Goal: Information Seeking & Learning: Learn about a topic

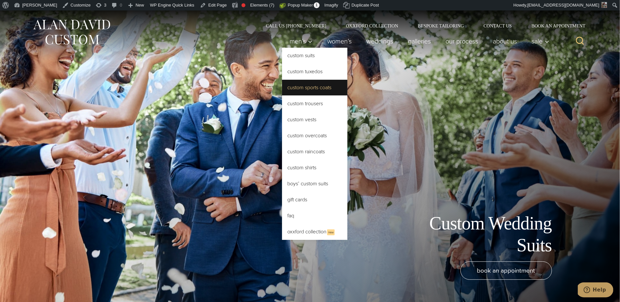
click at [304, 88] on link "Custom Sports Coats" at bounding box center [314, 88] width 65 height 16
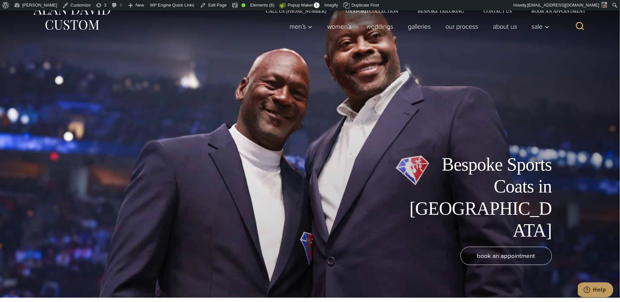
scroll to position [22, 0]
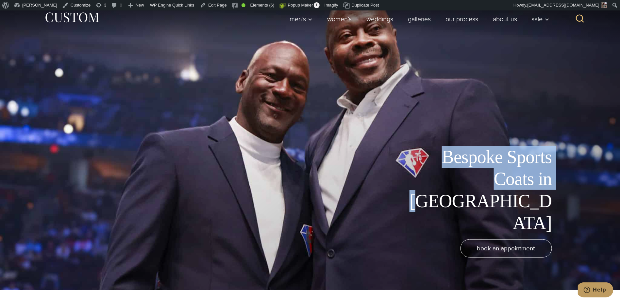
drag, startPoint x: 436, startPoint y: 199, endPoint x: 532, endPoint y: 218, distance: 98.2
click at [532, 218] on h1 "Bespoke Sports Coats in [GEOGRAPHIC_DATA]" at bounding box center [478, 190] width 147 height 88
click at [193, 94] on div "Bespoke Sports Coats in NYC book an appointment" at bounding box center [310, 139] width 536 height 302
drag, startPoint x: 435, startPoint y: 199, endPoint x: 571, endPoint y: 227, distance: 139.1
click at [571, 227] on div "Bespoke Sports Coats in NYC" at bounding box center [310, 190] width 536 height 88
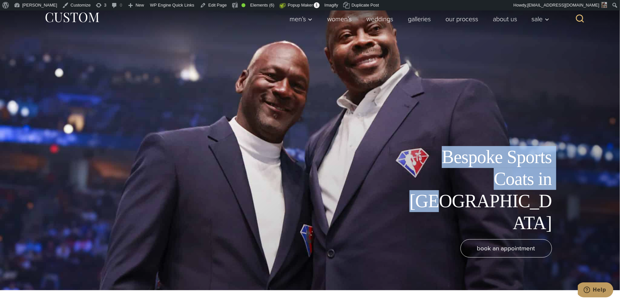
copy h1 "Bespoke Sports Coats in NYC"
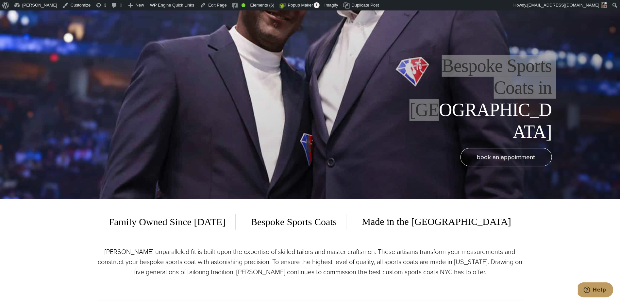
scroll to position [299, 0]
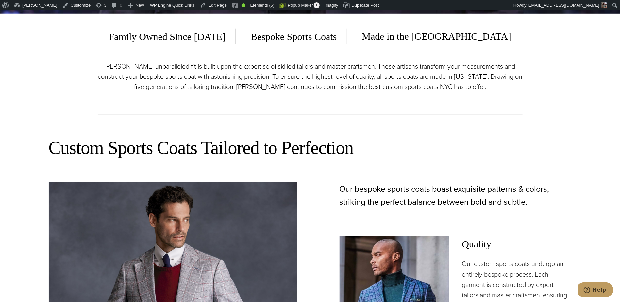
click at [252, 64] on p "Alan David’s unparalleled fit is built upon the expertise of skilled tailors an…" at bounding box center [310, 76] width 425 height 30
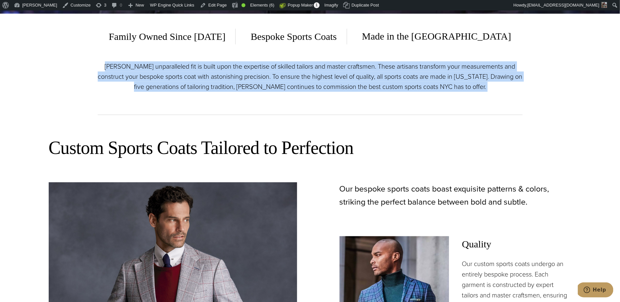
click at [252, 64] on p "Alan David’s unparalleled fit is built upon the expertise of skilled tailors an…" at bounding box center [310, 76] width 425 height 30
copy div "Alan David’s unparalleled fit is built upon the expertise of skilled tailors an…"
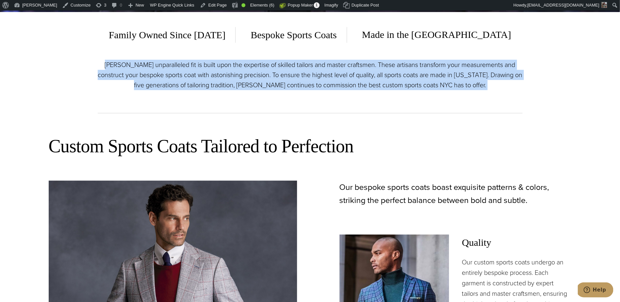
scroll to position [301, 0]
click at [183, 148] on h2 "Custom Sports Coats Tailored to Perfection" at bounding box center [310, 145] width 523 height 23
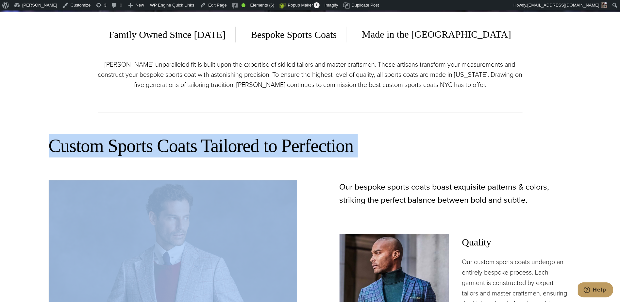
click at [183, 147] on h2 "Custom Sports Coats Tailored to Perfection" at bounding box center [310, 145] width 523 height 23
copy div "Custom Sports Coats Tailored to Perfection"
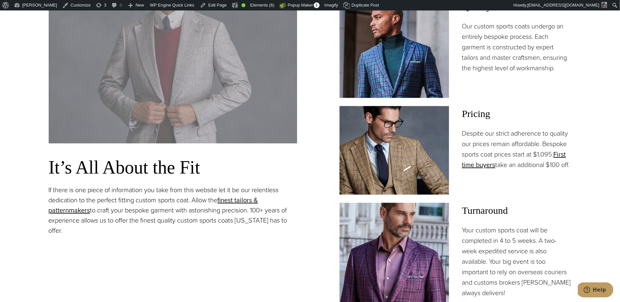
scroll to position [536, 0]
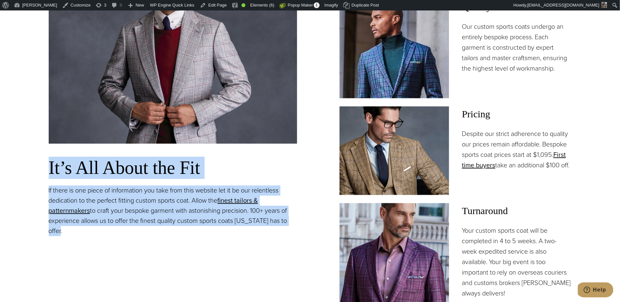
drag, startPoint x: 63, startPoint y: 231, endPoint x: 39, endPoint y: 162, distance: 73.2
click at [39, 162] on section "Custom Sports Coats Tailored to Perfection It’s All About the Fit If there is o…" at bounding box center [310, 132] width 620 height 493
copy div "It’s All About the Fit If there is one piece of information you take from this …"
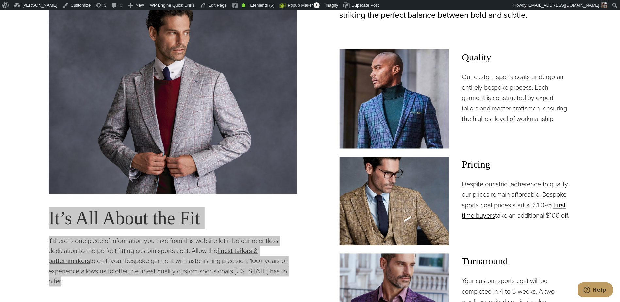
scroll to position [482, 0]
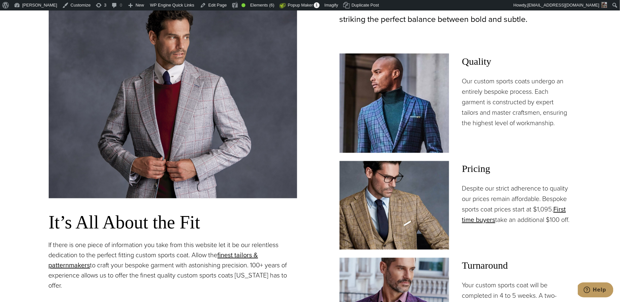
click at [316, 165] on div "It’s All About the Fit If there is one piece of information you take from this …" at bounding box center [310, 179] width 523 height 358
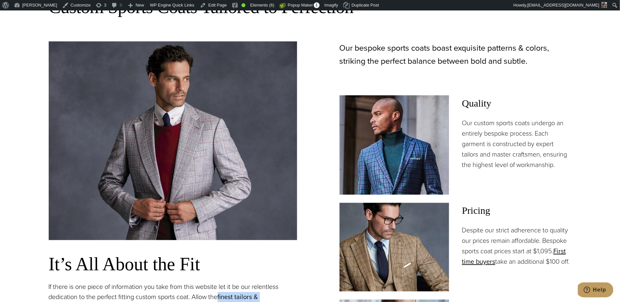
scroll to position [394, 0]
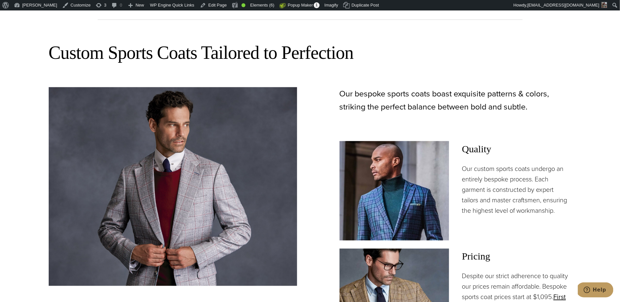
click at [518, 121] on div "Our bespoke sports coats boast exquisite patterns & colors, striking the perfec…" at bounding box center [447, 266] width 249 height 358
click at [471, 97] on p "Our bespoke sports coats boast exquisite patterns & colors, striking the perfec…" at bounding box center [456, 100] width 232 height 26
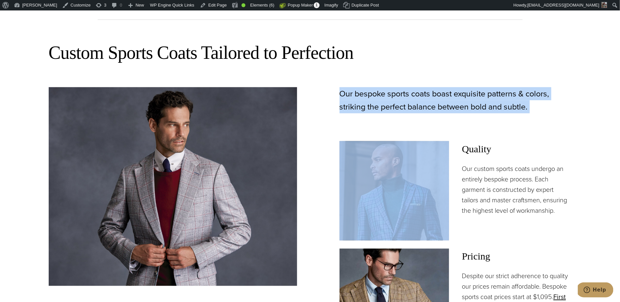
click at [470, 97] on p "Our bespoke sports coats boast exquisite patterns & colors, striking the perfec…" at bounding box center [456, 100] width 232 height 26
copy div "Our bespoke sports coats boast exquisite patterns & colors, striking the perfec…"
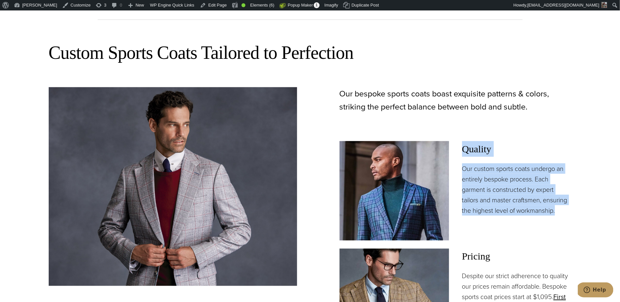
drag, startPoint x: 560, startPoint y: 211, endPoint x: 460, endPoint y: 146, distance: 119.5
click at [460, 146] on div "Quality Our custom sports coats undergo an entirely bespoke process. Each garme…" at bounding box center [456, 190] width 232 height 99
copy div "Quality Our custom sports coats undergo an entirely bespoke process. Each garme…"
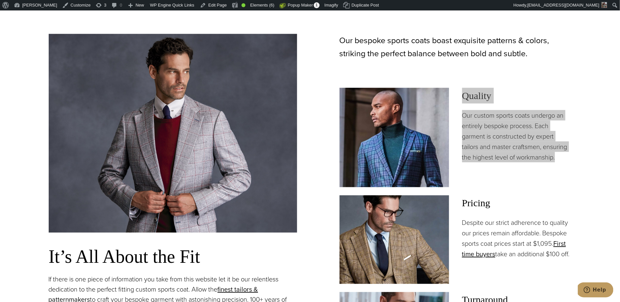
scroll to position [453, 0]
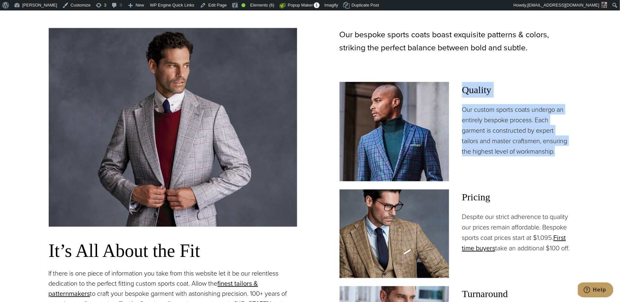
drag, startPoint x: 477, startPoint y: 265, endPoint x: 464, endPoint y: 192, distance: 73.7
click at [464, 192] on div "Pricing Despite our strict adherence to quality our prices remain affordable. B…" at bounding box center [517, 234] width 110 height 88
copy div "Pricing Despite our strict adherence to quality our prices remain affordable. B…"
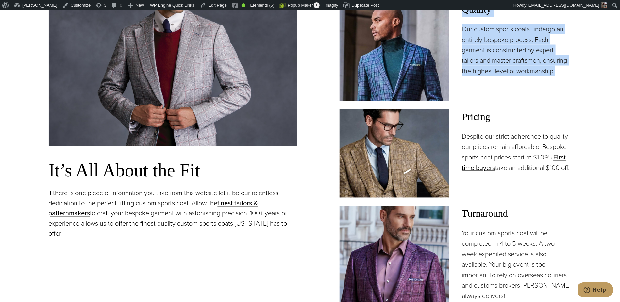
scroll to position [643, 0]
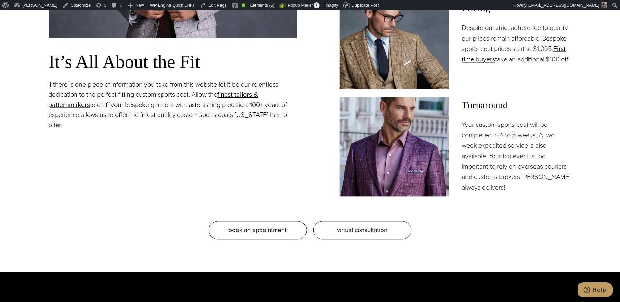
click at [502, 86] on div "Pricing Despite our strict adherence to quality our prices remain affordable. B…" at bounding box center [517, 44] width 110 height 88
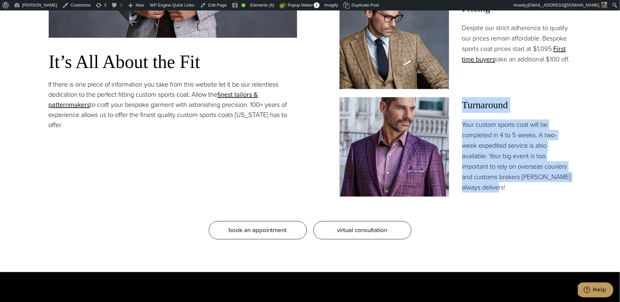
drag, startPoint x: 516, startPoint y: 190, endPoint x: 462, endPoint y: 102, distance: 104.0
click at [462, 102] on div "Turnaround Your custom sports coat will be completed in 4 to 5 weeks. A two-wee…" at bounding box center [456, 146] width 232 height 99
copy div "Turnaround Your custom sports coat will be completed in 4 to 5 weeks. A two-wee…"
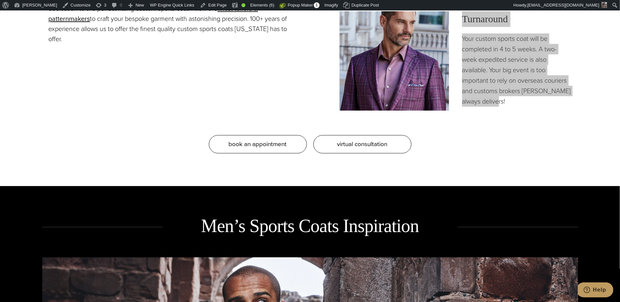
scroll to position [769, 0]
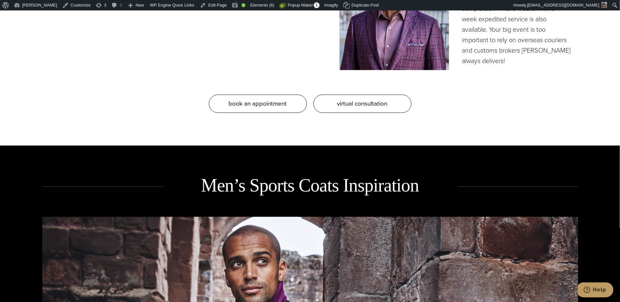
click at [245, 186] on h2 "Men’s Sports Coats Inspiration" at bounding box center [310, 186] width 295 height 24
click at [244, 186] on h2 "Men’s Sports Coats Inspiration" at bounding box center [310, 186] width 295 height 24
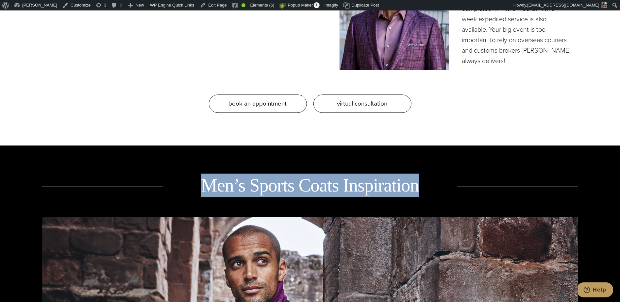
click at [245, 185] on h2 "Men’s Sports Coats Inspiration" at bounding box center [310, 186] width 295 height 24
copy div "Men’s Sports Coats Inspiration"
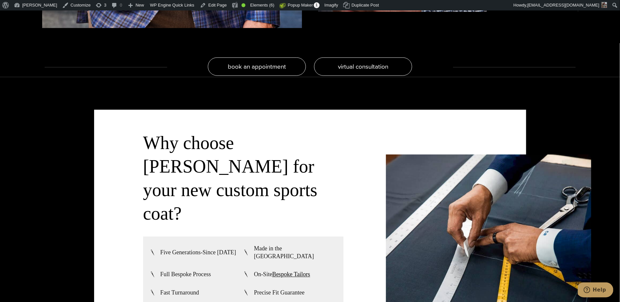
scroll to position [1619, 0]
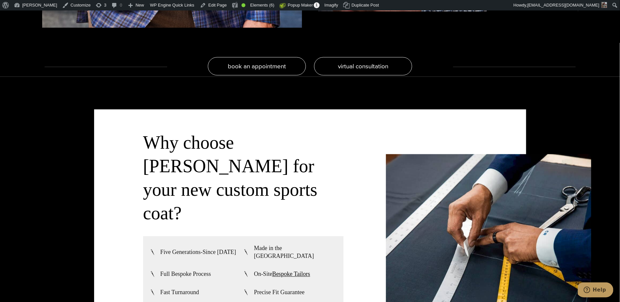
click at [180, 165] on h3 "Why choose Alan David for your new custom sports coat?" at bounding box center [243, 178] width 200 height 94
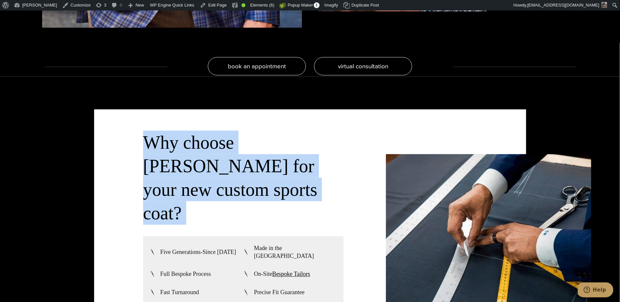
click at [181, 165] on h3 "Why choose Alan David for your new custom sports coat?" at bounding box center [243, 178] width 200 height 94
copy div "Why choose Alan David for your new custom sports coat?"
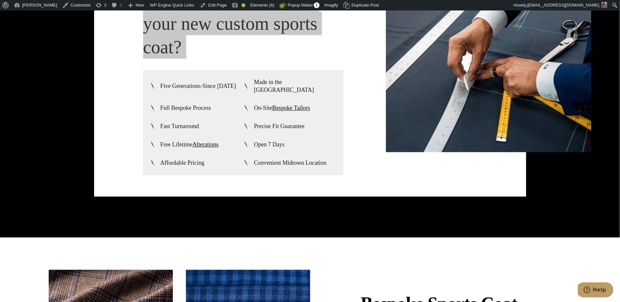
scroll to position [1779, 0]
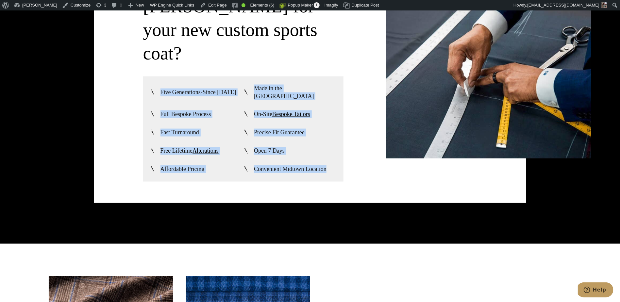
drag, startPoint x: 335, startPoint y: 138, endPoint x: 207, endPoint y: 72, distance: 144.7
click at [158, 85] on ul "Five Generations-Since 1913 Made in the USA Full Bespoke Process On-Site Bespok…" at bounding box center [243, 129] width 187 height 89
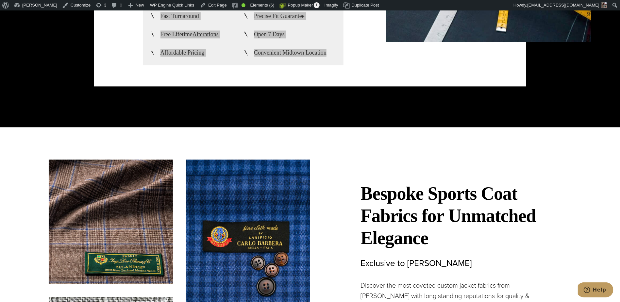
scroll to position [1897, 0]
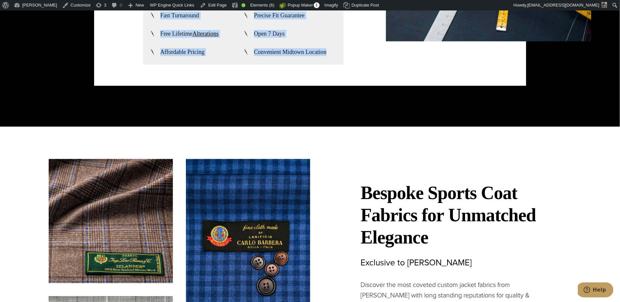
click at [381, 183] on strong "Bespoke Sports Coat Fabrics for" at bounding box center [439, 204] width 157 height 43
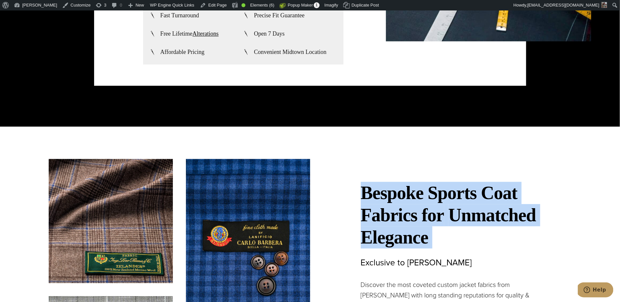
click at [381, 183] on strong "Bespoke Sports Coat Fabrics for" at bounding box center [439, 204] width 157 height 43
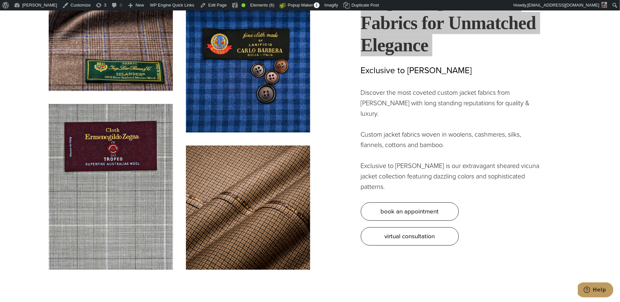
scroll to position [2089, 0]
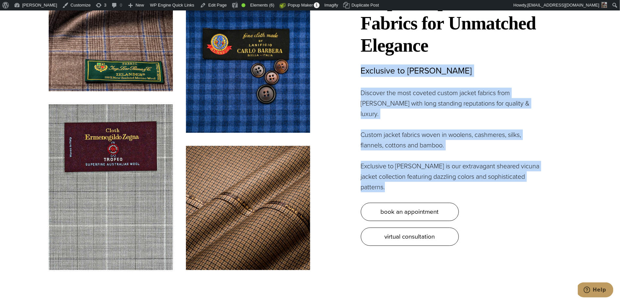
drag, startPoint x: 358, startPoint y: 36, endPoint x: 551, endPoint y: 130, distance: 214.7
click at [550, 131] on div "Bespoke Sports Coat Fabrics for Unmatched Elegance Exclusive to Alan David Disc…" at bounding box center [441, 106] width 262 height 279
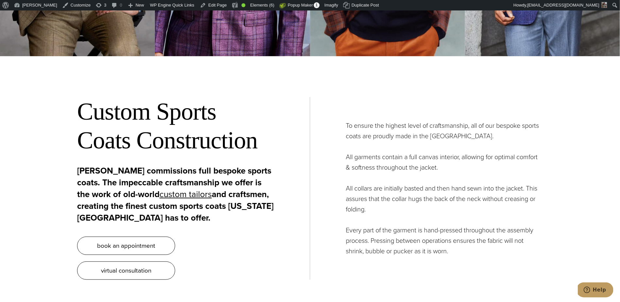
scroll to position [2586, 0]
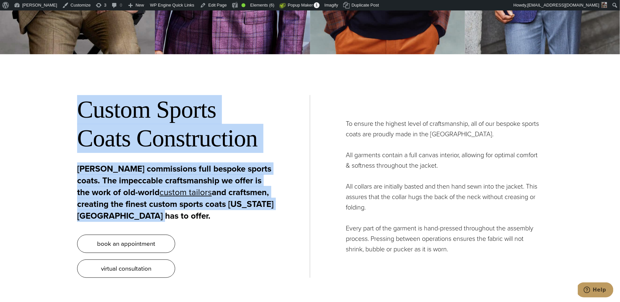
drag, startPoint x: 60, startPoint y: 75, endPoint x: 205, endPoint y: 189, distance: 184.3
click at [205, 189] on section "Custom Sports Coats Construction Alan David commissions full bespoke sports coa…" at bounding box center [310, 186] width 620 height 249
click at [70, 164] on section "Custom Sports Coats Construction Alan David commissions full bespoke sports coa…" at bounding box center [310, 186] width 620 height 249
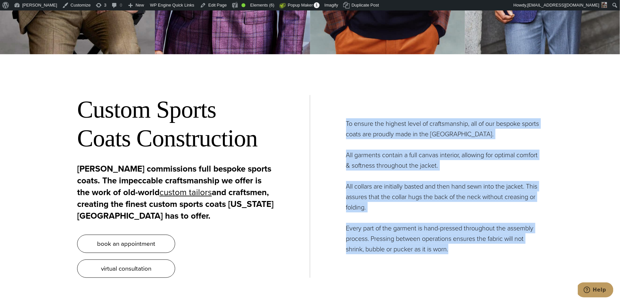
drag, startPoint x: 470, startPoint y: 226, endPoint x: 339, endPoint y: 91, distance: 188.1
click at [339, 91] on div "Custom Sports Coats Construction Alan David commissions full bespoke sports coa…" at bounding box center [310, 186] width 466 height 249
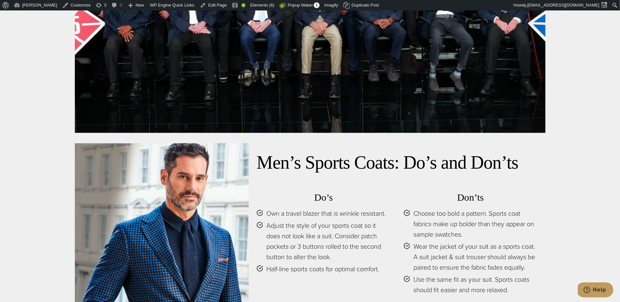
scroll to position [3135, 0]
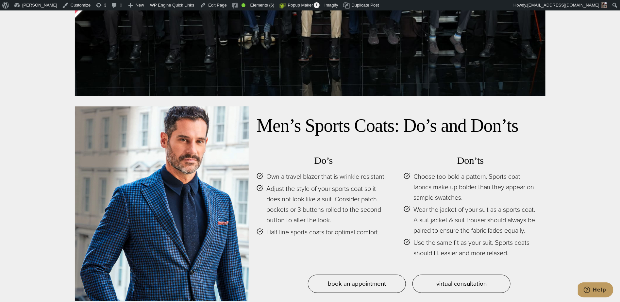
click at [276, 114] on h2 "Men’s Sports Coats: Do’s and Don’ts" at bounding box center [397, 125] width 281 height 23
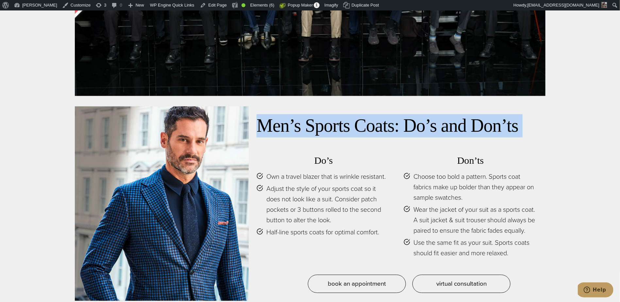
click at [276, 114] on h2 "Men’s Sports Coats: Do’s and Don’ts" at bounding box center [397, 125] width 281 height 23
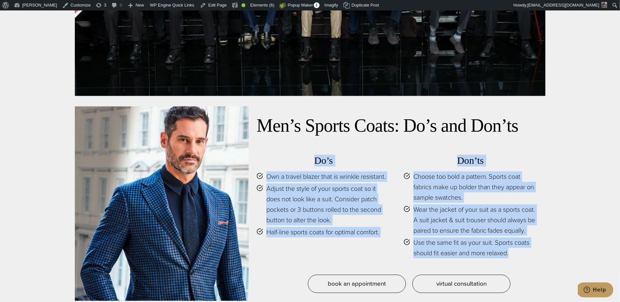
drag, startPoint x: 308, startPoint y: 134, endPoint x: 559, endPoint y: 214, distance: 263.4
click at [559, 214] on section "Men’s Sports Coats: Do’s and Don’ts Do’s Own a travel blazer that is wrinkle re…" at bounding box center [310, 47] width 620 height 573
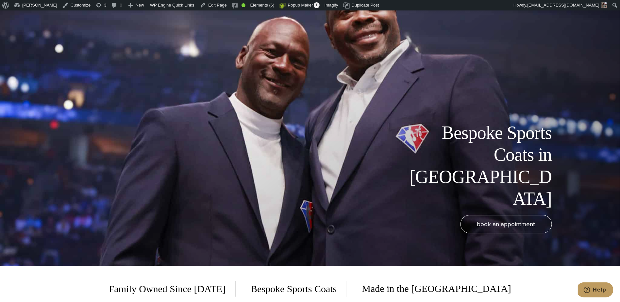
scroll to position [0, 0]
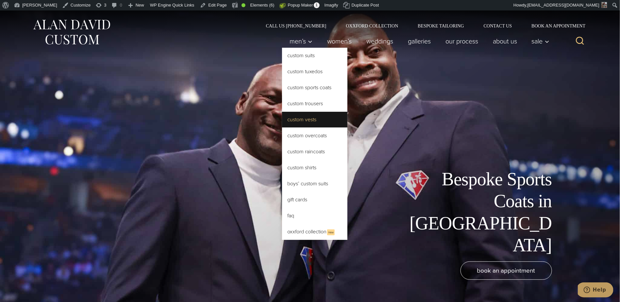
click at [300, 117] on link "Custom Vests" at bounding box center [314, 120] width 65 height 16
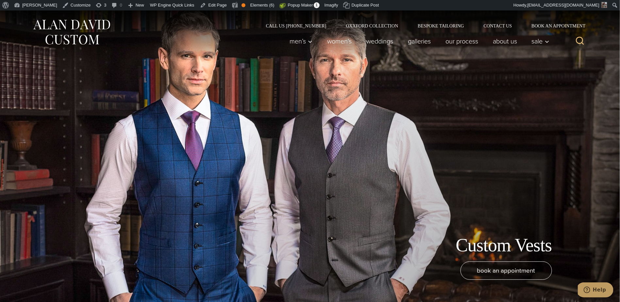
click at [504, 246] on h1 "Custom Vests" at bounding box center [504, 246] width 96 height 22
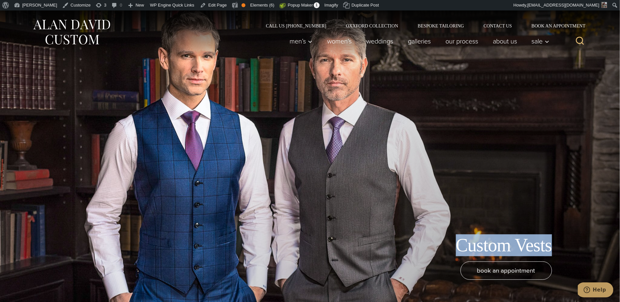
click at [504, 246] on h1 "Custom Vests" at bounding box center [504, 246] width 96 height 22
copy div "Custom Vests"
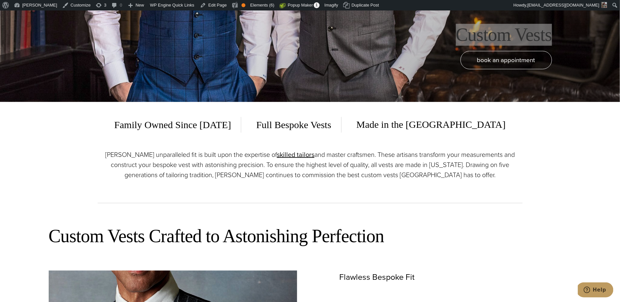
scroll to position [248, 0]
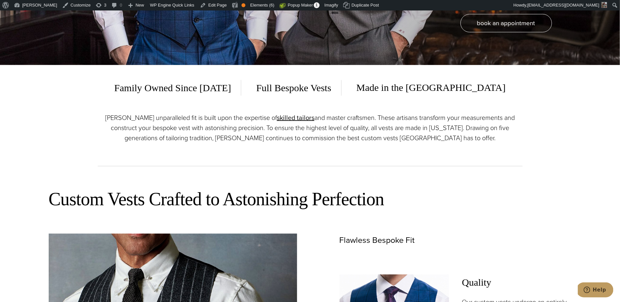
click at [167, 118] on p "Alan David’s unparalleled fit is built upon the expertise of skilled tailors an…" at bounding box center [310, 128] width 425 height 30
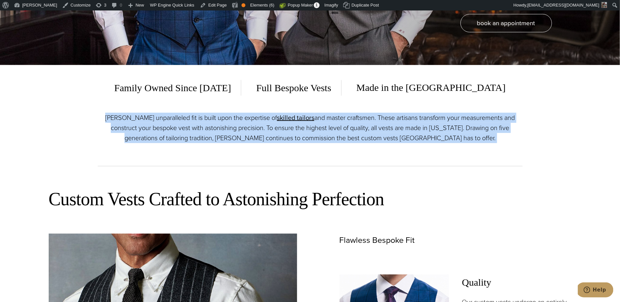
click at [167, 118] on p "Alan David’s unparalleled fit is built upon the expertise of skilled tailors an…" at bounding box center [310, 128] width 425 height 30
copy div "Alan David’s unparalleled fit is built upon the expertise of skilled tailors an…"
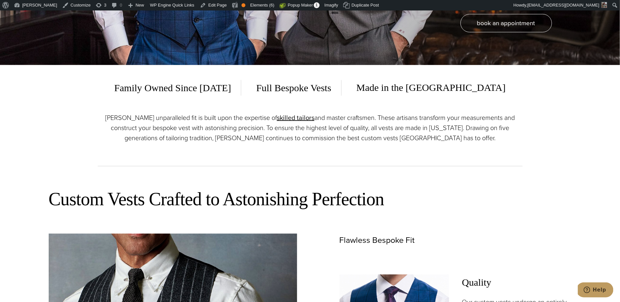
drag, startPoint x: 229, startPoint y: 126, endPoint x: 263, endPoint y: 121, distance: 33.8
click at [229, 126] on p "Alan David’s unparalleled fit is built upon the expertise of skilled tailors an…" at bounding box center [310, 128] width 425 height 30
click at [171, 124] on p "Alan David’s unparalleled fit is built upon the expertise of skilled tailors an…" at bounding box center [310, 128] width 425 height 30
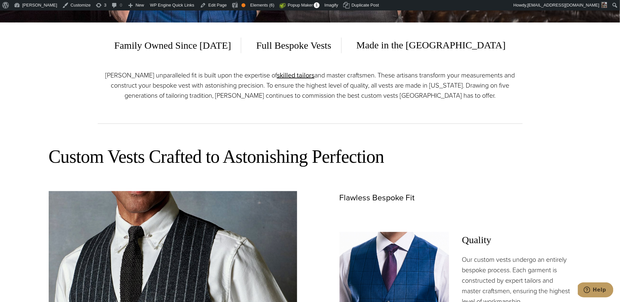
scroll to position [339, 0]
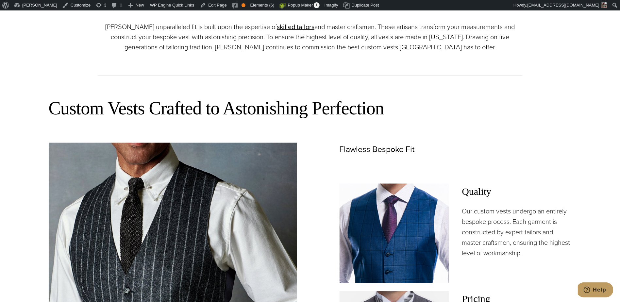
click at [140, 111] on h2 "Custom Vests Crafted to Astonishing Perfection" at bounding box center [310, 108] width 523 height 23
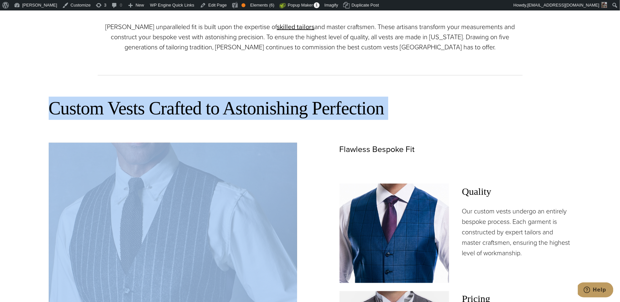
click at [140, 111] on h2 "Custom Vests Crafted to Astonishing Perfection" at bounding box center [310, 108] width 523 height 23
copy div "Custom Vests Crafted to Astonishing Perfection"
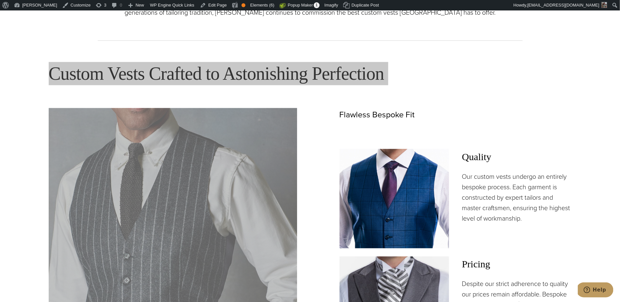
scroll to position [504, 0]
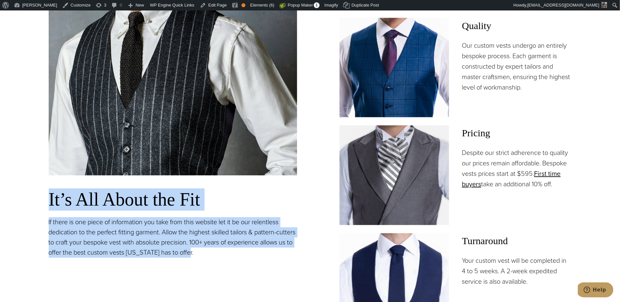
drag, startPoint x: 242, startPoint y: 255, endPoint x: 20, endPoint y: 203, distance: 228.1
click at [20, 203] on section "Custom Vests Crafted to Astonishing Perfection It’s All About the Fit If there …" at bounding box center [310, 163] width 620 height 491
copy div "It’s All About the Fit If there is one piece of information you take from this …"
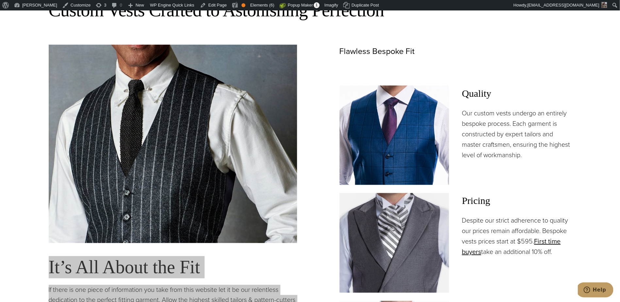
scroll to position [412, 0]
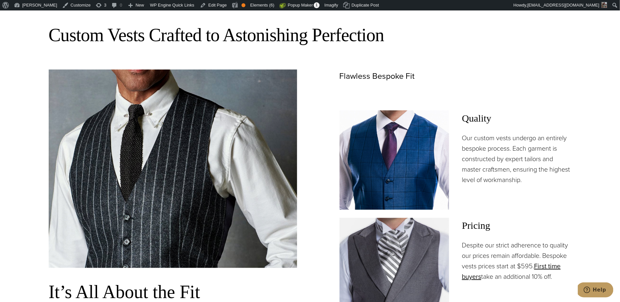
click at [362, 80] on p "Flawless Bespoke Fit" at bounding box center [456, 76] width 232 height 13
click at [362, 79] on p "Flawless Bespoke Fit" at bounding box center [456, 76] width 232 height 13
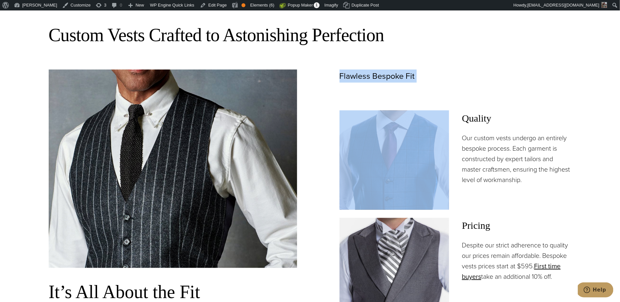
click at [362, 79] on p "Flawless Bespoke Fit" at bounding box center [456, 76] width 232 height 13
copy div "Flawless Bespoke Fit"
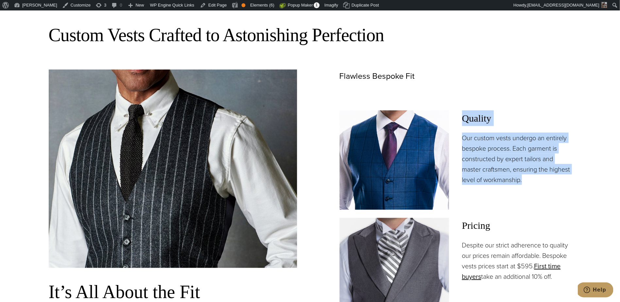
drag, startPoint x: 531, startPoint y: 181, endPoint x: 461, endPoint y: 116, distance: 95.4
click at [461, 116] on div "Quality Our custom vests undergo an entirely bespoke process. Each garment is c…" at bounding box center [456, 160] width 232 height 99
copy div "Quality Our custom vests undergo an entirely bespoke process. Each garment is c…"
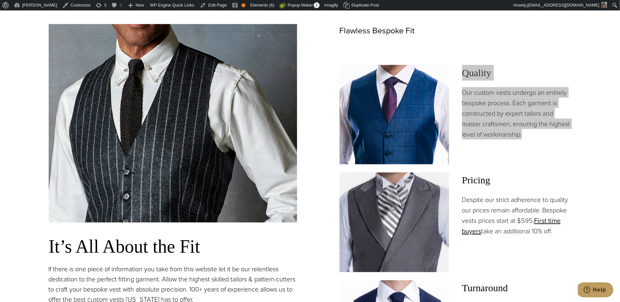
scroll to position [602, 0]
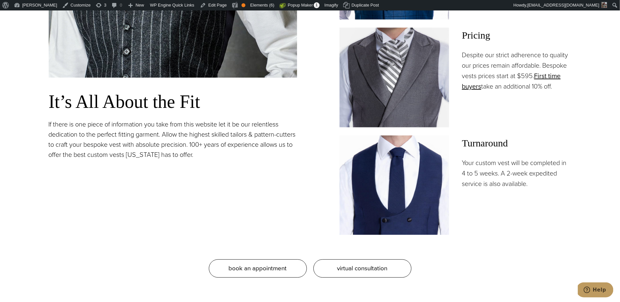
drag, startPoint x: 565, startPoint y: 89, endPoint x: 460, endPoint y: 49, distance: 112.3
click at [460, 49] on div "Pricing Despite our strict adherence to quality our prices remain affordable. B…" at bounding box center [456, 77] width 232 height 99
copy p "Despite our strict adherence to quality our prices remain affordable. Bespoke v…"
click at [512, 67] on p "Despite our strict adherence to quality our prices remain affordable. Bespoke v…" at bounding box center [517, 71] width 110 height 42
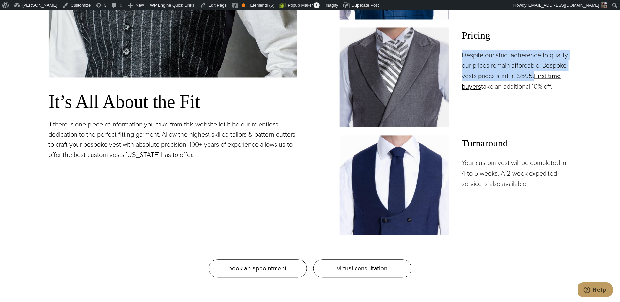
drag, startPoint x: 534, startPoint y: 77, endPoint x: 488, endPoint y: 68, distance: 47.3
click at [461, 56] on div "Pricing Despite our strict adherence to quality our prices remain affordable. B…" at bounding box center [456, 77] width 232 height 99
copy p "Despite our strict adherence to quality our prices remain affordable. Bespoke v…"
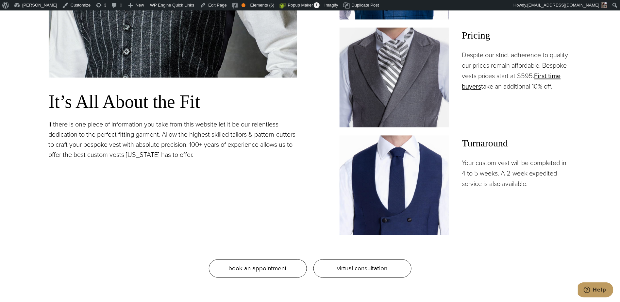
click at [489, 173] on p "Your custom vest will be completed in 4 to 5 weeks. A 2-week expedited service …" at bounding box center [517, 173] width 110 height 31
click at [501, 179] on p "Your custom vest will be completed in 4 to 5 weeks. A 2-week expedited service …" at bounding box center [517, 173] width 110 height 31
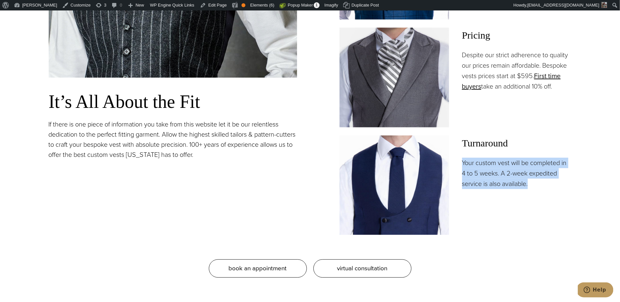
drag, startPoint x: 538, startPoint y: 183, endPoint x: 459, endPoint y: 165, distance: 80.8
click at [459, 165] on div "Turnaround Your custom vest will be completed in 4 to 5 weeks. A 2-week expedit…" at bounding box center [456, 185] width 232 height 99
copy p "Your custom vest will be completed in 4 to 5 weeks. A 2-week expedited service …"
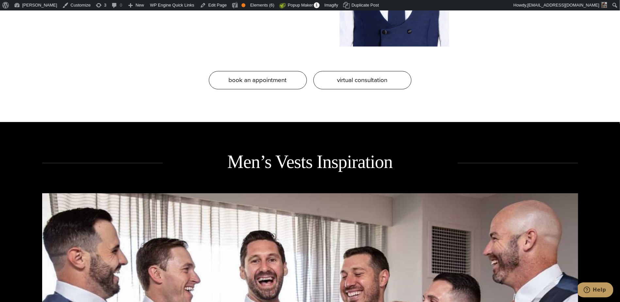
scroll to position [874, 0]
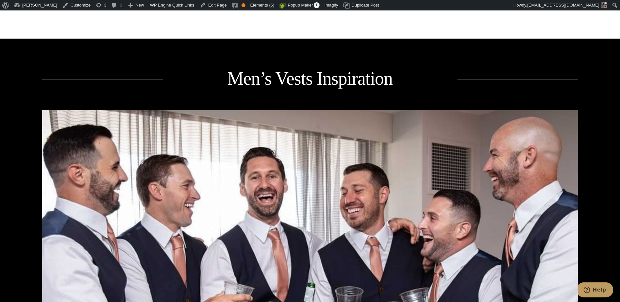
click at [294, 85] on h2 "Men’s Vests Inspiration" at bounding box center [310, 79] width 295 height 24
click at [292, 77] on h2 "Men’s Vests Inspiration" at bounding box center [310, 79] width 295 height 24
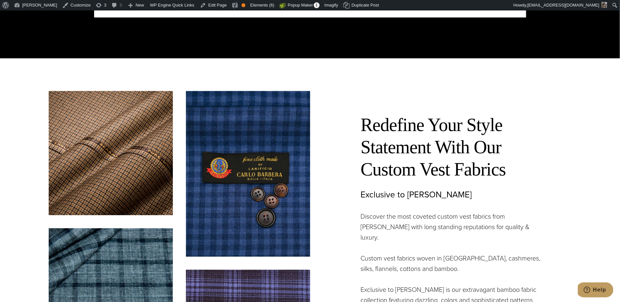
scroll to position [1926, 0]
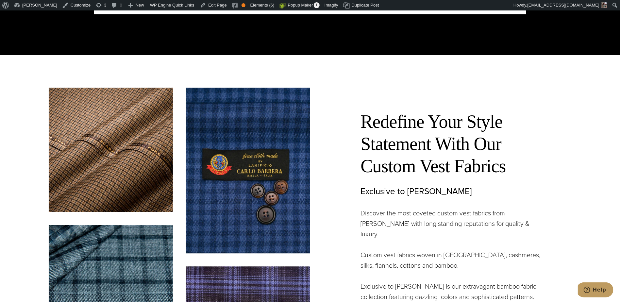
click at [417, 129] on h2 "Redefine Your Style Statement With Our Custom Vest Fabrics" at bounding box center [452, 144] width 183 height 67
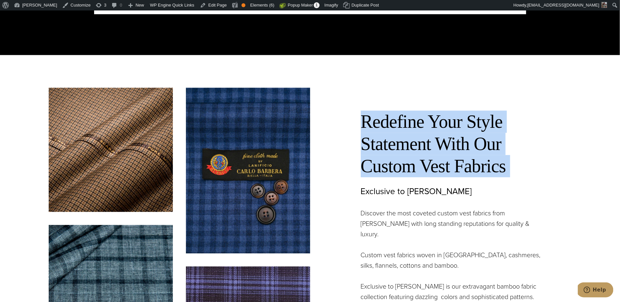
click at [417, 129] on h2 "Redefine Your Style Statement With Our Custom Vest Fabrics" at bounding box center [452, 144] width 183 height 67
copy div "Redefine Your Style Statement With Our Custom Vest Fabrics"
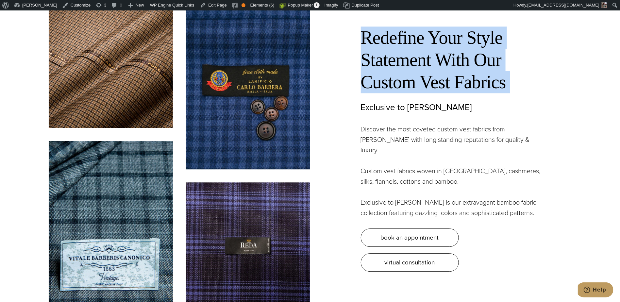
scroll to position [2012, 0]
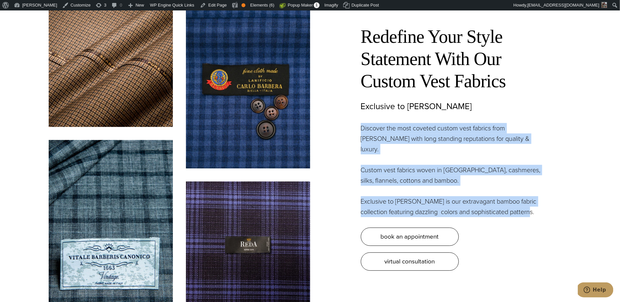
drag, startPoint x: 534, startPoint y: 197, endPoint x: 361, endPoint y: 124, distance: 187.3
click at [361, 124] on div "Redefine Your Style Statement With Our Custom Vest Fabrics Exclusive to Alan Da…" at bounding box center [441, 137] width 262 height 268
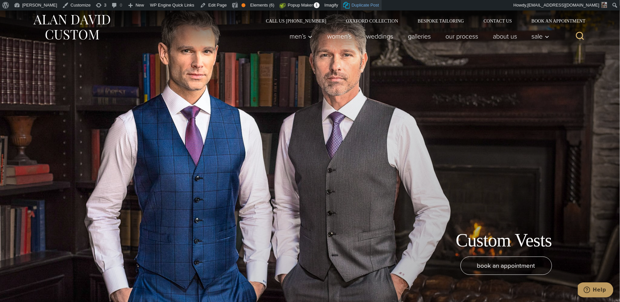
scroll to position [0, 0]
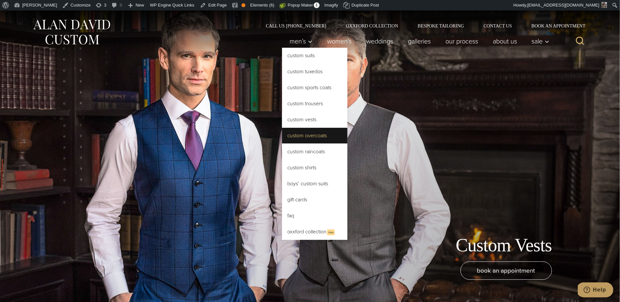
click at [303, 133] on link "Custom Overcoats" at bounding box center [314, 136] width 65 height 16
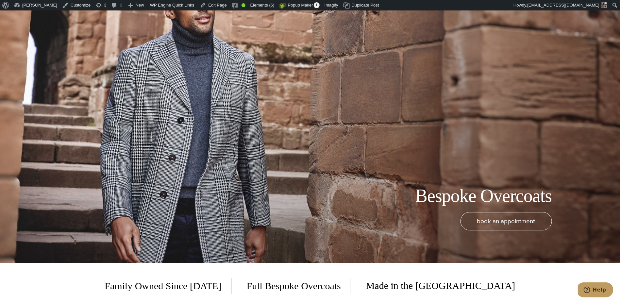
scroll to position [90, 0]
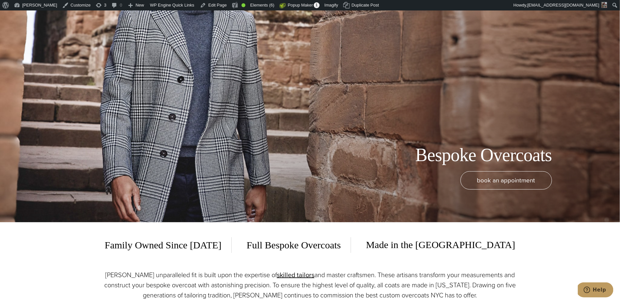
click at [461, 160] on h1 "Bespoke Overcoats" at bounding box center [484, 155] width 137 height 22
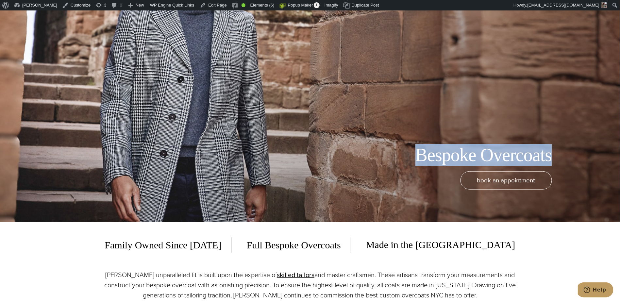
click at [461, 160] on h1 "Bespoke Overcoats" at bounding box center [484, 155] width 137 height 22
click at [503, 156] on h1 "Bespoke Overcoats" at bounding box center [484, 155] width 137 height 22
drag, startPoint x: 551, startPoint y: 155, endPoint x: 419, endPoint y: 156, distance: 131.8
click at [419, 156] on h1 "Bespoke Overcoats" at bounding box center [484, 155] width 137 height 22
copy h1 "Bespoke Overcoats"
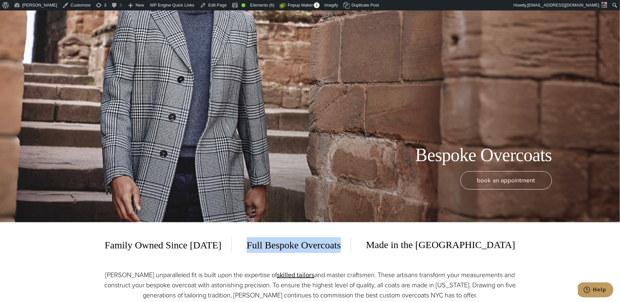
drag, startPoint x: 360, startPoint y: 246, endPoint x: 270, endPoint y: 241, distance: 90.4
click at [270, 241] on div "Family Owned Since 1913 Full Bespoke Overcoats Made in the USA" at bounding box center [310, 245] width 425 height 16
copy span "Full Bespoke Overcoats"
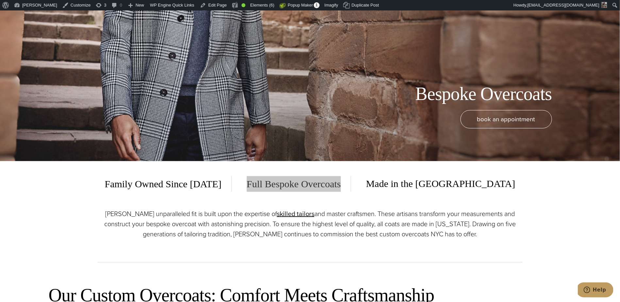
scroll to position [249, 0]
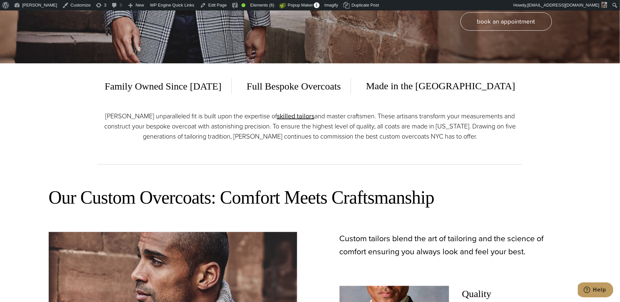
click at [200, 122] on p "Alan David’s unparalleled fit is built upon the expertise of skilled tailors an…" at bounding box center [310, 126] width 425 height 30
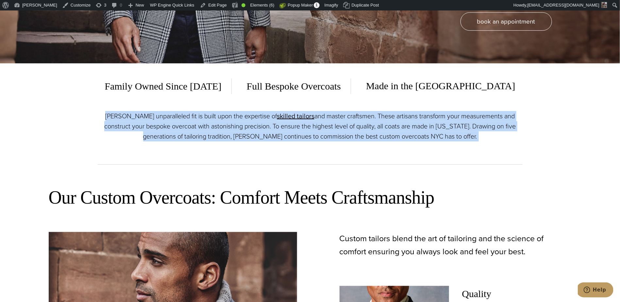
click at [200, 122] on p "Alan David’s unparalleled fit is built upon the expertise of skilled tailors an…" at bounding box center [310, 126] width 425 height 30
copy div "Alan David’s unparalleled fit is built upon the expertise of skilled tailors an…"
click at [402, 158] on div "Alan David’s unparalleled fit is built upon the expertise of skilled tailors an…" at bounding box center [310, 138] width 425 height 54
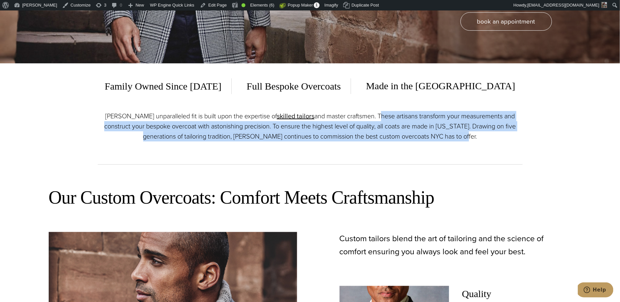
drag, startPoint x: 487, startPoint y: 139, endPoint x: 374, endPoint y: 119, distance: 114.6
click at [374, 119] on p "Alan David’s unparalleled fit is built upon the expertise of skilled tailors an…" at bounding box center [310, 126] width 425 height 30
copy p "These artisans transform your measurements and construct your bespoke overcoat …"
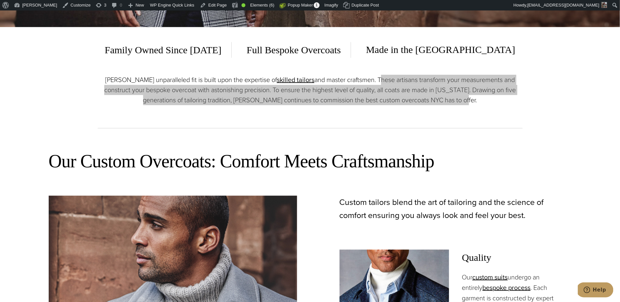
scroll to position [295, 0]
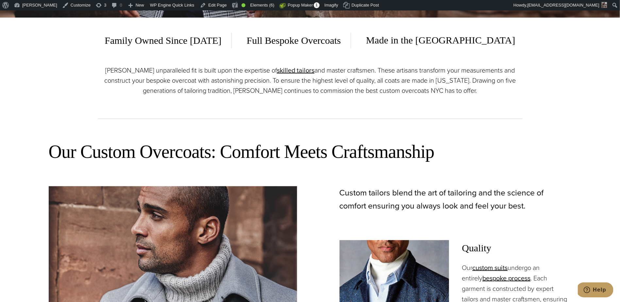
click at [193, 150] on h2 "Our Custom Overcoats: Comfort Meets Craftsmanship" at bounding box center [310, 151] width 523 height 23
click at [177, 152] on h2 "Our Custom Overcoats: Comfort Meets Craftsmanship" at bounding box center [310, 151] width 523 height 23
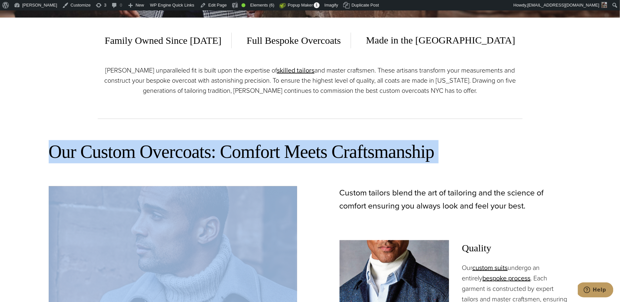
click at [177, 152] on h2 "Our Custom Overcoats: Comfort Meets Craftsmanship" at bounding box center [310, 151] width 523 height 23
copy div "Our Custom Overcoats: Comfort Meets Craftsmanship"
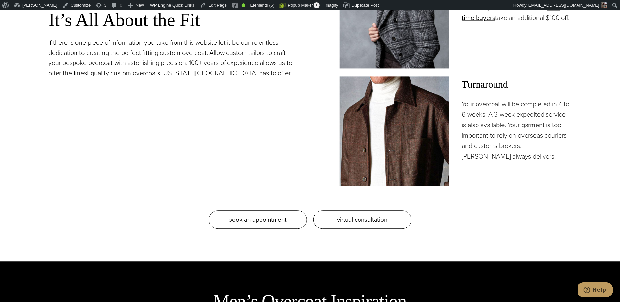
scroll to position [684, 0]
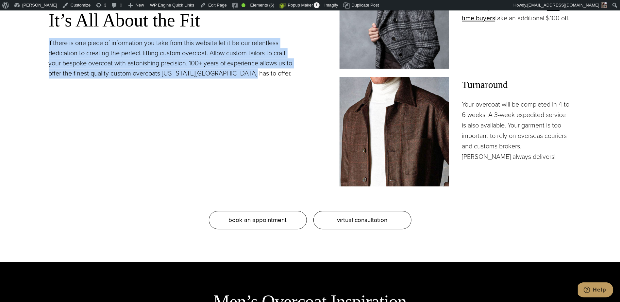
drag, startPoint x: 253, startPoint y: 73, endPoint x: 45, endPoint y: 46, distance: 209.8
click at [45, 46] on section "Our Custom Overcoats: Comfort Meets Craftsmanship It’s All About the Fit If the…" at bounding box center [310, 0] width 620 height 524
copy p "If there is one piece of information you take from this website let it be our r…"
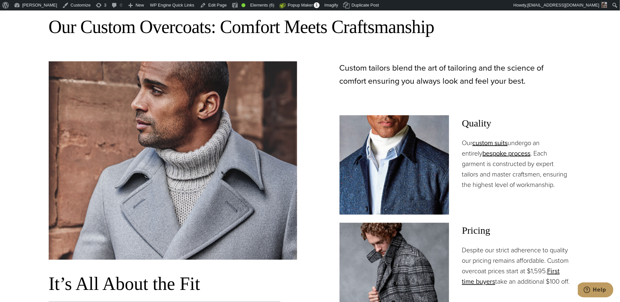
scroll to position [417, 0]
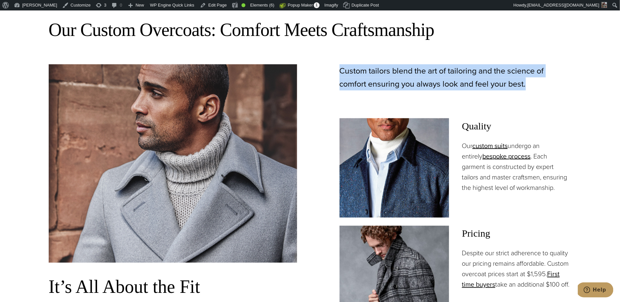
drag, startPoint x: 535, startPoint y: 83, endPoint x: 334, endPoint y: 66, distance: 201.5
click at [334, 66] on div "Custom tailors blend the art of tailoring and the science of comfort ensuring y…" at bounding box center [447, 258] width 249 height 389
copy p "Custom tailors blend the art of tailoring and the science of comfort ensuring y…"
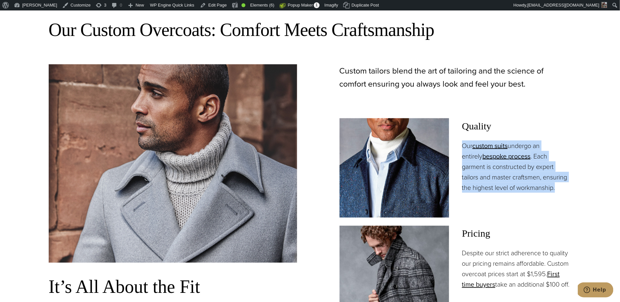
drag, startPoint x: 540, startPoint y: 190, endPoint x: 463, endPoint y: 149, distance: 87.7
click at [463, 149] on p "Our custom suits undergo an entirely bespoke process . Each garment is construc…" at bounding box center [517, 167] width 110 height 52
copy p "Our custom suits undergo an entirely bespoke process . Each garment is construc…"
click at [529, 181] on p "Our custom suits undergo an entirely bespoke process . Each garment is construc…" at bounding box center [517, 167] width 110 height 52
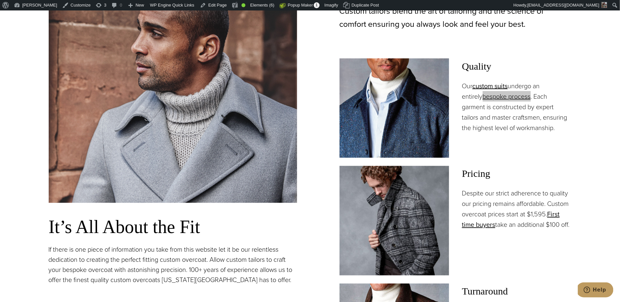
scroll to position [491, 0]
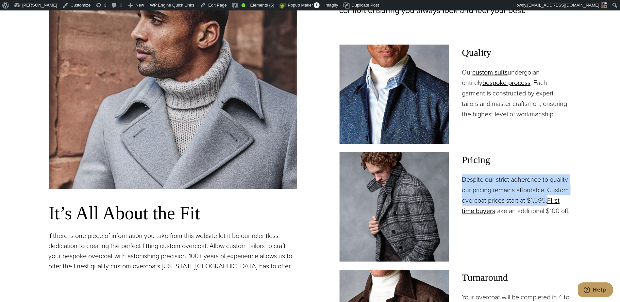
drag, startPoint x: 549, startPoint y: 200, endPoint x: 463, endPoint y: 182, distance: 88.0
click at [463, 182] on p "Despite our strict adherence to quality our pricing remains affordable. Custom …" at bounding box center [517, 196] width 110 height 42
copy p "Despite our strict adherence to quality our pricing remains affordable. Custom …"
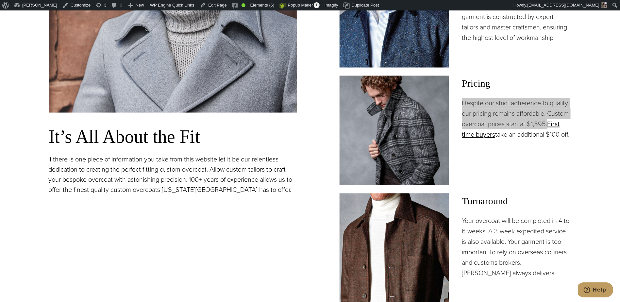
scroll to position [586, 0]
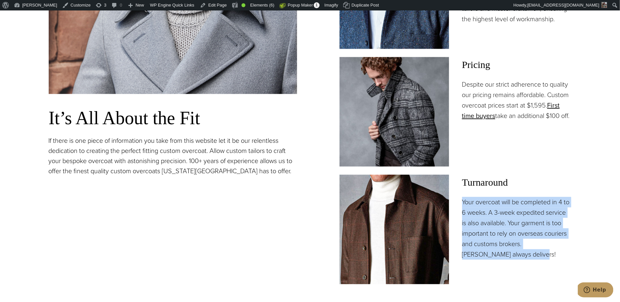
drag, startPoint x: 463, startPoint y: 201, endPoint x: 542, endPoint y: 251, distance: 93.2
click at [542, 251] on p "Your overcoat will be completed in 4 to 6 weeks. A 3-week expedited service is …" at bounding box center [517, 228] width 110 height 63
copy p "Your overcoat will be completed in 4 to 6 weeks. A 3-week expedited service is …"
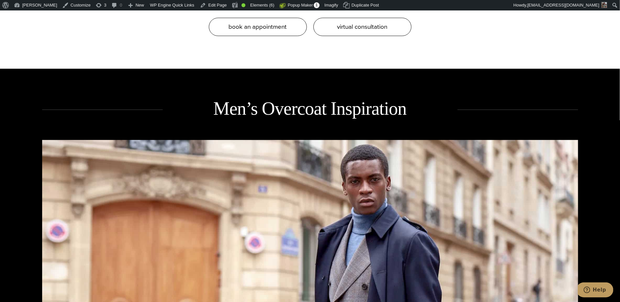
scroll to position [886, 0]
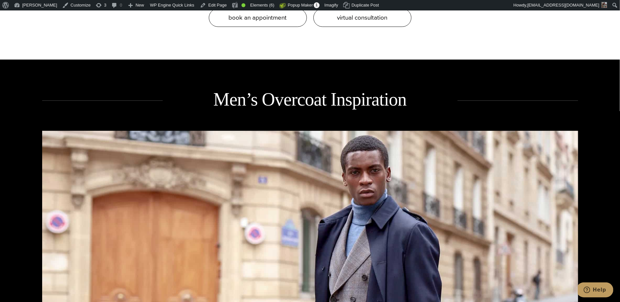
click at [283, 100] on h2 "Men’s Overcoat Inspiration" at bounding box center [310, 100] width 295 height 24
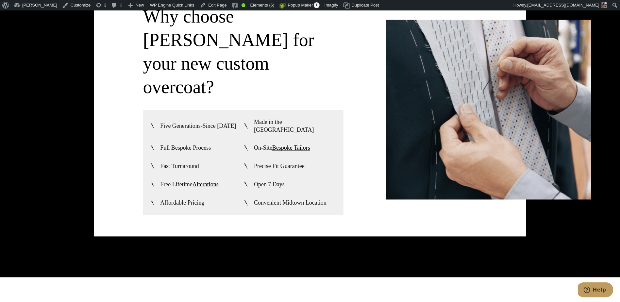
scroll to position [1710, 0]
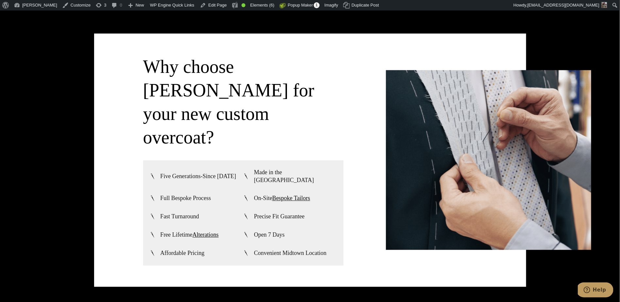
click at [176, 113] on h3 "Why choose Alan David for your new custom overcoat?" at bounding box center [243, 102] width 200 height 94
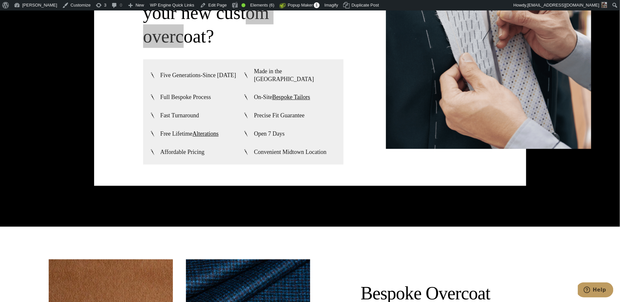
scroll to position [1888, 0]
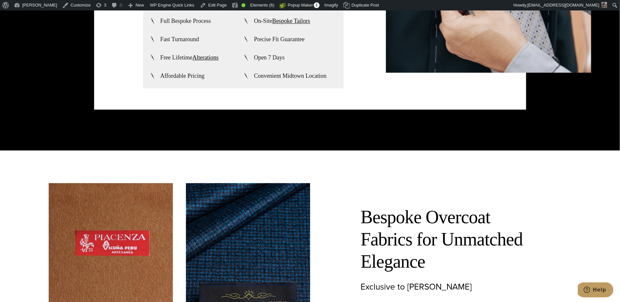
click at [402, 214] on h2 "Bespoke Overcoat Fabrics for Unmatched Elegance" at bounding box center [452, 239] width 183 height 67
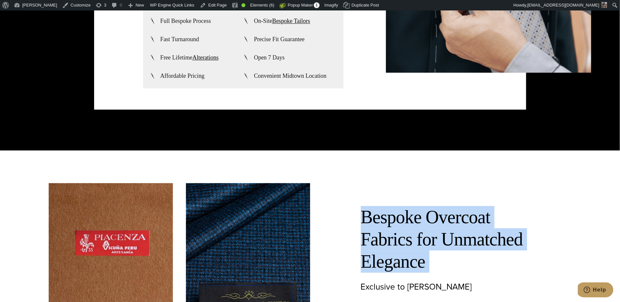
click at [402, 214] on h2 "Bespoke Overcoat Fabrics for Unmatched Elegance" at bounding box center [452, 239] width 183 height 67
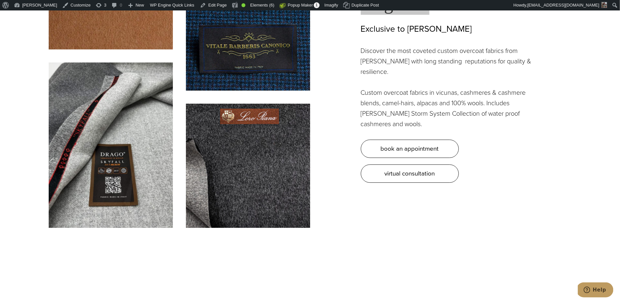
scroll to position [2069, 0]
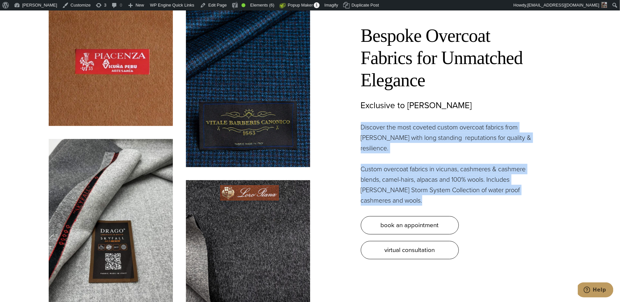
drag, startPoint x: 389, startPoint y: 158, endPoint x: 360, endPoint y: 97, distance: 67.7
click at [360, 97] on div "Bespoke Overcoat Fabrics for Unmatched Elegance Exclusive to Alan David Discove…" at bounding box center [441, 131] width 262 height 258
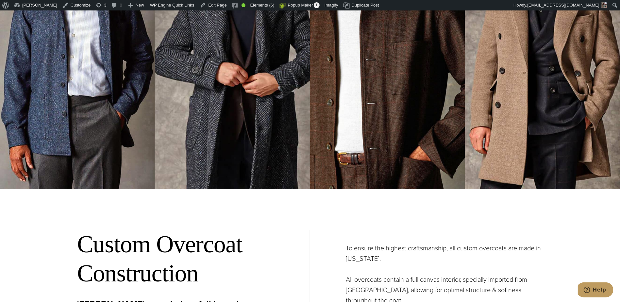
scroll to position [2486, 0]
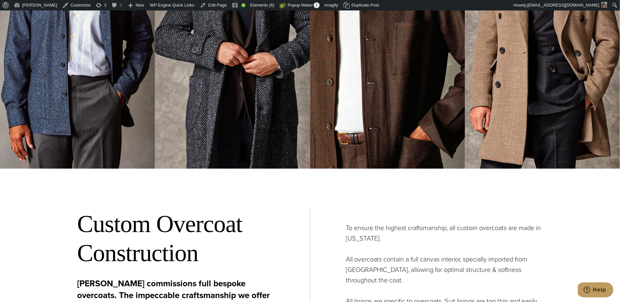
click at [158, 210] on h2 "Custom Overcoat Construction" at bounding box center [175, 239] width 197 height 58
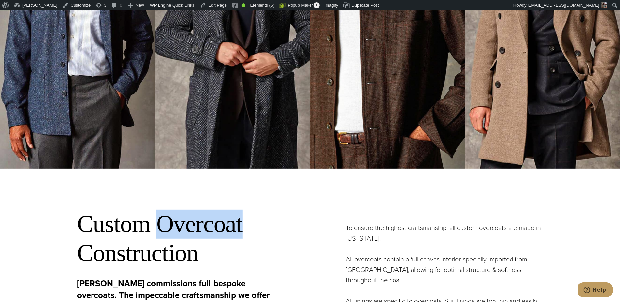
click at [158, 210] on h2 "Custom Overcoat Construction" at bounding box center [175, 239] width 197 height 58
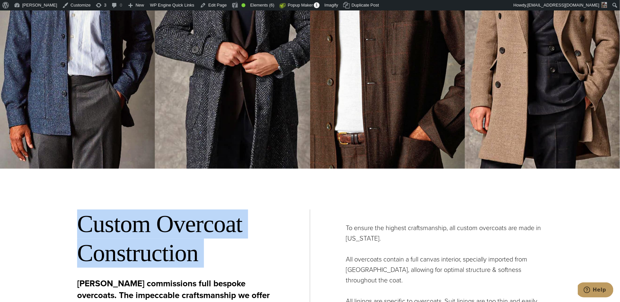
click at [158, 210] on h2 "Custom Overcoat Construction" at bounding box center [175, 239] width 197 height 58
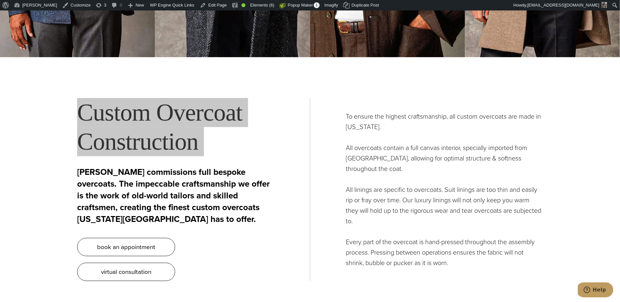
scroll to position [2637, 0]
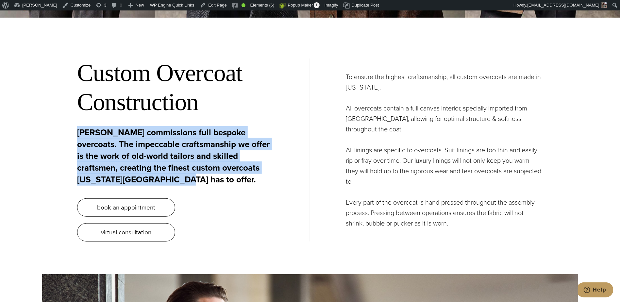
drag, startPoint x: 106, startPoint y: 151, endPoint x: 78, endPoint y: 100, distance: 58.3
click at [78, 127] on p "Alan David commissions full bespoke overcoats. The impeccable craftsmanship we …" at bounding box center [175, 156] width 197 height 59
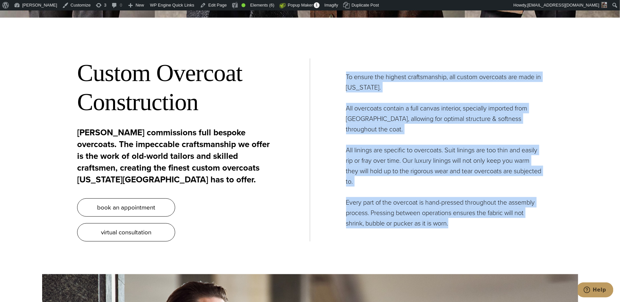
drag, startPoint x: 463, startPoint y: 190, endPoint x: 344, endPoint y: 54, distance: 181.0
click at [344, 72] on div "To ensure the highest craftsmanship, all custom overcoats are made in New York.…" at bounding box center [426, 150] width 233 height 157
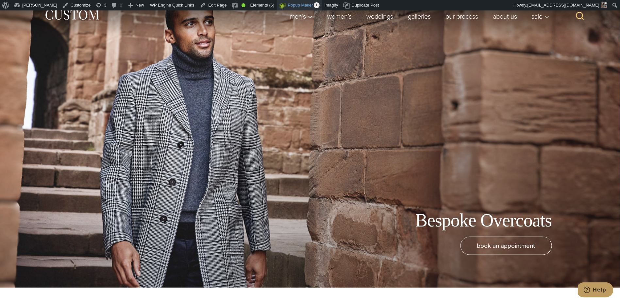
scroll to position [0, 0]
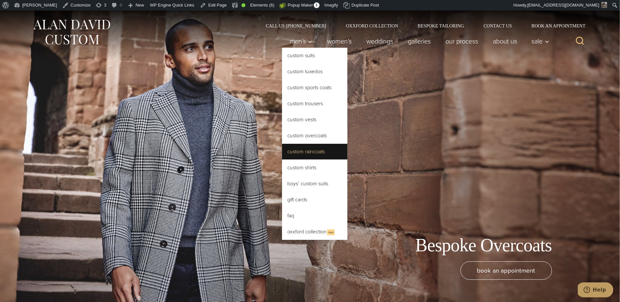
click at [313, 154] on link "Custom Raincoats" at bounding box center [314, 152] width 65 height 16
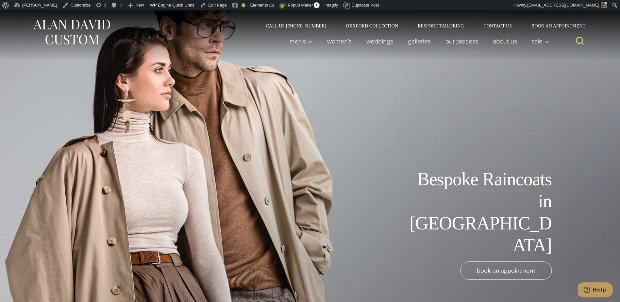
click at [502, 223] on h1 "Bespoke Raincoats in [GEOGRAPHIC_DATA]" at bounding box center [478, 212] width 147 height 88
copy h1 "Raincoats"
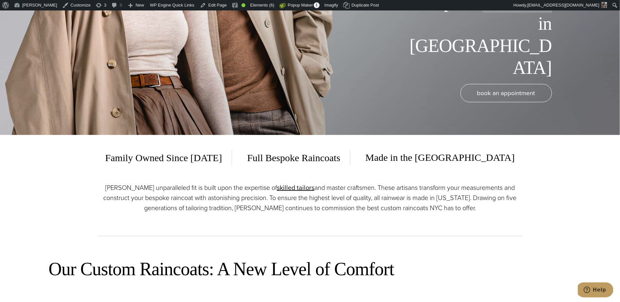
scroll to position [78, 0]
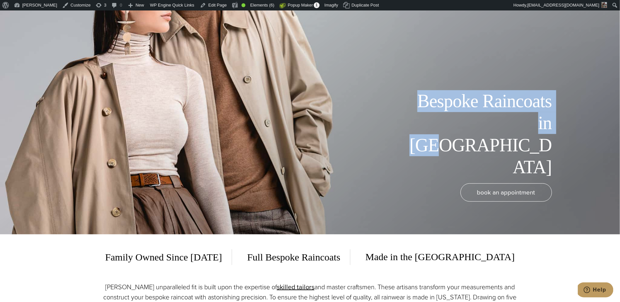
drag, startPoint x: 552, startPoint y: 168, endPoint x: 408, endPoint y: 143, distance: 147.0
click at [408, 143] on div "Bespoke Raincoats in [GEOGRAPHIC_DATA]" at bounding box center [310, 134] width 536 height 88
copy h1 "Bespoke Raincoats in [GEOGRAPHIC_DATA]"
click at [351, 259] on span "Full Bespoke Raincoats" at bounding box center [293, 258] width 113 height 16
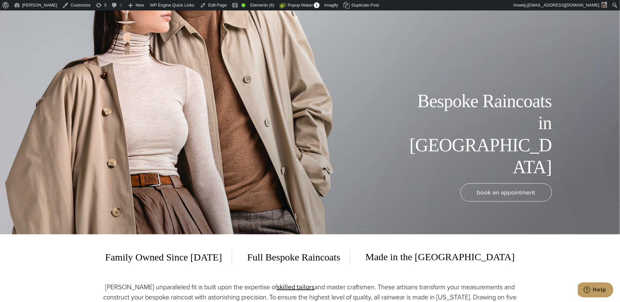
click at [351, 260] on span "Full Bespoke Raincoats" at bounding box center [293, 258] width 113 height 16
copy span "Raincoats"
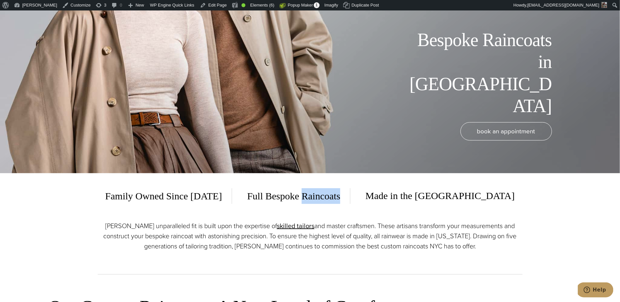
scroll to position [141, 0]
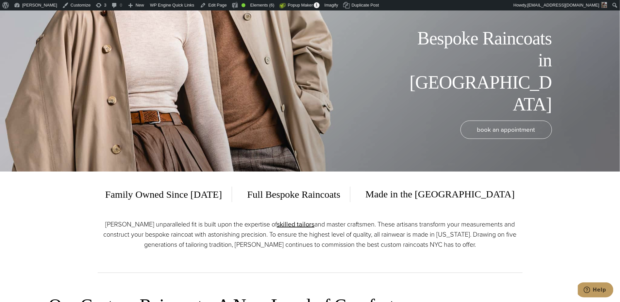
click at [202, 230] on p "[PERSON_NAME] unparalleled fit is built upon the expertise of skilled tailors a…" at bounding box center [310, 234] width 425 height 30
click at [202, 229] on p "[PERSON_NAME] unparalleled fit is built upon the expertise of skilled tailors a…" at bounding box center [310, 234] width 425 height 30
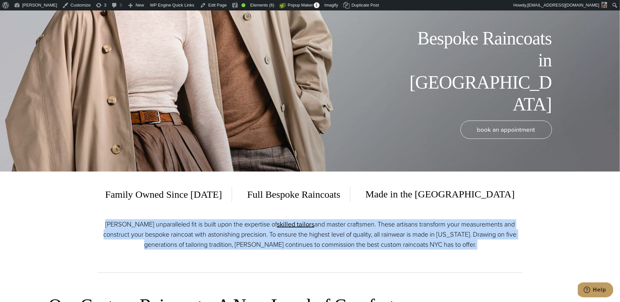
click at [202, 229] on p "[PERSON_NAME] unparalleled fit is built upon the expertise of skilled tailors a…" at bounding box center [310, 234] width 425 height 30
copy div "[PERSON_NAME] unparalleled fit is built upon the expertise of skilled tailors a…"
click at [406, 253] on div "[PERSON_NAME] unparalleled fit is built upon the expertise of skilled tailors a…" at bounding box center [310, 246] width 425 height 54
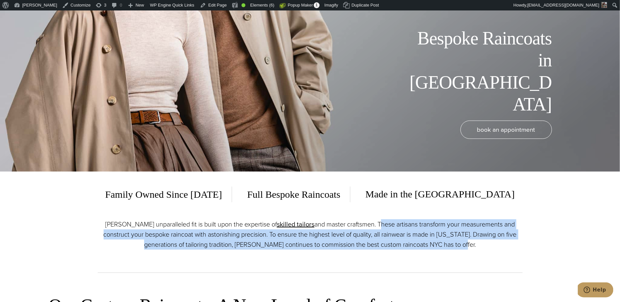
drag, startPoint x: 478, startPoint y: 249, endPoint x: 374, endPoint y: 228, distance: 106.1
click at [374, 228] on p "[PERSON_NAME] unparalleled fit is built upon the expertise of skilled tailors a…" at bounding box center [310, 234] width 425 height 30
copy p "These artisans transform your measurements and construct your bespoke raincoat …"
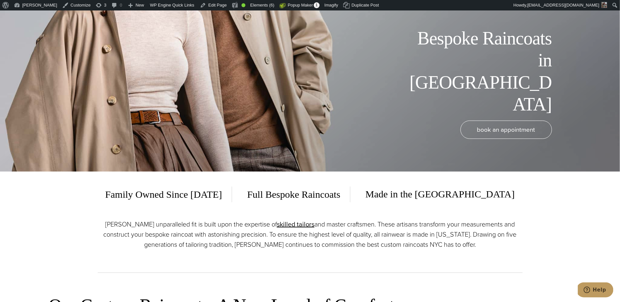
click at [458, 236] on p "[PERSON_NAME] unparalleled fit is built upon the expertise of skilled tailors a…" at bounding box center [310, 234] width 425 height 30
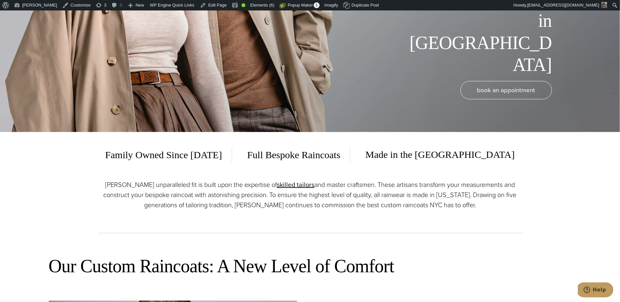
scroll to position [226, 0]
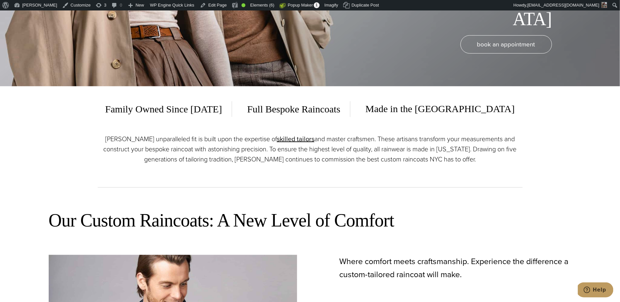
click at [346, 218] on h2 "Our Custom Raincoats: A New Level of Comfort" at bounding box center [310, 220] width 523 height 23
drag, startPoint x: 386, startPoint y: 217, endPoint x: 390, endPoint y: 217, distance: 3.9
click at [387, 217] on h2 "Our Custom Raincoats: A New Level of Comfort" at bounding box center [310, 220] width 523 height 23
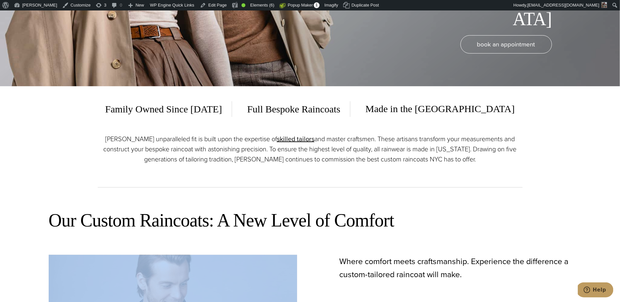
click at [395, 218] on h2 "Our Custom Raincoats: A New Level of Comfort" at bounding box center [310, 220] width 523 height 23
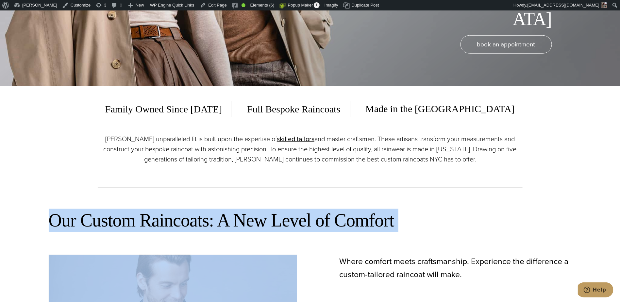
drag, startPoint x: 397, startPoint y: 219, endPoint x: 61, endPoint y: 219, distance: 335.9
click at [61, 219] on h2 "Our Custom Raincoats: A New Level of Comfort" at bounding box center [310, 220] width 523 height 23
copy div "Our Custom Raincoats: A New Level of Comfort"
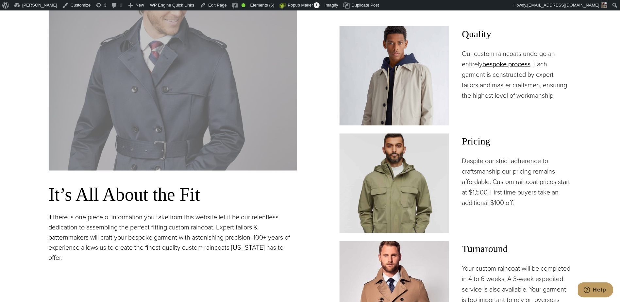
scroll to position [556, 0]
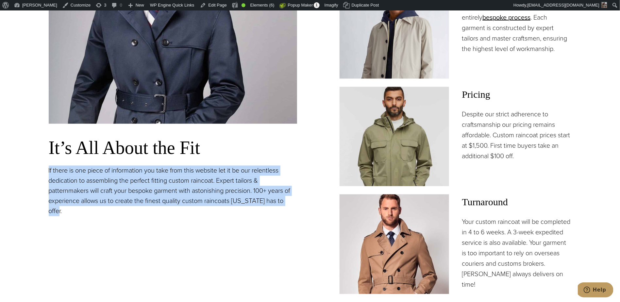
drag, startPoint x: 299, startPoint y: 200, endPoint x: 41, endPoint y: 171, distance: 259.7
click at [41, 171] on section "Our Custom Raincoats: A New Level of Comfort It’s All About the Fit If there is…" at bounding box center [310, 118] width 620 height 504
copy p "If there is one piece of information you take from this website let it be our r…"
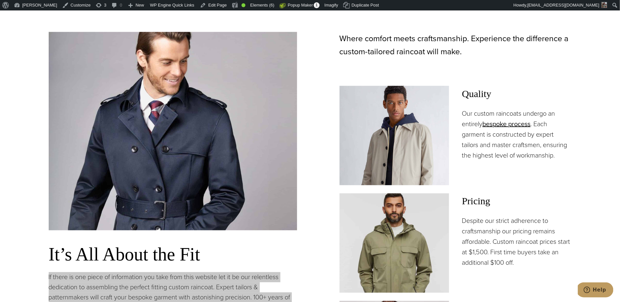
scroll to position [439, 0]
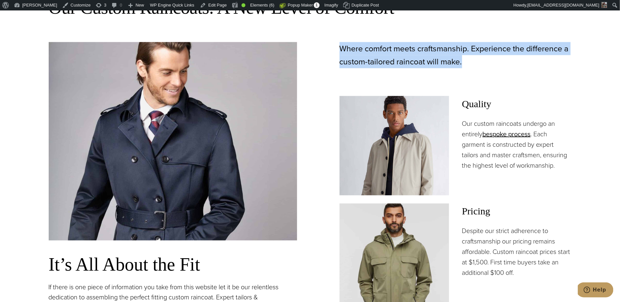
drag, startPoint x: 475, startPoint y: 58, endPoint x: 335, endPoint y: 49, distance: 139.6
click at [335, 49] on div "Where comfort meets craftsmanship. Experience the difference a custom-tailored …" at bounding box center [447, 226] width 249 height 369
copy p "Where comfort meets craftsmanship. Experience the difference a custom-tailored …"
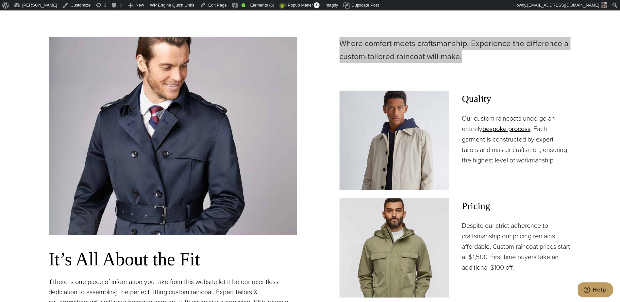
scroll to position [456, 0]
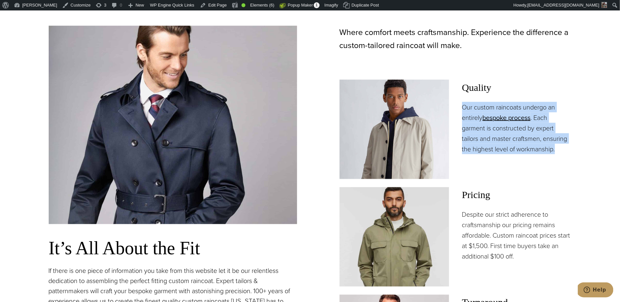
drag, startPoint x: 560, startPoint y: 150, endPoint x: 463, endPoint y: 109, distance: 105.5
click at [463, 109] on p "Our custom raincoats undergo an entirely bespoke process . Each garment is cons…" at bounding box center [517, 128] width 110 height 52
copy p "Our custom raincoats undergo an entirely bespoke process . Each garment is cons…"
click at [562, 150] on p "Our custom raincoats undergo an entirely bespoke process . Each garment is cons…" at bounding box center [517, 128] width 110 height 52
drag, startPoint x: 560, startPoint y: 151, endPoint x: 538, endPoint y: 120, distance: 38.0
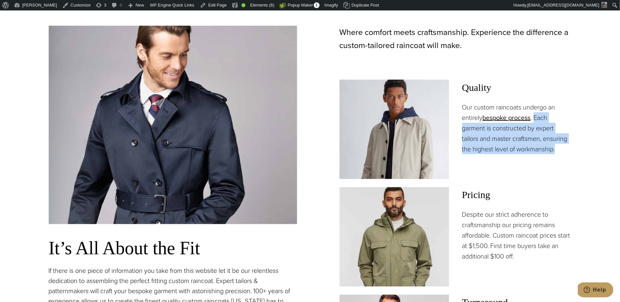
click at [538, 120] on p "Our custom raincoats undergo an entirely bespoke process . Each garment is cons…" at bounding box center [517, 128] width 110 height 52
copy p "Each garment is constructed by expert tailors and master craftsmen, ensuring th…"
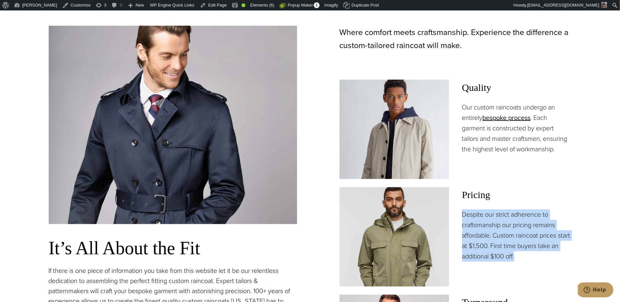
drag, startPoint x: 532, startPoint y: 259, endPoint x: 466, endPoint y: 217, distance: 78.3
click at [464, 216] on p "Despite our strict adherence to craftsmanship our pricing remains affordable. C…" at bounding box center [517, 236] width 110 height 52
click at [510, 242] on p "Despite our strict adherence to craftsmanship our pricing remains affordable. C…" at bounding box center [517, 236] width 110 height 52
drag, startPoint x: 505, startPoint y: 246, endPoint x: 462, endPoint y: 217, distance: 51.9
click at [462, 217] on div "Pricing Despite our strict adherence to craftsmanship our pricing remains affor…" at bounding box center [456, 236] width 232 height 99
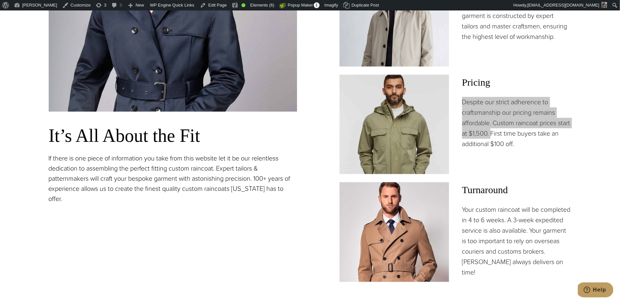
scroll to position [575, 0]
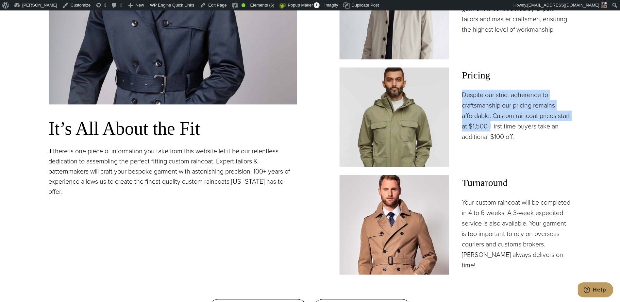
click at [497, 226] on p "Your custom raincoat will be completed in 4 to 6 weeks. A 3-week expedited serv…" at bounding box center [517, 234] width 110 height 73
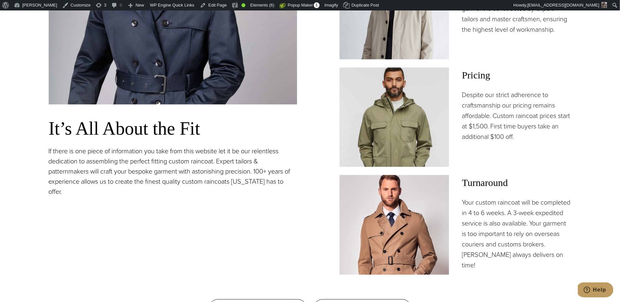
click at [484, 261] on p "Your custom raincoat will be completed in 4 to 6 weeks. A 3-week expedited serv…" at bounding box center [517, 234] width 110 height 73
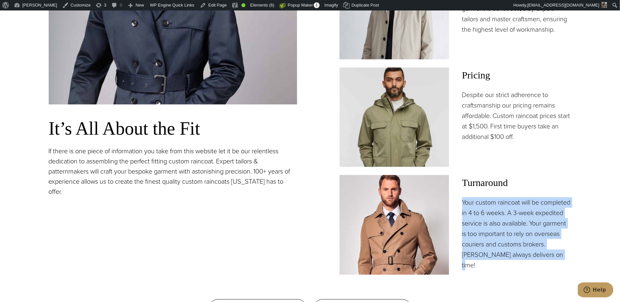
drag, startPoint x: 483, startPoint y: 264, endPoint x: 461, endPoint y: 203, distance: 64.4
click at [461, 203] on div "Turnaround Your custom raincoat will be completed in 4 to 6 weeks. A 3-week exp…" at bounding box center [456, 224] width 232 height 99
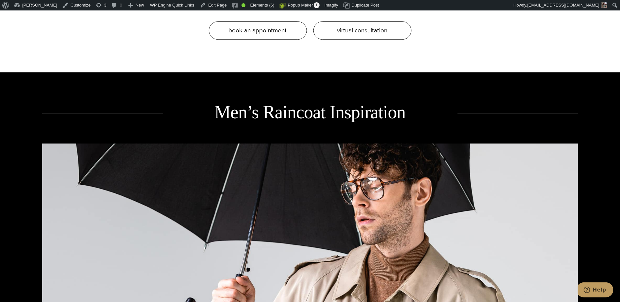
scroll to position [862, 0]
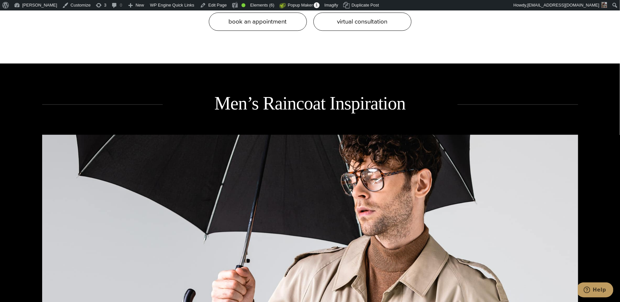
click at [311, 103] on h2 "Men’s Raincoat Inspiration" at bounding box center [310, 104] width 295 height 24
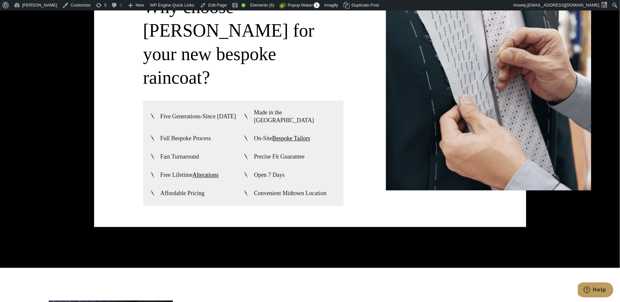
scroll to position [1684, 0]
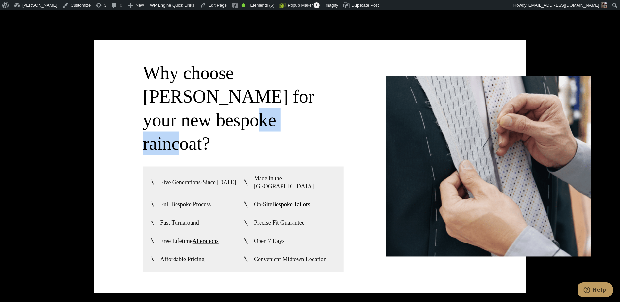
drag, startPoint x: 201, startPoint y: 118, endPoint x: 138, endPoint y: 120, distance: 63.2
click at [138, 120] on div "Why choose [PERSON_NAME] for your new bespoke raincoat? Five Generations-Since …" at bounding box center [310, 166] width 432 height 253
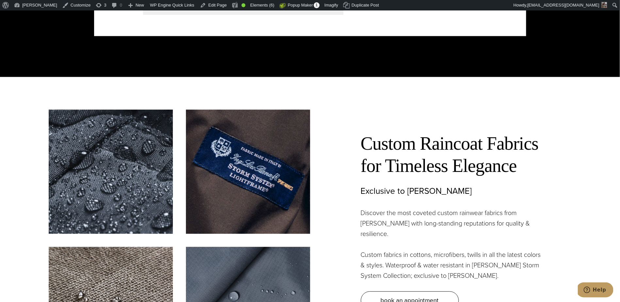
scroll to position [1988, 0]
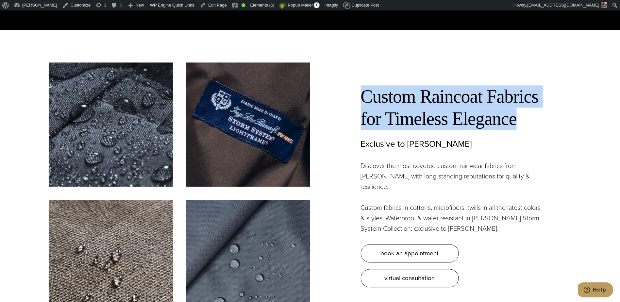
drag, startPoint x: 458, startPoint y: 81, endPoint x: 355, endPoint y: 65, distance: 104.3
click at [355, 65] on div "Custom Raincoat Fabrics for Timeless Elegance Exclusive to [PERSON_NAME] Discov…" at bounding box center [441, 174] width 262 height 225
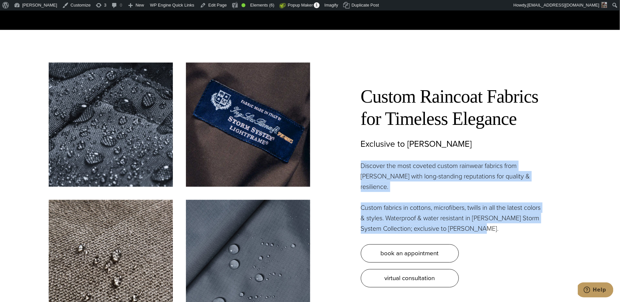
drag, startPoint x: 517, startPoint y: 190, endPoint x: 358, endPoint y: 135, distance: 168.0
click at [358, 135] on div "Custom Raincoat Fabrics for Timeless Elegance Exclusive to [PERSON_NAME] Discov…" at bounding box center [441, 174] width 262 height 225
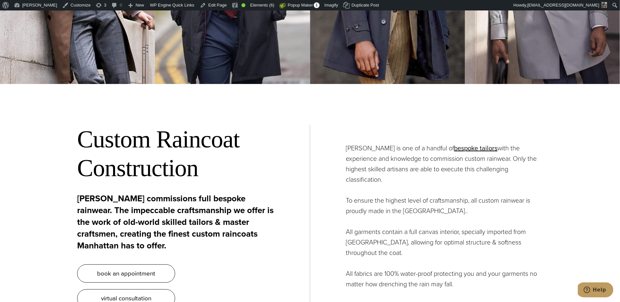
scroll to position [2545, 0]
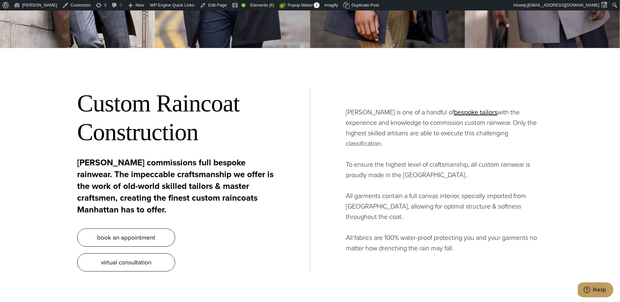
click at [203, 89] on h2 "Custom Raincoat Construction" at bounding box center [175, 118] width 197 height 58
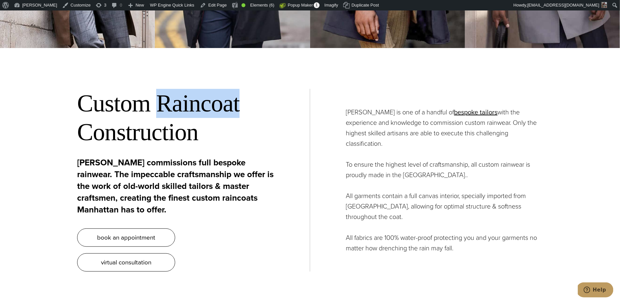
click at [203, 89] on h2 "Custom Raincoat Construction" at bounding box center [175, 118] width 197 height 58
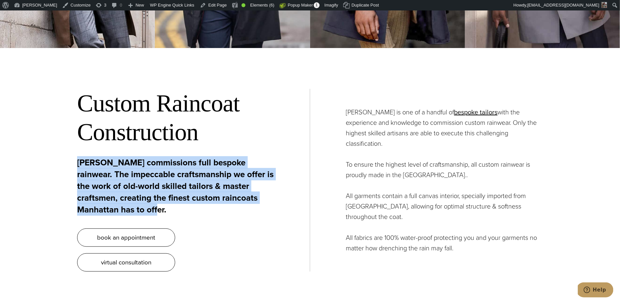
drag, startPoint x: 143, startPoint y: 181, endPoint x: 74, endPoint y: 134, distance: 83.2
click at [74, 134] on section "Custom Raincoat Construction Alan David commissions full bespoke rainwear. The …" at bounding box center [310, 180] width 620 height 249
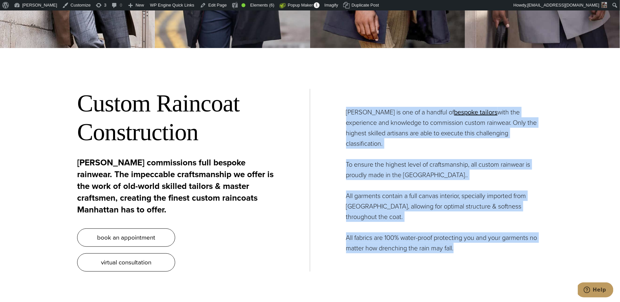
drag, startPoint x: 473, startPoint y: 197, endPoint x: 326, endPoint y: 86, distance: 184.4
click at [326, 86] on div "Custom Raincoat Construction Alan David commissions full bespoke rainwear. The …" at bounding box center [310, 180] width 466 height 249
click at [381, 125] on div "Alan David is one of a handful of bespoke tailors with the experience and knowl…" at bounding box center [426, 180] width 233 height 147
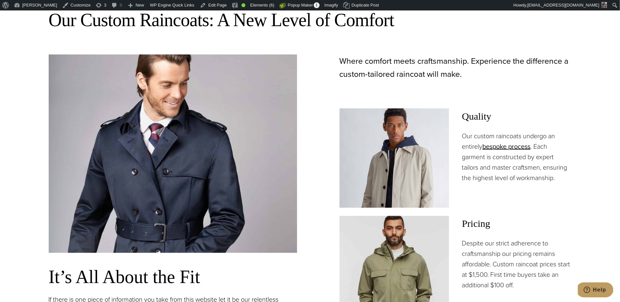
scroll to position [0, 0]
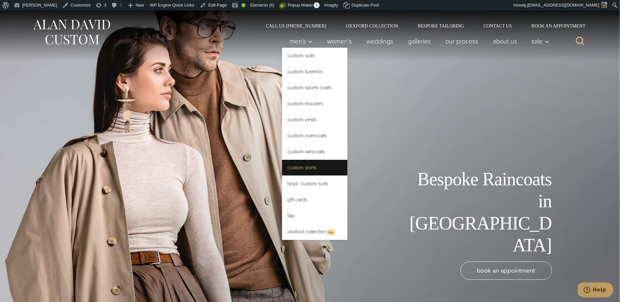
click at [305, 172] on link "Custom Shirts" at bounding box center [314, 168] width 65 height 16
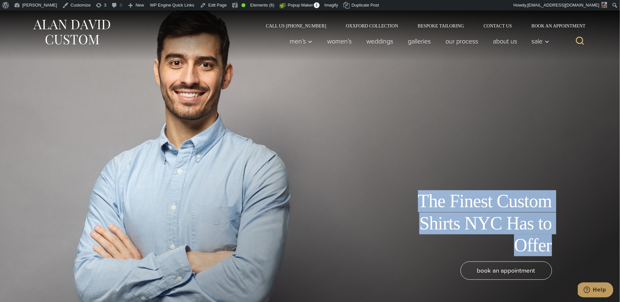
drag, startPoint x: 553, startPoint y: 243, endPoint x: 430, endPoint y: 203, distance: 129.3
click at [422, 204] on div "The Finest Custom Shirts NYC Has to Offer" at bounding box center [310, 223] width 536 height 66
copy h1 "The Finest Custom Shirts NYC Has to Offer"
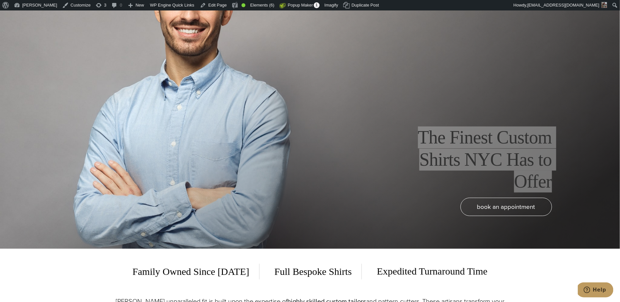
scroll to position [188, 0]
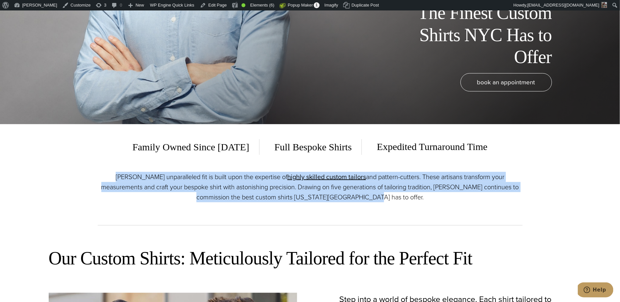
drag, startPoint x: 390, startPoint y: 199, endPoint x: 94, endPoint y: 172, distance: 296.9
click at [94, 172] on section "Family Owned Since 1913 Full Bespoke Shirts Expedited Turnaround Time Alan Davi…" at bounding box center [310, 179] width 620 height 110
copy p "Alan David’s unparalleled fit is built upon the expertise of highly skilled cus…"
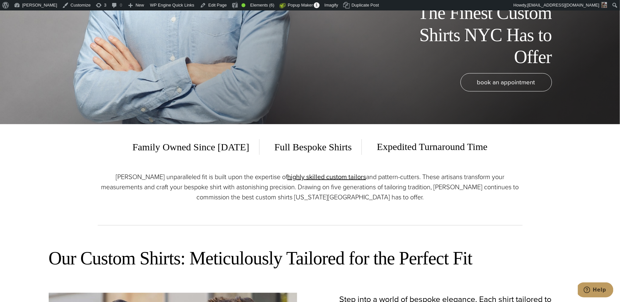
drag, startPoint x: 312, startPoint y: 206, endPoint x: 274, endPoint y: 184, distance: 44.3
click at [312, 206] on div "Alan David’s unparalleled fit is built upon the expertise of highly skilled cus…" at bounding box center [310, 199] width 425 height 54
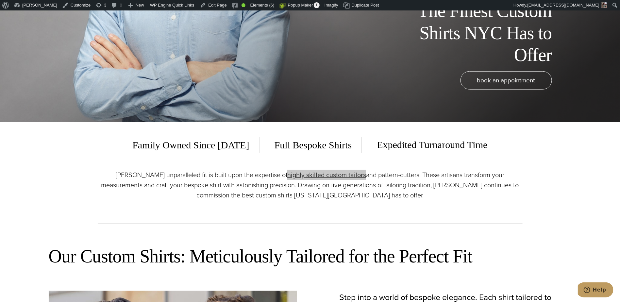
scroll to position [190, 0]
click at [224, 247] on h2 "Our Custom Shirts: Meticulously Tailored for the Perfect Fit" at bounding box center [310, 256] width 523 height 23
click at [217, 257] on h2 "Our Custom Shirts: Meticulously Tailored for the Perfect Fit" at bounding box center [310, 256] width 523 height 23
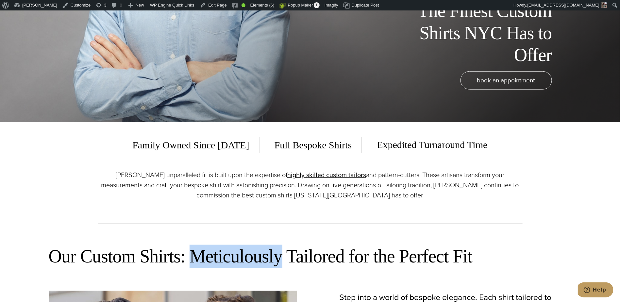
click at [217, 257] on h2 "Our Custom Shirts: Meticulously Tailored for the Perfect Fit" at bounding box center [310, 256] width 523 height 23
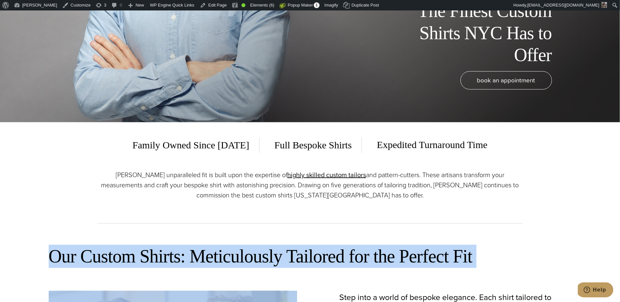
click at [217, 257] on h2 "Our Custom Shirts: Meticulously Tailored for the Perfect Fit" at bounding box center [310, 256] width 523 height 23
copy div "Our Custom Shirts: Meticulously Tailored for the Perfect Fit"
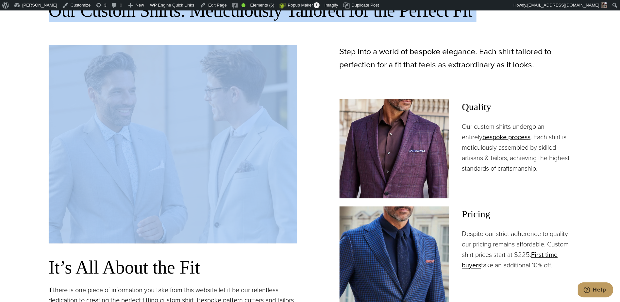
scroll to position [436, 0]
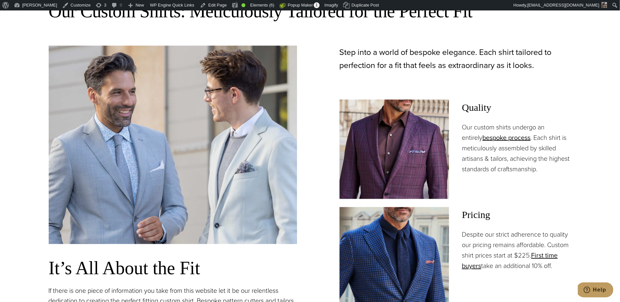
click at [320, 79] on div "It’s All About the Fit If there is one piece of information you take from this …" at bounding box center [310, 230] width 523 height 369
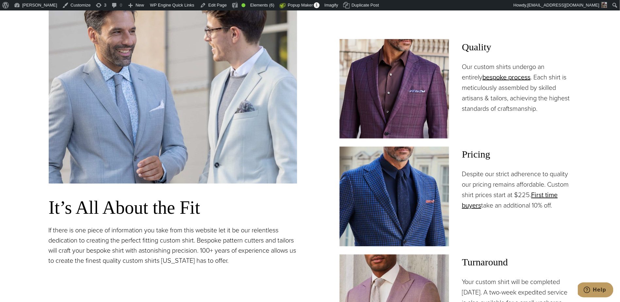
scroll to position [520, 0]
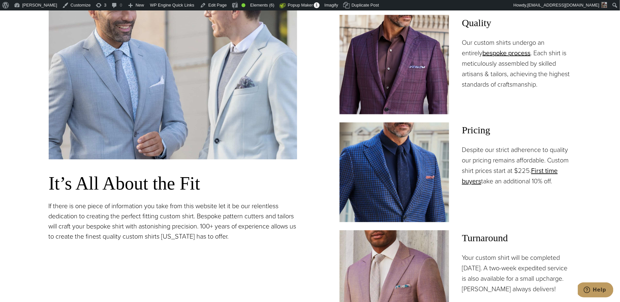
click at [126, 249] on div "It’s All About the Fit If there is one piece of information you take from this …" at bounding box center [173, 145] width 249 height 369
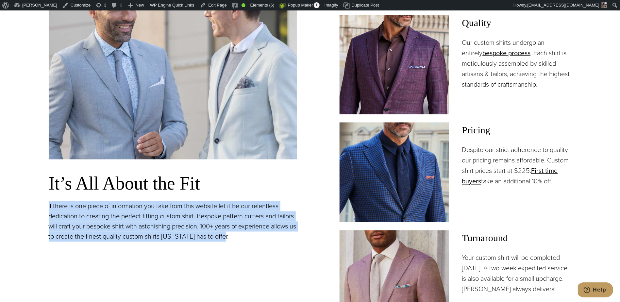
drag, startPoint x: 165, startPoint y: 228, endPoint x: 35, endPoint y: 208, distance: 131.4
click at [35, 208] on section "Our Custom Shirts: Meticulously Tailored for the Perfect Fit It’s All About the…" at bounding box center [310, 154] width 620 height 504
copy p "If there is one piece of information you take from this website let it be our r…"
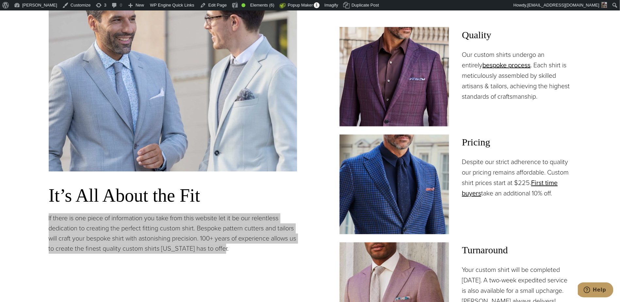
scroll to position [501, 0]
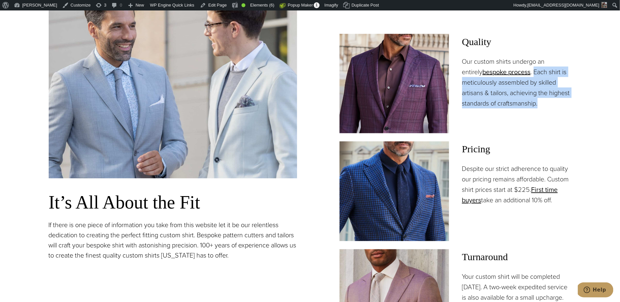
drag, startPoint x: 558, startPoint y: 108, endPoint x: 515, endPoint y: 71, distance: 56.4
click at [515, 71] on p "Our custom shirts undergo an entirely bespoke process . Each shirt is meticulou…" at bounding box center [517, 82] width 110 height 52
copy p "Each shirt is meticulously assembled by skilled artisans & tailors, achieving t…"
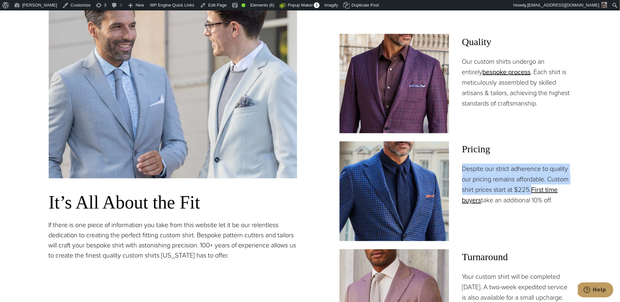
drag, startPoint x: 532, startPoint y: 190, endPoint x: 461, endPoint y: 173, distance: 72.8
click at [461, 173] on div "Pricing Despite our strict adherence to quality our pricing remains affordable.…" at bounding box center [456, 191] width 232 height 99
copy p "Despite our strict adherence to quality our pricing remains affordable. Custom …"
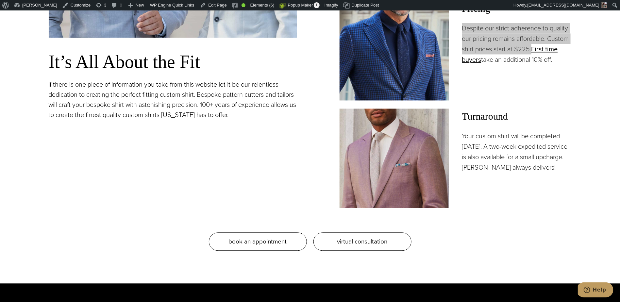
scroll to position [655, 0]
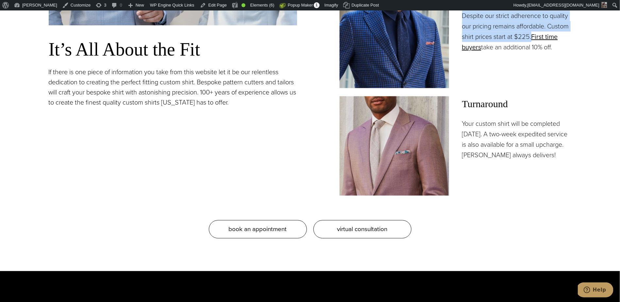
drag, startPoint x: 563, startPoint y: 151, endPoint x: 462, endPoint y: 126, distance: 104.3
click at [462, 126] on section "Our Custom Shirts: Meticulously Tailored for the Perfect Fit It’s All About the…" at bounding box center [310, 19] width 620 height 504
copy p "Your custom shirt will be completed in 5 weeks. A two-week expedited service is…"
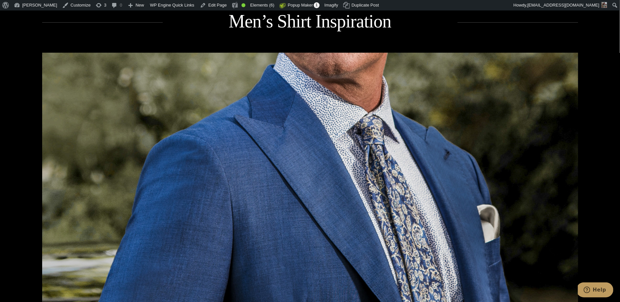
scroll to position [935, 0]
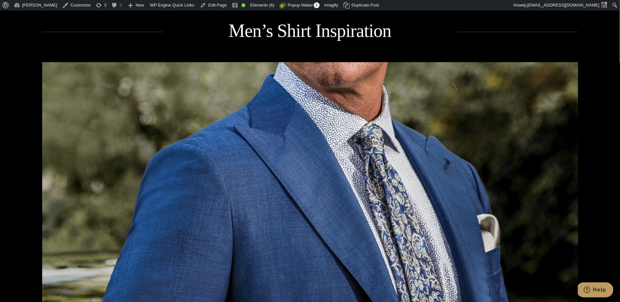
click at [297, 38] on h2 "Men’s Shirt Inspiration" at bounding box center [310, 31] width 295 height 24
copy h2 "Shirt"
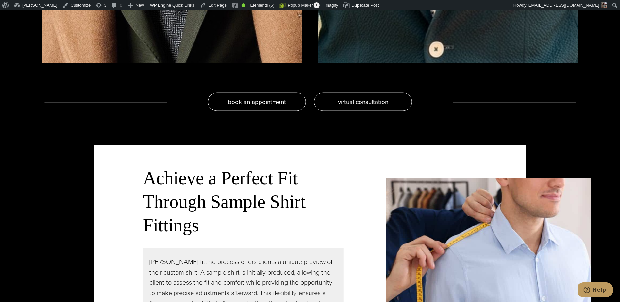
scroll to position [1581, 0]
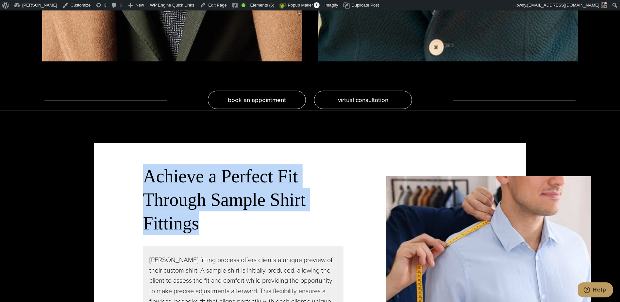
drag, startPoint x: 161, startPoint y: 207, endPoint x: 139, endPoint y: 173, distance: 40.8
click at [139, 173] on div "Achieve a Perfect Fit Through Sample Shirt Fittings Alan David’s fitting proces…" at bounding box center [310, 245] width 432 height 204
copy h3 "Achieve a Perfect Fit Through Sample Shirt Fittings"
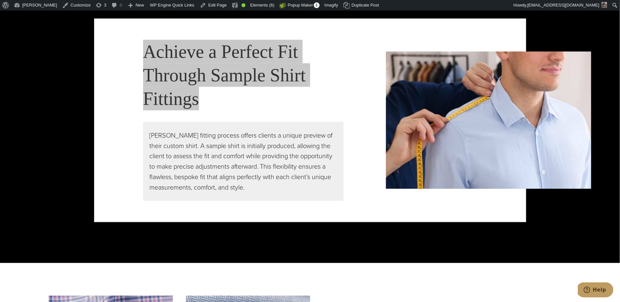
scroll to position [1702, 0]
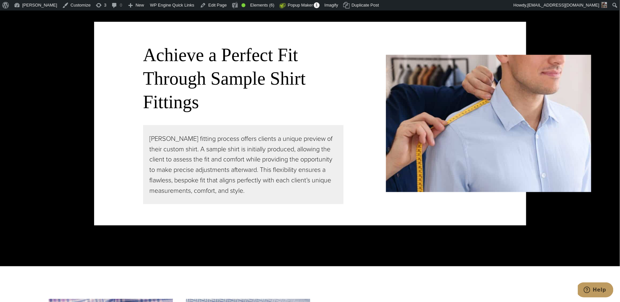
click at [218, 170] on p "Alan David’s fitting process offers clients a unique preview of their custom sh…" at bounding box center [243, 164] width 187 height 63
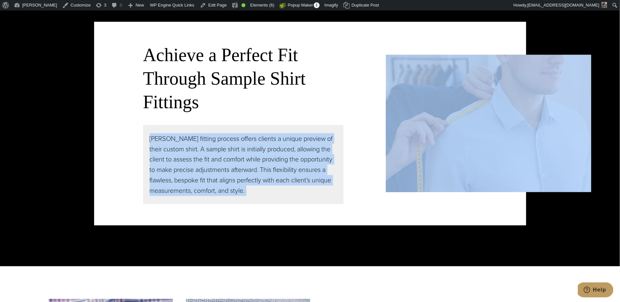
click at [218, 170] on p "Alan David’s fitting process offers clients a unique preview of their custom sh…" at bounding box center [243, 164] width 187 height 63
copy div "Alan David’s fitting process offers clients a unique preview of their custom sh…"
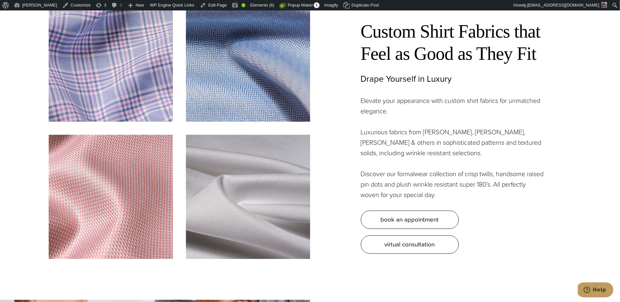
scroll to position [2012, 0]
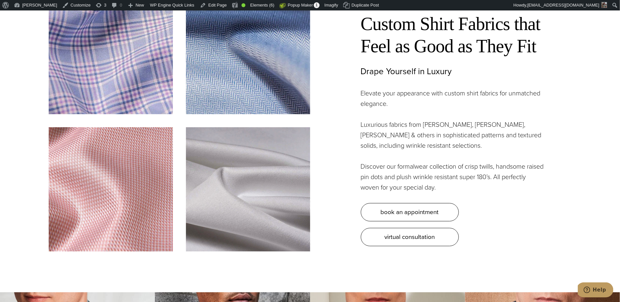
click at [416, 49] on h2 "Custom Shirt Fabrics that Feel as Good as They Fit" at bounding box center [452, 35] width 183 height 44
click at [417, 48] on h2 "Custom Shirt Fabrics that Feel as Good as They Fit" at bounding box center [452, 35] width 183 height 44
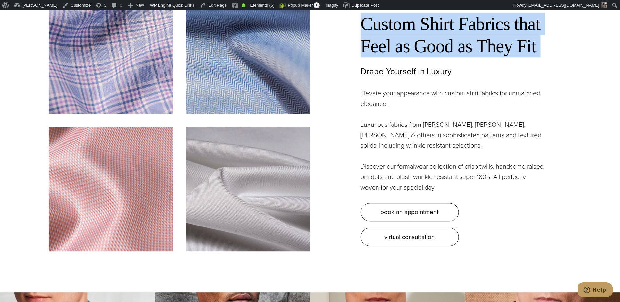
click at [417, 48] on h2 "Custom Shirt Fabrics that Feel as Good as They Fit" at bounding box center [452, 35] width 183 height 44
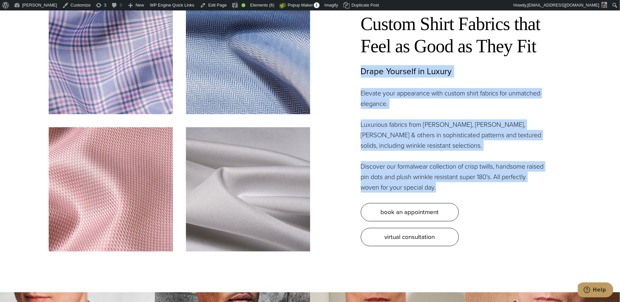
drag, startPoint x: 488, startPoint y: 192, endPoint x: 357, endPoint y: 70, distance: 179.3
click at [357, 70] on div "Custom Shirt Fabrics that Feel as Good as They Fit Drape Yourself in Luxury Ele…" at bounding box center [441, 118] width 262 height 256
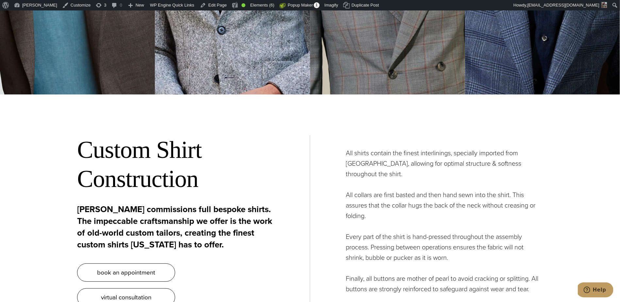
scroll to position [2481, 0]
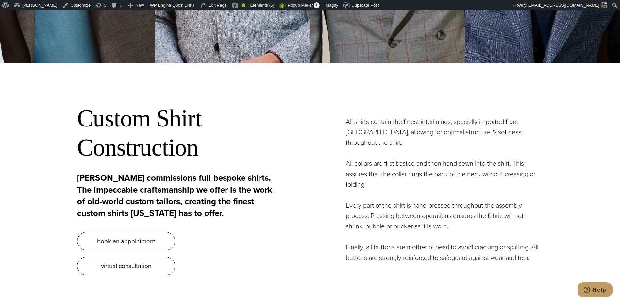
click at [139, 187] on p "Alan David commissions full bespoke shirts. The impeccable craftsmanship we off…" at bounding box center [175, 195] width 197 height 47
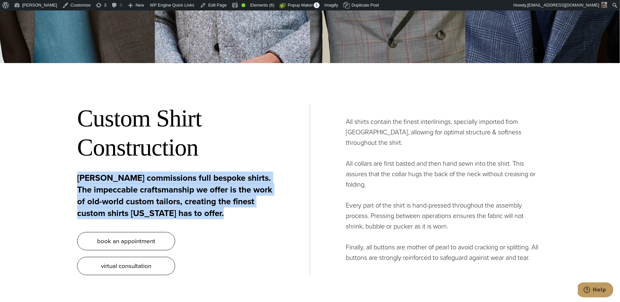
drag, startPoint x: 539, startPoint y: 252, endPoint x: 340, endPoint y: 119, distance: 238.8
click at [340, 119] on div "Custom Shirt Construction Alan David commissions full bespoke shirts. The impec…" at bounding box center [310, 189] width 466 height 237
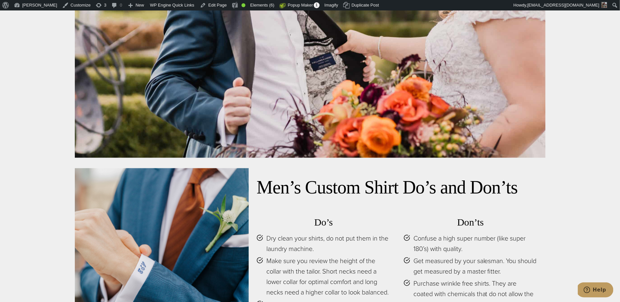
scroll to position [2972, 0]
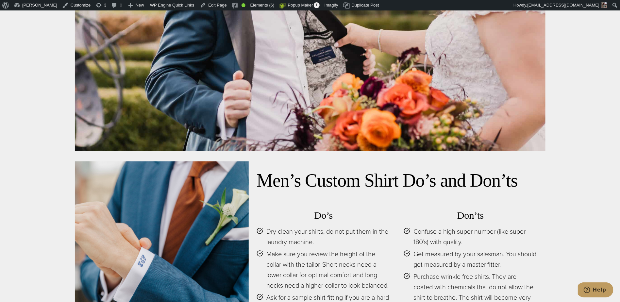
click at [273, 179] on h2 "Men’s Custom Shirt Do’s and Don’ts" at bounding box center [397, 180] width 281 height 23
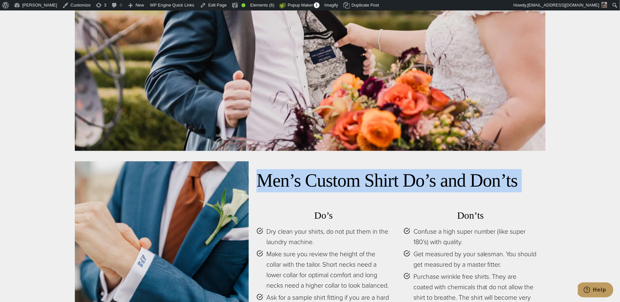
click at [273, 179] on h2 "Men’s Custom Shirt Do’s and Don’ts" at bounding box center [397, 180] width 281 height 23
click at [327, 212] on h3 "Do’s" at bounding box center [324, 216] width 134 height 12
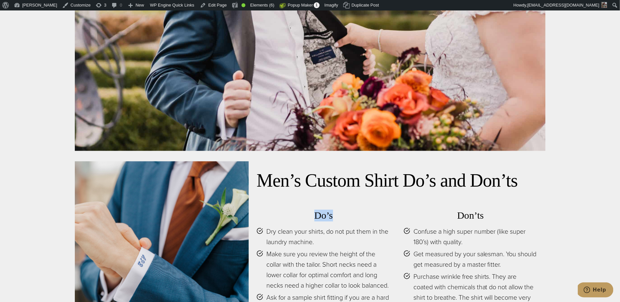
click at [327, 212] on h3 "Do’s" at bounding box center [324, 216] width 134 height 12
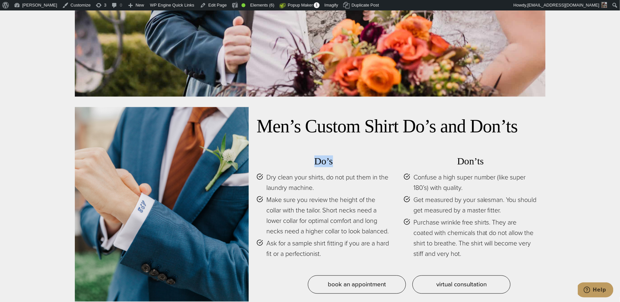
scroll to position [3065, 0]
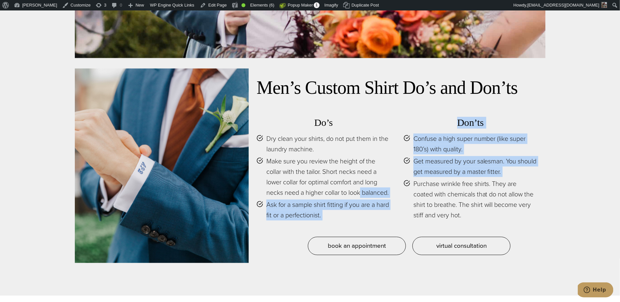
click at [398, 192] on div "Do’s Dry clean your shirts, do not put them in the laundry machine. Make sure y…" at bounding box center [397, 173] width 281 height 128
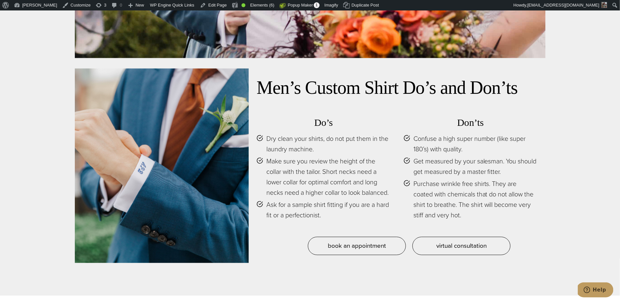
click at [482, 214] on span "Purchase wrinkle free shirts. They are coated with chemicals that do not allow …" at bounding box center [476, 200] width 124 height 42
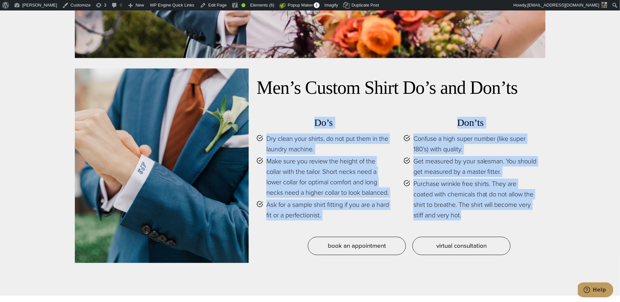
drag, startPoint x: 479, startPoint y: 216, endPoint x: 304, endPoint y: 124, distance: 197.9
click at [304, 124] on div "Do’s Dry clean your shirts, do not put them in the laundry machine. Make sure y…" at bounding box center [397, 173] width 281 height 128
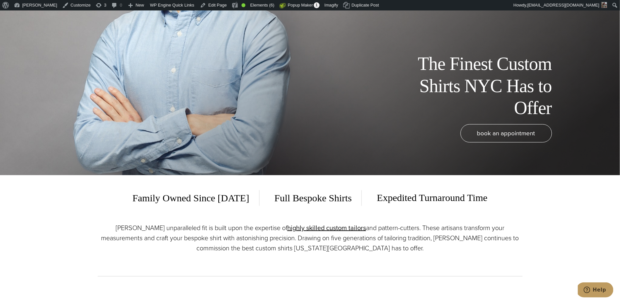
scroll to position [0, 0]
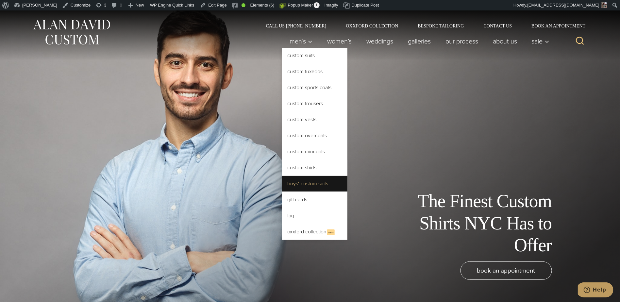
click at [291, 188] on link "Boys’ Custom Suits" at bounding box center [314, 184] width 65 height 16
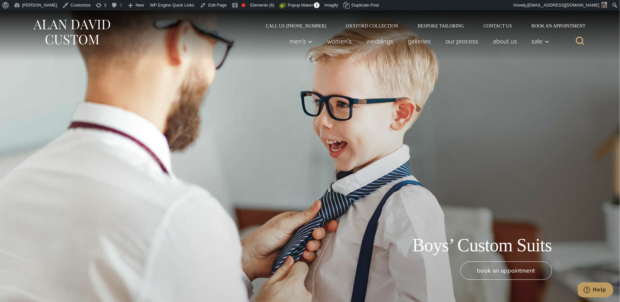
drag, startPoint x: 343, startPoint y: 153, endPoint x: 353, endPoint y: 144, distance: 13.2
click at [343, 152] on div "Boys’ Custom Suits book an appointment" at bounding box center [310, 161] width 536 height 302
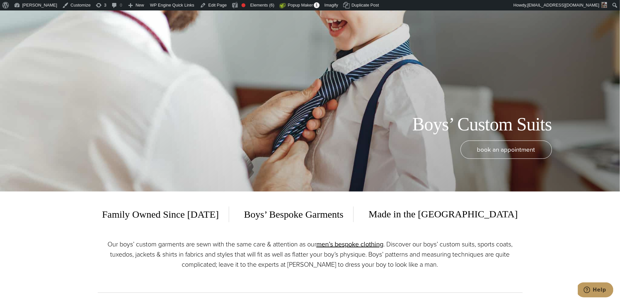
scroll to position [129, 0]
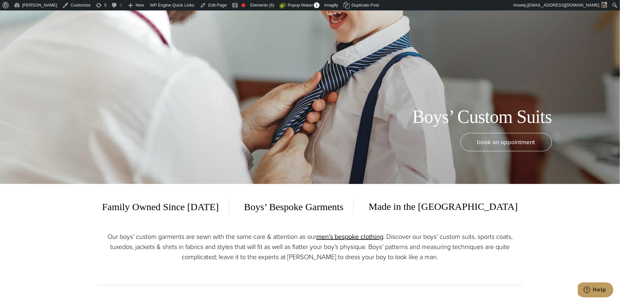
click at [543, 104] on div "Boys’ Custom Suits book an appointment" at bounding box center [310, 33] width 536 height 302
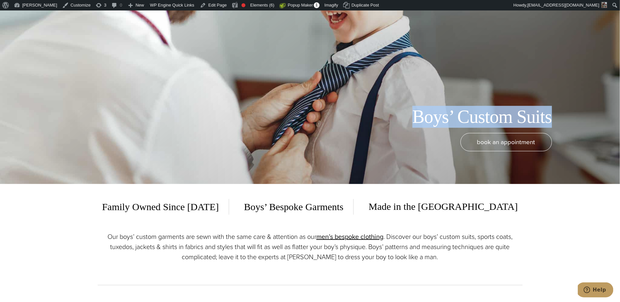
drag, startPoint x: 557, startPoint y: 114, endPoint x: 405, endPoint y: 118, distance: 152.5
click at [405, 118] on div "Boys’ Custom Suits" at bounding box center [310, 117] width 536 height 22
copy h1 "Boys’ Custom Suits"
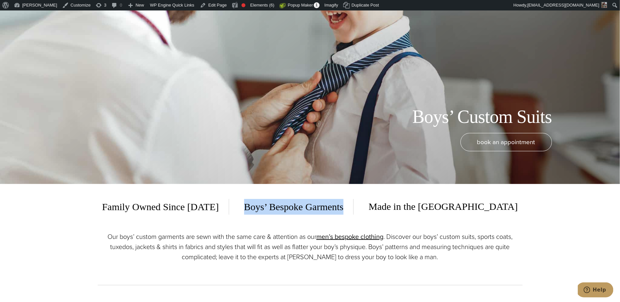
drag, startPoint x: 374, startPoint y: 208, endPoint x: 280, endPoint y: 212, distance: 94.6
click at [280, 212] on span "Boys’ Bespoke Garments" at bounding box center [294, 207] width 119 height 16
copy span "Boys’ Bespoke Garments"
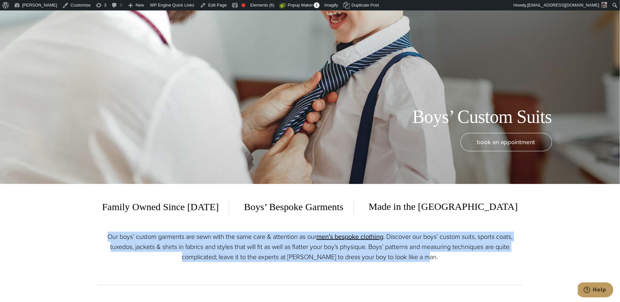
drag, startPoint x: 370, startPoint y: 254, endPoint x: 107, endPoint y: 231, distance: 263.6
click at [107, 232] on p "Our boys’ custom garments are sewn with the same care & attention as our men’s …" at bounding box center [310, 247] width 425 height 30
copy p "Our boys’ custom garments are sewn with the same care & attention as our men’s …"
click at [278, 245] on p "Our boys’ custom garments are sewn with the same care & attention as our men’s …" at bounding box center [310, 247] width 425 height 30
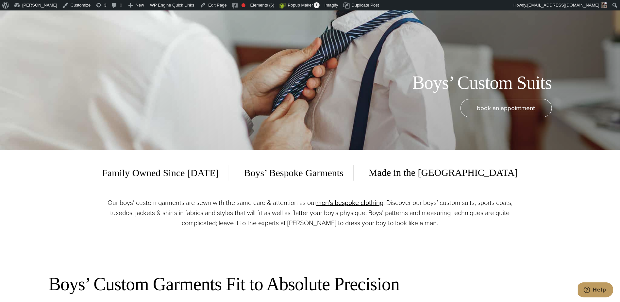
scroll to position [182, 0]
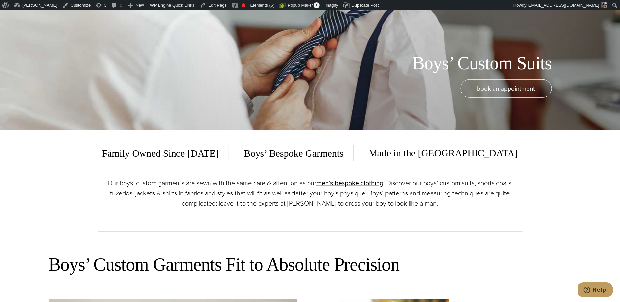
click at [249, 183] on p "Our boys’ custom garments are sewn with the same care & attention as our men’s …" at bounding box center [310, 193] width 425 height 30
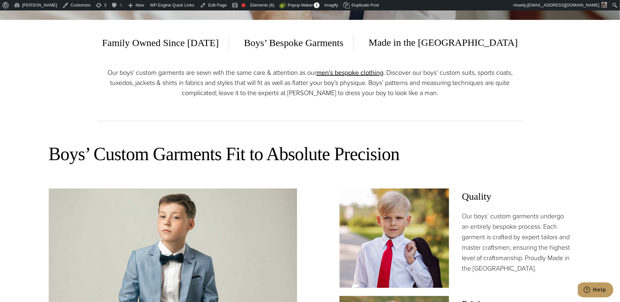
scroll to position [293, 0]
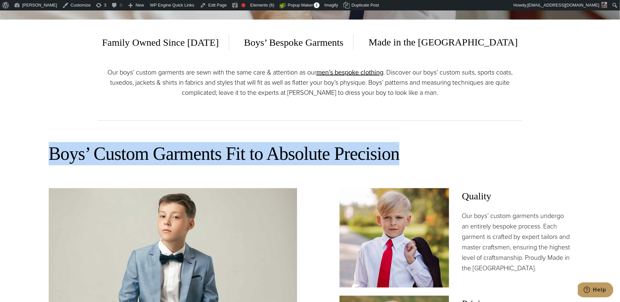
drag, startPoint x: 409, startPoint y: 159, endPoint x: 91, endPoint y: 166, distance: 318.0
copy h2 "Boys’ Custom Garments Fit to Absolute Precision"
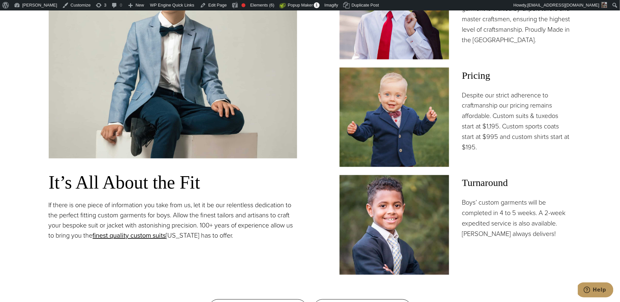
scroll to position [568, 0]
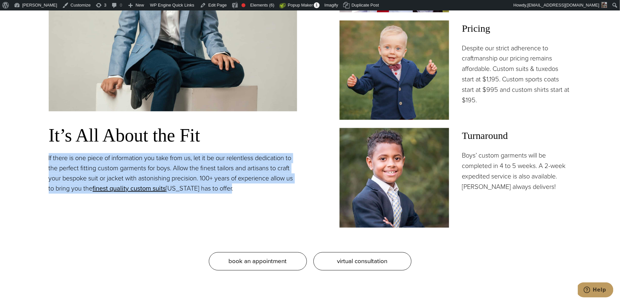
drag, startPoint x: 248, startPoint y: 188, endPoint x: 18, endPoint y: 159, distance: 231.8
click at [18, 159] on section "Boys’ Custom Garments Fit to Absolute Precision It’s All About the Fit If there…" at bounding box center [310, 79] width 620 height 450
copy p "If there is one piece of information you take from us, let it be our relentless…"
click at [129, 231] on div "Boys’ Custom Garments Fit to Absolute Precision It’s All About the Fit If there…" at bounding box center [310, 69] width 523 height 404
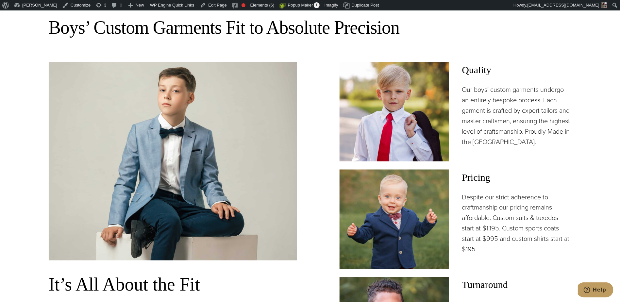
scroll to position [413, 0]
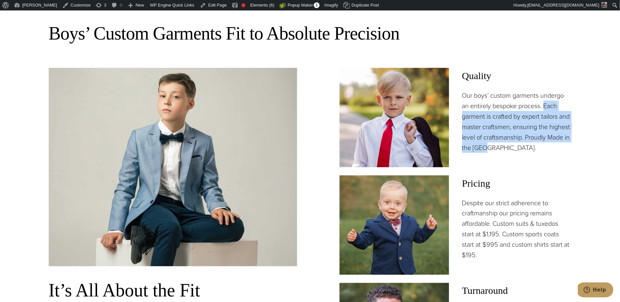
drag, startPoint x: 516, startPoint y: 145, endPoint x: 545, endPoint y: 106, distance: 48.6
click at [545, 106] on p "Our boys’ custom garments undergo an entirely bespoke process. Each garment is …" at bounding box center [517, 121] width 110 height 63
copy p "Each garment is crafted by expert tailors and master craftsmen, ensuring the hi…"
click at [495, 231] on p "Despite our strict adherence to craftmanship our pricing remains affordable. Cu…" at bounding box center [517, 229] width 110 height 63
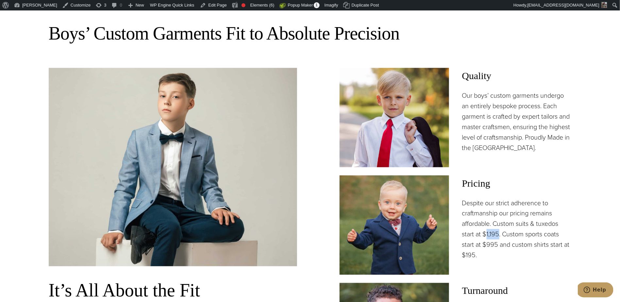
click at [495, 231] on p "Despite our strict adherence to craftmanship our pricing remains affordable. Cu…" at bounding box center [517, 229] width 110 height 63
click at [510, 209] on p "Despite our strict adherence to craftmanship our pricing remains affordable. Cu…" at bounding box center [517, 229] width 110 height 63
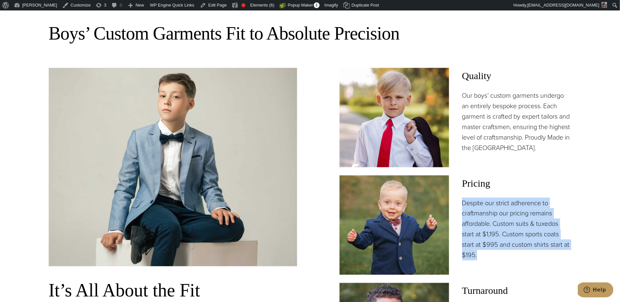
drag, startPoint x: 489, startPoint y: 256, endPoint x: 463, endPoint y: 204, distance: 57.8
click at [463, 204] on p "Despite our strict adherence to craftmanship our pricing remains affordable. Cu…" at bounding box center [517, 229] width 110 height 63
copy p "Despite our strict adherence to craftmanship our pricing remains affordable. Cu…"
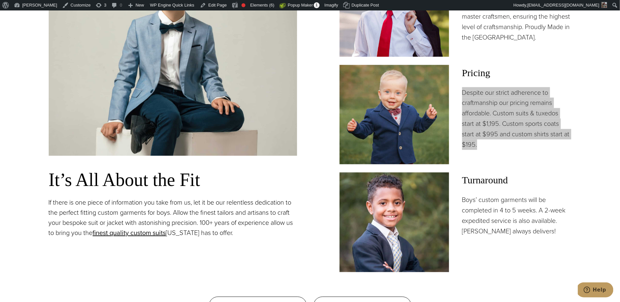
scroll to position [547, 0]
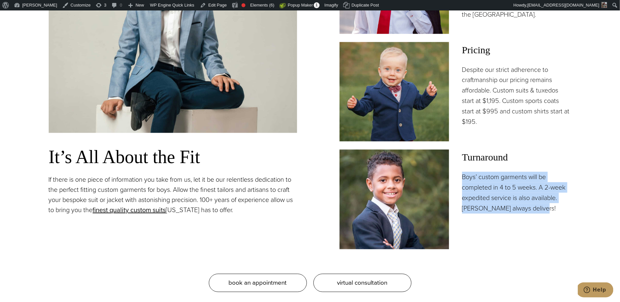
drag, startPoint x: 507, startPoint y: 201, endPoint x: 462, endPoint y: 179, distance: 50.3
click at [462, 179] on div "Turnaround Boys’ custom garments will be completed in 4 to 5 weeks. A 2-week ex…" at bounding box center [456, 199] width 232 height 99
copy p "Boys’ custom garments will be completed in 4 to 5 weeks. A 2-week expedited ser…"
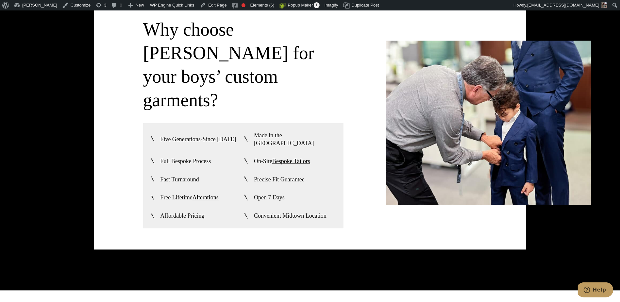
scroll to position [1674, 0]
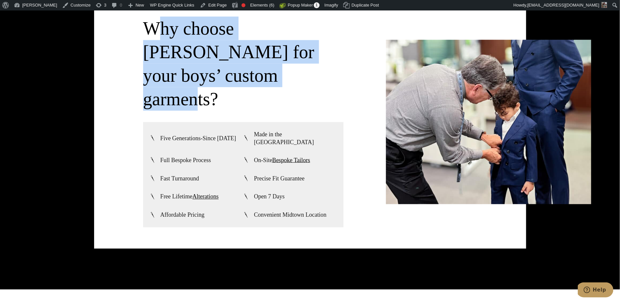
drag, startPoint x: 154, startPoint y: 33, endPoint x: 218, endPoint y: 75, distance: 76.1
click at [218, 75] on h3 "Why choose Alan David for your boys’ custom garments?" at bounding box center [243, 64] width 200 height 94
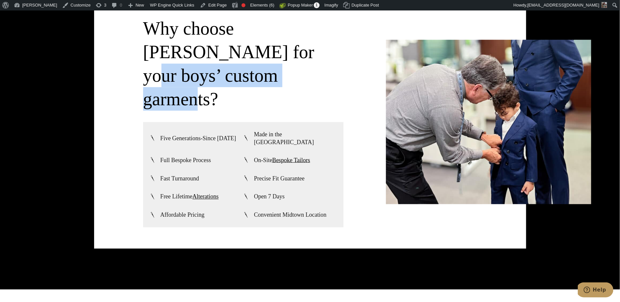
drag, startPoint x: 219, startPoint y: 75, endPoint x: 210, endPoint y: 49, distance: 27.5
click at [210, 49] on h3 "Why choose Alan David for your boys’ custom garments?" at bounding box center [243, 64] width 200 height 94
copy h3 "boys’ custom garments?"
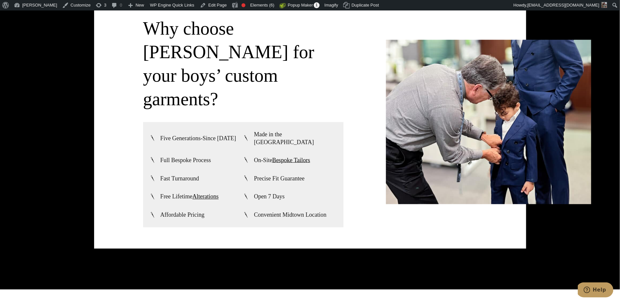
click at [221, 72] on h3 "Why choose Alan David for your boys’ custom garments?" at bounding box center [243, 64] width 200 height 94
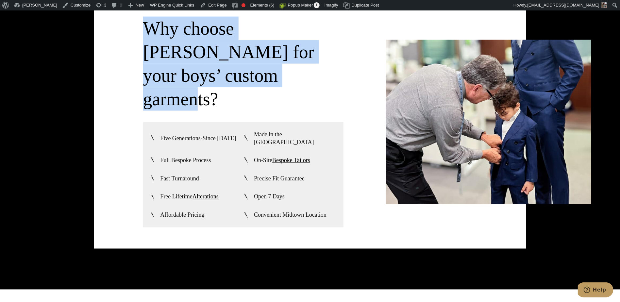
drag, startPoint x: 235, startPoint y: 78, endPoint x: 145, endPoint y: 34, distance: 100.6
click at [145, 34] on h3 "Why choose Alan David for your boys’ custom garments?" at bounding box center [243, 64] width 200 height 94
copy h3 "Why choose Alan David for your boys’ custom garments?"
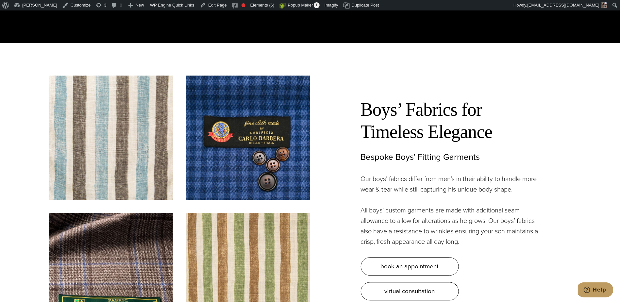
scroll to position [1922, 0]
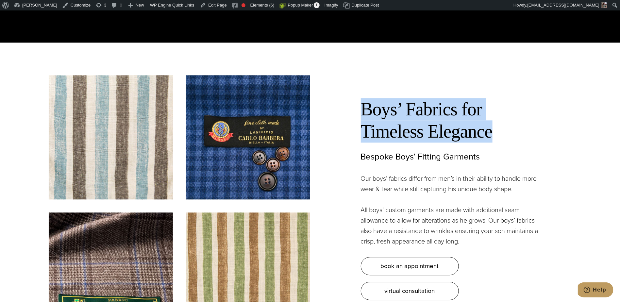
drag, startPoint x: 510, startPoint y: 104, endPoint x: 363, endPoint y: 80, distance: 148.9
click at [363, 98] on h2 "Boys’ Fabrics for Timeless Elegance" at bounding box center [452, 120] width 183 height 44
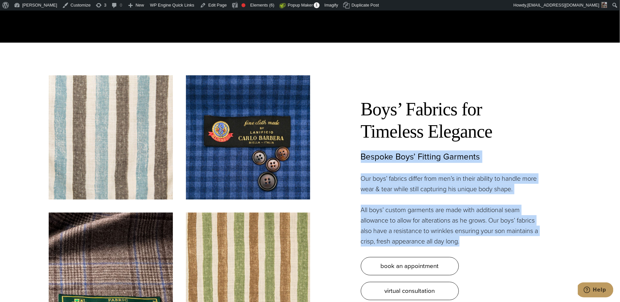
drag, startPoint x: 477, startPoint y: 214, endPoint x: 362, endPoint y: 128, distance: 143.6
click at [362, 128] on div "Boys’ Fabrics for Timeless Elegance Bespoke Boys’ Fitting Garments Our boys’ fa…" at bounding box center [452, 199] width 183 height 202
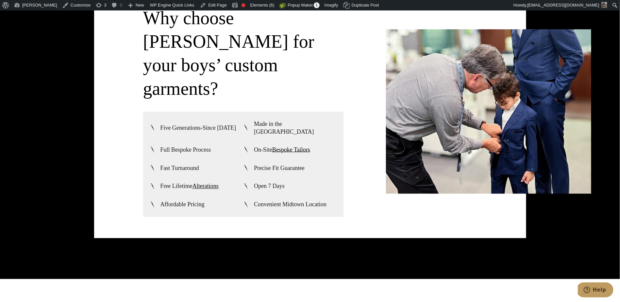
scroll to position [1684, 0]
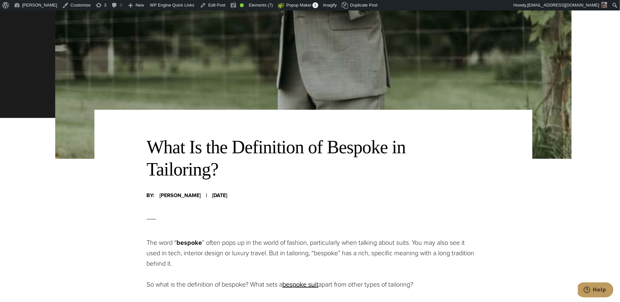
scroll to position [209, 0]
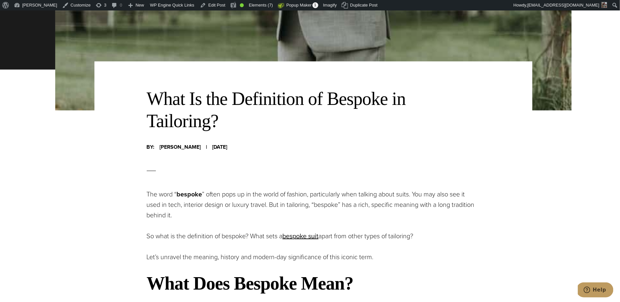
click at [195, 102] on h2 "What Is the Definition of Bespoke in Tailoring?" at bounding box center [314, 110] width 334 height 44
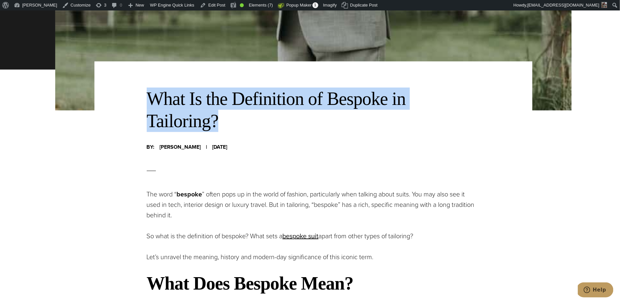
drag, startPoint x: 147, startPoint y: 102, endPoint x: 242, endPoint y: 120, distance: 97.2
copy h2 "What Is the Definition of Bespoke in Tailoring?"
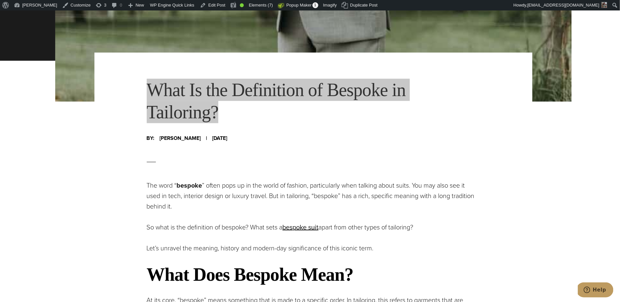
scroll to position [271, 0]
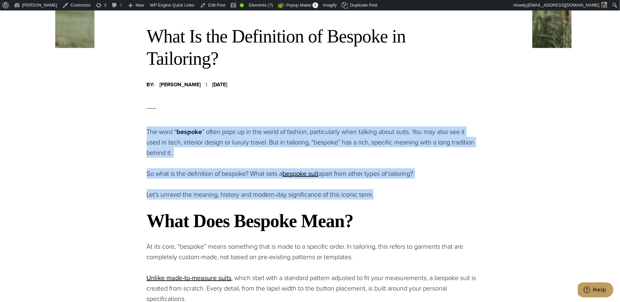
drag, startPoint x: 179, startPoint y: 138, endPoint x: 394, endPoint y: 197, distance: 223.4
copy div "The word “ bespoke ” often pops up in the world of fashion, particularly when t…"
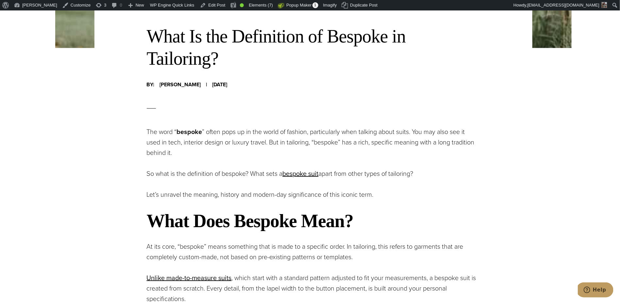
click at [212, 192] on p "Let’s unravel the meaning, history and modern-day significance of this iconic t…" at bounding box center [314, 194] width 334 height 10
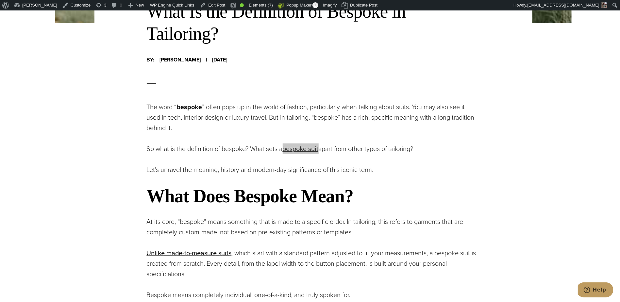
scroll to position [348, 0]
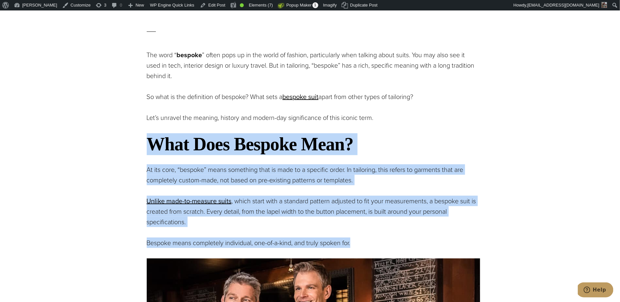
drag, startPoint x: 148, startPoint y: 148, endPoint x: 382, endPoint y: 240, distance: 251.4
copy div "What Does Bespoke Mean? At its core, “bespoke” means something that is made to …"
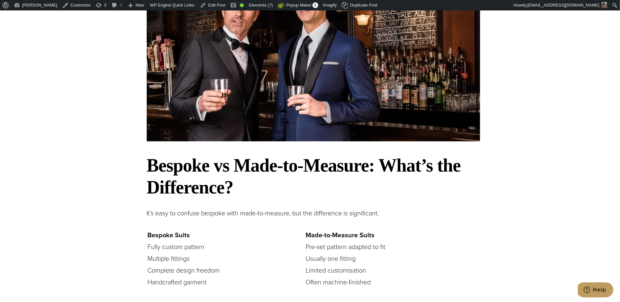
scroll to position [694, 0]
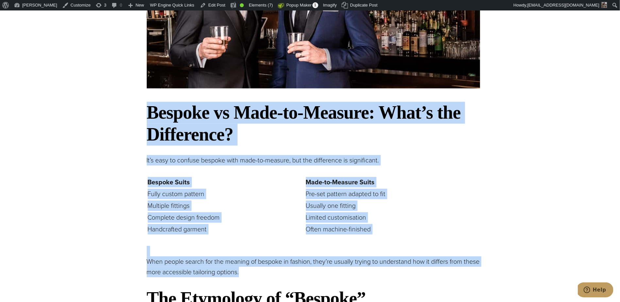
drag, startPoint x: 140, startPoint y: 118, endPoint x: 421, endPoint y: 279, distance: 323.9
copy div "Bespoke vs Made-to-Measure: What’s the Difference? It’s easy to confuse bespoke…"
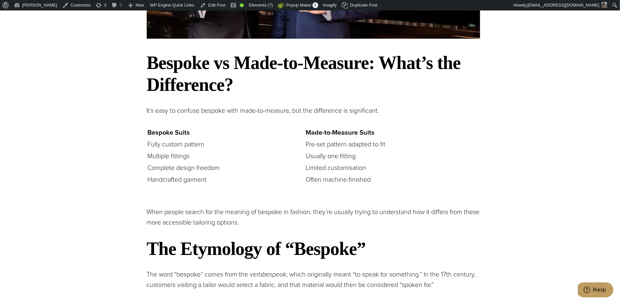
scroll to position [798, 0]
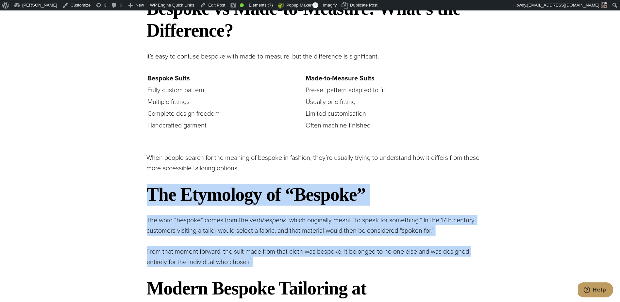
drag, startPoint x: 136, startPoint y: 187, endPoint x: 298, endPoint y: 266, distance: 179.9
copy div "The Etymology of “Bespoke” The word “bespoke” comes from the verb bespeak , whi…"
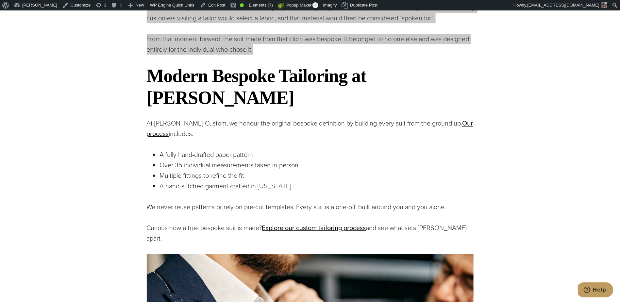
scroll to position [1066, 0]
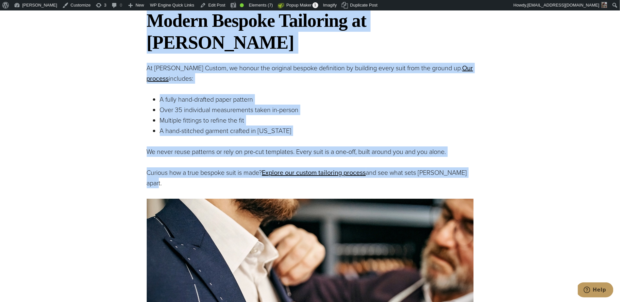
drag, startPoint x: 140, startPoint y: 16, endPoint x: 482, endPoint y: 149, distance: 367.3
click at [482, 149] on div "What Is the Definition of Bespoke in Tailoring? By: [PERSON_NAME] | [DATE] What…" at bounding box center [314, 51] width 438 height 1693
copy div "Modern Bespoke Tailoring at [PERSON_NAME] At [PERSON_NAME] Custom, we honour th…"
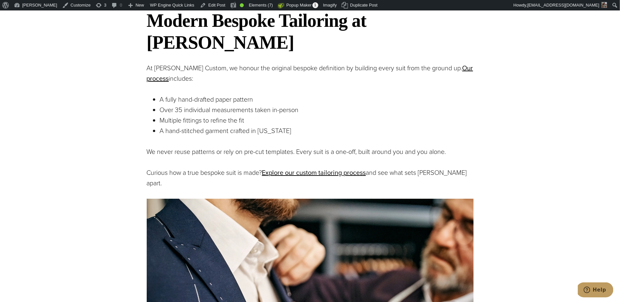
click at [386, 94] on p "A fully hand-drafted paper pattern" at bounding box center [320, 99] width 321 height 10
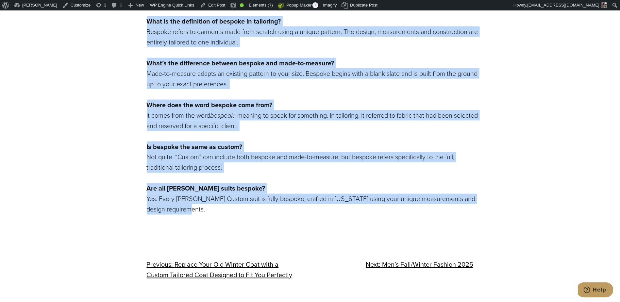
scroll to position [1712, 0]
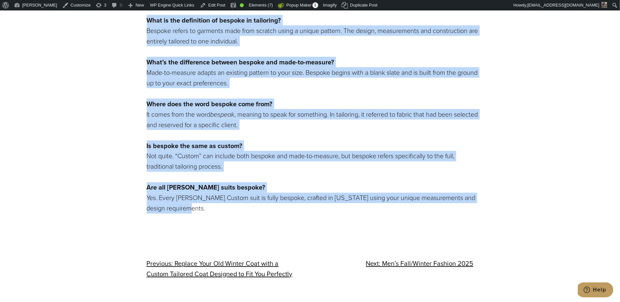
drag, startPoint x: 134, startPoint y: 150, endPoint x: 211, endPoint y: 189, distance: 86.3
copy div "Lor ips Dolo Sitamet Consect Adipisc Eli sedd “eiusmod” te incid utla etdolor m…"
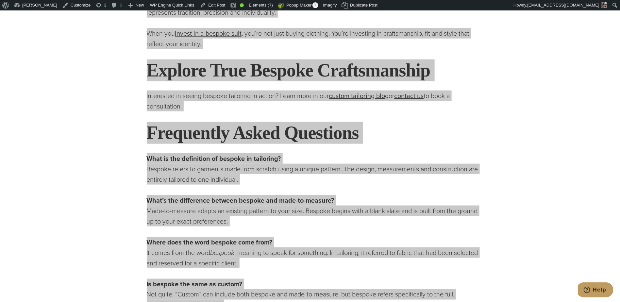
scroll to position [1404, 0]
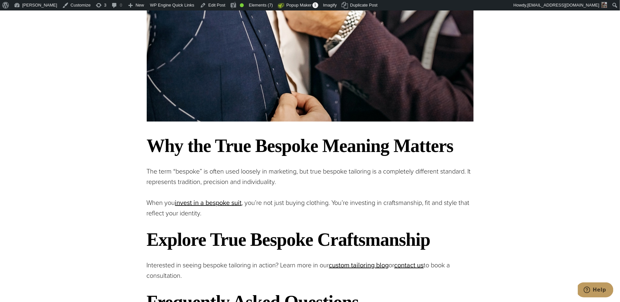
click at [259, 198] on p "When you invest in a bespoke suit , you’re not just buying clothing. You’re inv…" at bounding box center [314, 208] width 334 height 21
drag, startPoint x: 66, startPoint y: 181, endPoint x: 82, endPoint y: 181, distance: 15.4
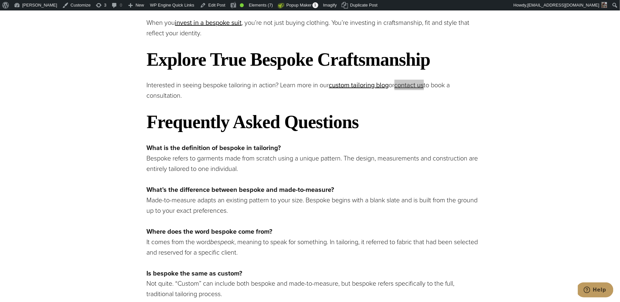
scroll to position [1716, 0]
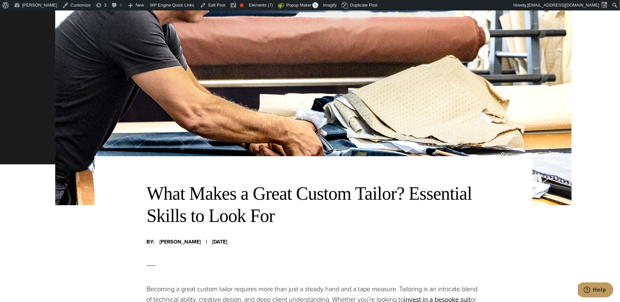
scroll to position [116, 0]
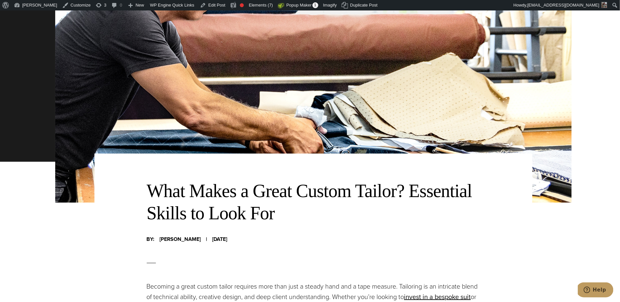
click at [197, 207] on h2 "What Makes a Great Custom Tailor? Essential Skills to Look For" at bounding box center [314, 202] width 334 height 44
click at [198, 207] on h2 "What Makes a Great Custom Tailor? Essential Skills to Look For" at bounding box center [314, 202] width 334 height 44
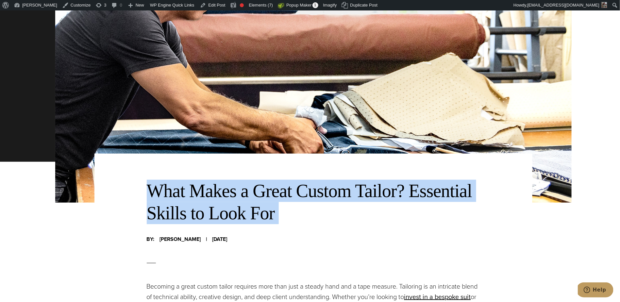
click at [198, 206] on h2 "What Makes a Great Custom Tailor? Essential Skills to Look For" at bounding box center [314, 202] width 334 height 44
copy div "What Makes a Great Custom Tailor? Essential Skills to Look For"
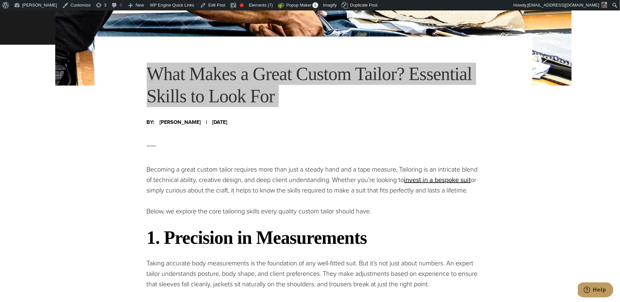
scroll to position [236, 0]
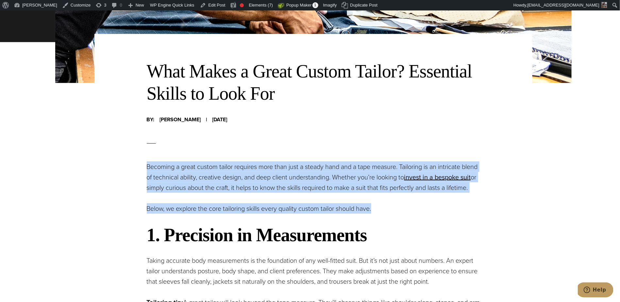
drag, startPoint x: 146, startPoint y: 170, endPoint x: 410, endPoint y: 222, distance: 268.7
copy div "Becoming a great custom tailor requires more than just a steady hand and a tape…"
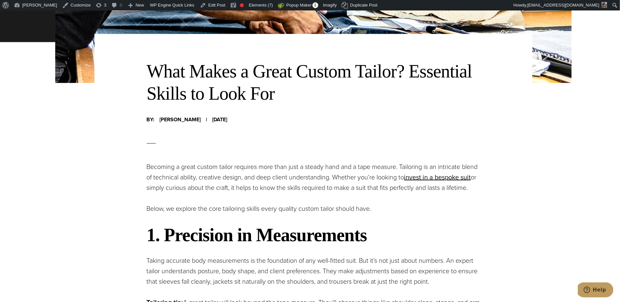
click at [405, 168] on p "Becoming a great custom tailor requires more than just a steady hand and a tape…" at bounding box center [314, 177] width 334 height 31
click at [238, 167] on p "Becoming a great custom tailor requires more than just a steady hand and a tape…" at bounding box center [314, 177] width 334 height 31
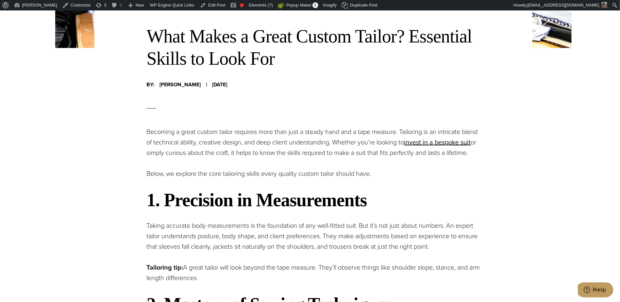
scroll to position [320, 0]
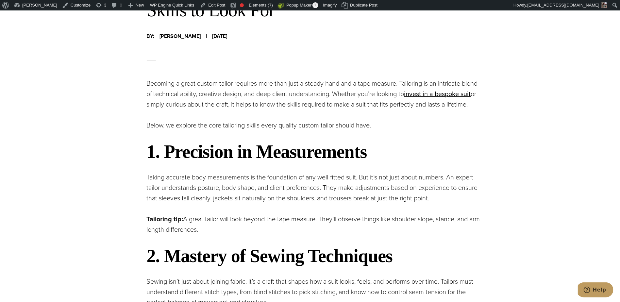
drag, startPoint x: 225, startPoint y: 237, endPoint x: 147, endPoint y: 168, distance: 104.7
copy div "1. Precision in Measurements Taking accurate body measurements is the foundatio…"
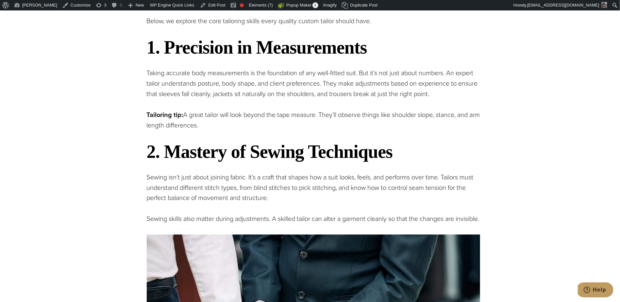
scroll to position [479, 0]
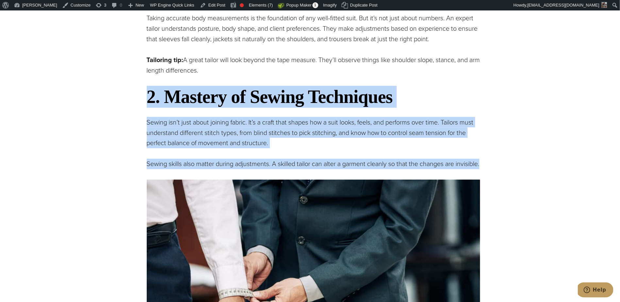
drag, startPoint x: 184, startPoint y: 186, endPoint x: 150, endPoint y: 114, distance: 79.7
copy div "2. Mastery of Sewing Techniques Sewing isn’t just about joining fabric. It’s a …"
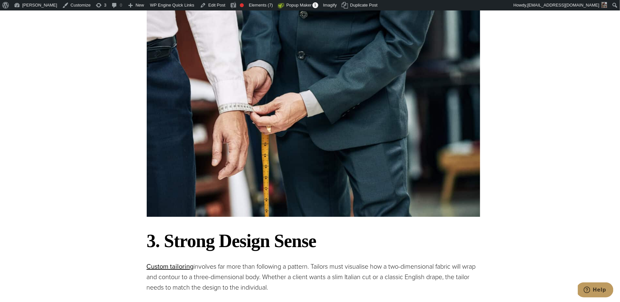
scroll to position [877, 0]
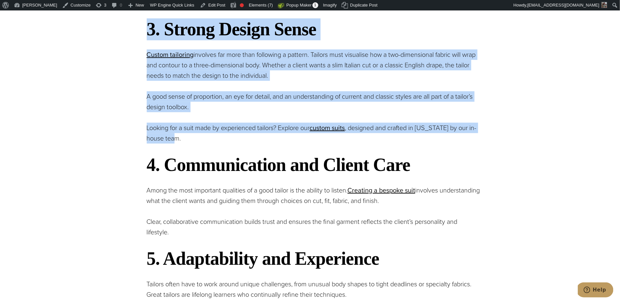
drag, startPoint x: 176, startPoint y: 140, endPoint x: 149, endPoint y: 54, distance: 90.3
click at [149, 54] on div "What Makes a Great Custom Tailor? Essential Skills to Look For Becoming a great…" at bounding box center [314, 216] width 334 height 1391
copy div "3. Strong Design Sense Custom tailoring opens in a new tab involves far more th…"
click at [94, 86] on div "What Makes a Great Custom Tailor? Essential Skills to Look For By: Alan Horowit…" at bounding box center [313, 66] width 517 height 1765
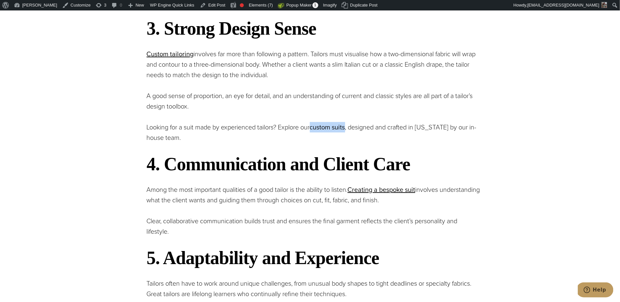
scroll to position [946, 0]
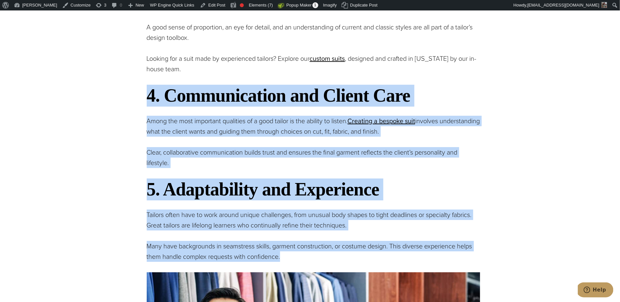
drag, startPoint x: 223, startPoint y: 245, endPoint x: 136, endPoint y: 112, distance: 159.1
click at [136, 112] on div "What Makes a Great Custom Tailor? Essential Skills to Look For By: Alan Horowit…" at bounding box center [314, 101] width 438 height 1555
copy div "4. Communication and Client Care Among the most important qualities of a good t…"
click at [323, 137] on p "Among the most important qualities of a good tailor is the ability to listen. C…" at bounding box center [314, 126] width 334 height 21
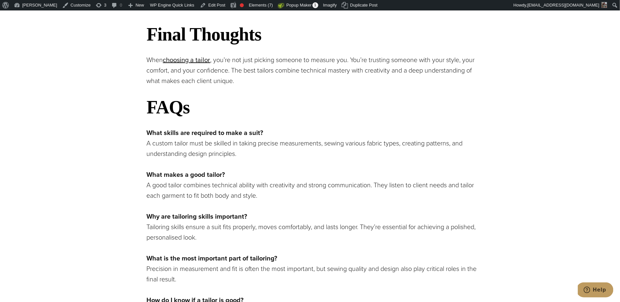
scroll to position [1444, 0]
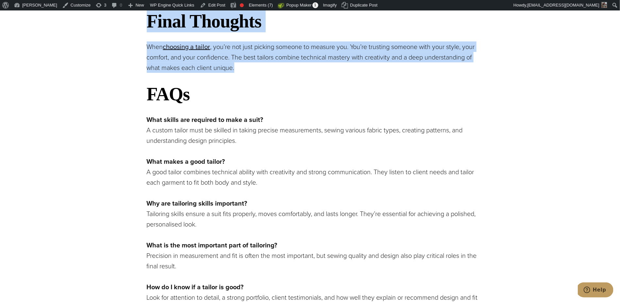
drag, startPoint x: 245, startPoint y: 87, endPoint x: 146, endPoint y: 44, distance: 107.7
copy div "Final Thoughts When choosing a tailor opens in a new tab , you’re not just pick…"
click at [239, 105] on h2 "FAQs" at bounding box center [314, 94] width 334 height 22
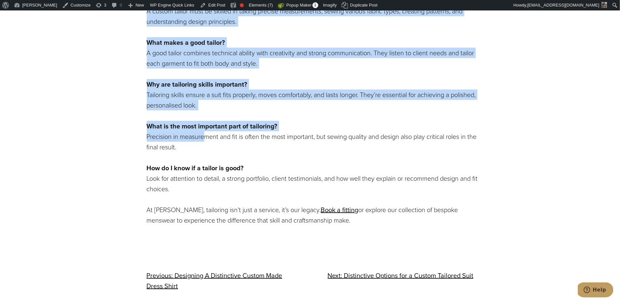
scroll to position [1573, 0]
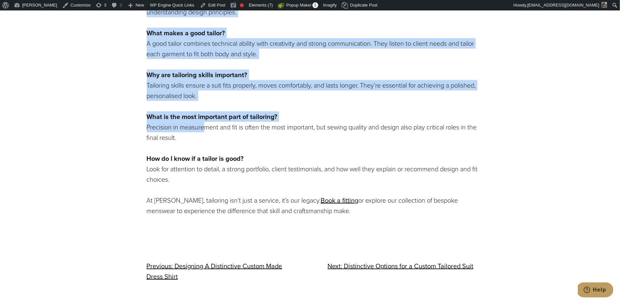
drag, startPoint x: 149, startPoint y: 139, endPoint x: 345, endPoint y: 235, distance: 218.5
copy div "What skills are required to make a suit? A custom tailor must be skilled in tak…"
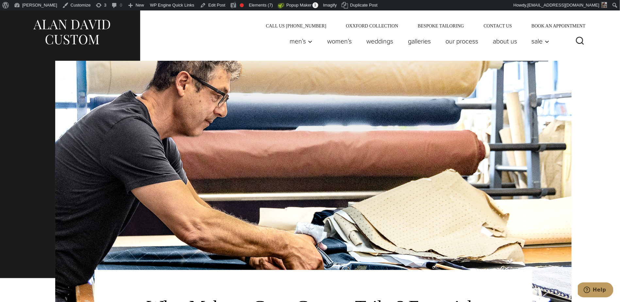
scroll to position [204, 0]
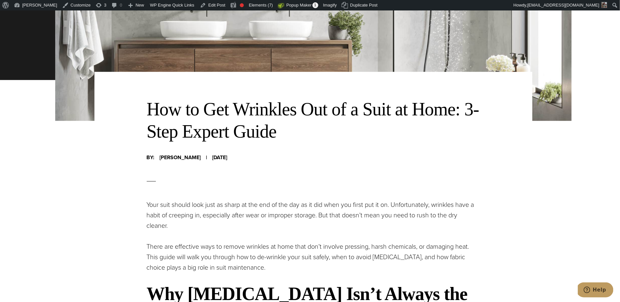
click at [235, 113] on h2 "How to Get Wrinkles Out of a Suit at Home: 3-Step Expert Guide" at bounding box center [314, 120] width 334 height 44
click at [234, 113] on h2 "How to Get Wrinkles Out of a Suit at Home: 3-Step Expert Guide" at bounding box center [314, 120] width 334 height 44
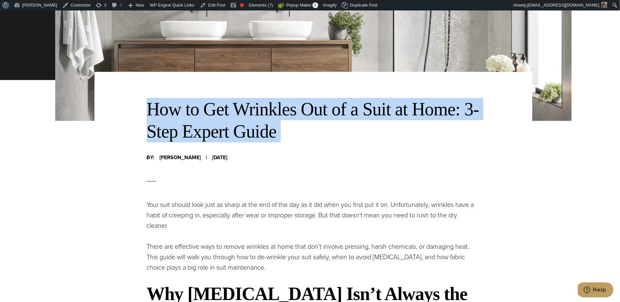
click at [234, 113] on h2 "How to Get Wrinkles Out of a Suit at Home: 3-Step Expert Guide" at bounding box center [314, 120] width 334 height 44
copy div "How to Get Wrinkles Out of a Suit at Home: 3-Step Expert Guide"
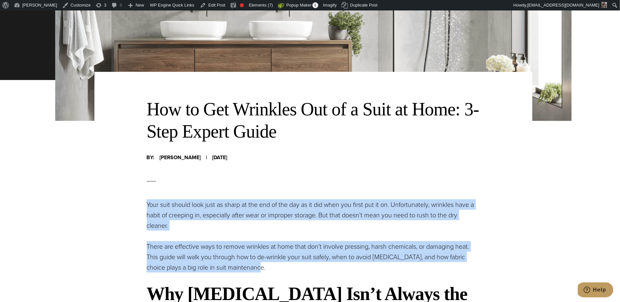
drag, startPoint x: 261, startPoint y: 268, endPoint x: 144, endPoint y: 208, distance: 131.9
copy div "Your suit should look just as sharp at the end of the day as it did when you fi…"
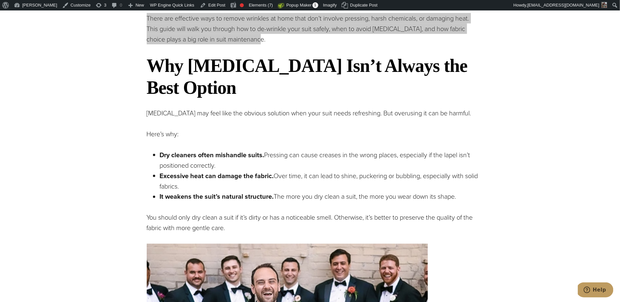
scroll to position [473, 0]
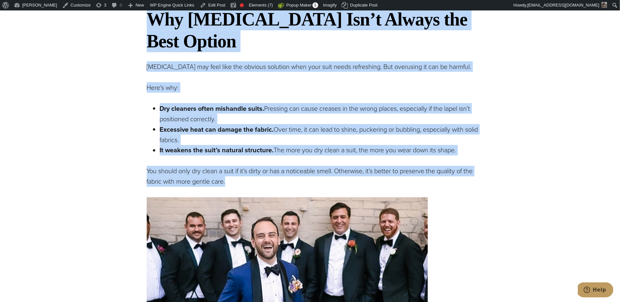
drag, startPoint x: 238, startPoint y: 184, endPoint x: 139, endPoint y: 28, distance: 185.4
copy div "Why Dry Cleaning Isn’t Always the Best Option Dry cleaning may feel like the ob…"
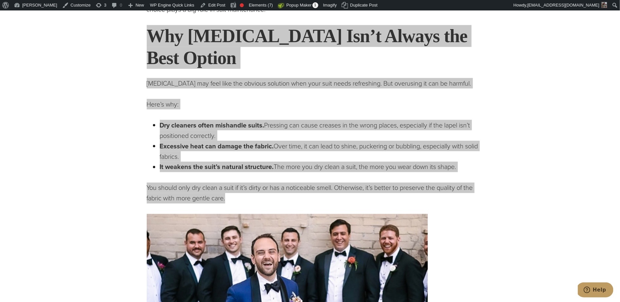
scroll to position [462, 0]
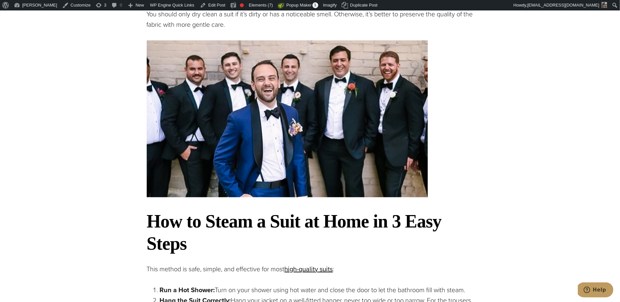
scroll to position [678, 0]
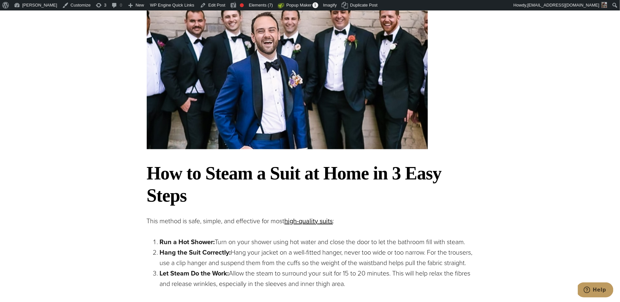
click at [269, 163] on strong "How to Steam a Suit at Home in 3 Easy Steps" at bounding box center [294, 184] width 295 height 42
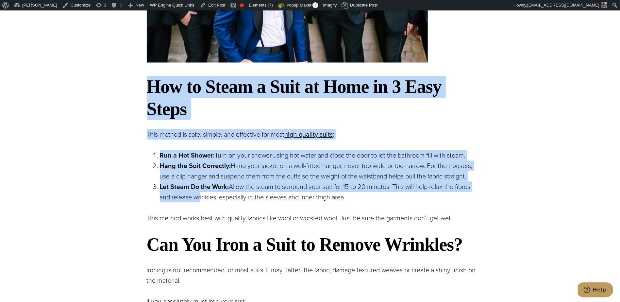
scroll to position [801, 0]
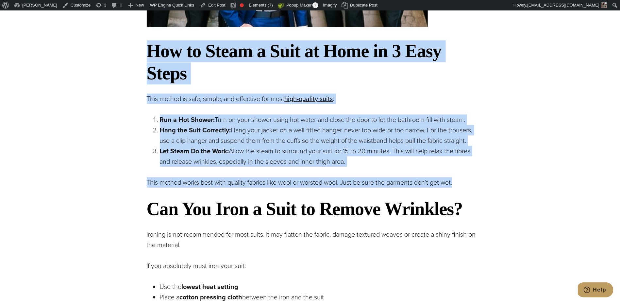
drag, startPoint x: 168, startPoint y: 177, endPoint x: 491, endPoint y: 183, distance: 323.2
copy div "How to Steam a Suit at Home in 3 Easy Steps This method is safe, simple, and ef…"
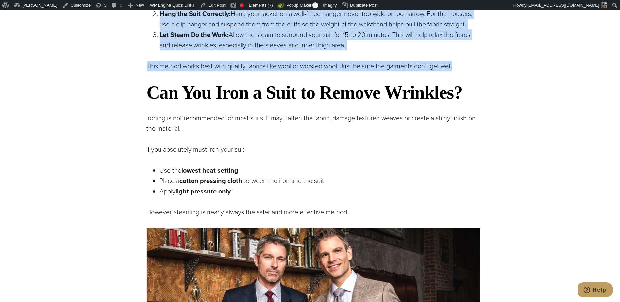
scroll to position [917, 0]
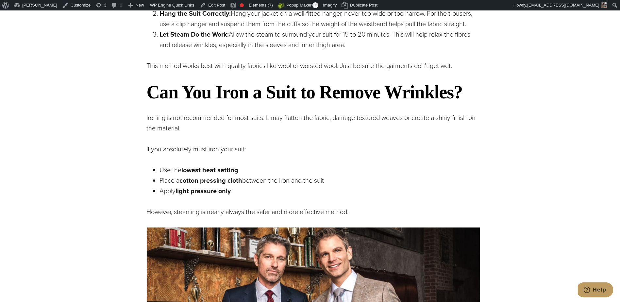
click at [152, 177] on ul "Use the lowest heat setting Place a cotton pressing cloth between the iron and …" at bounding box center [314, 180] width 334 height 31
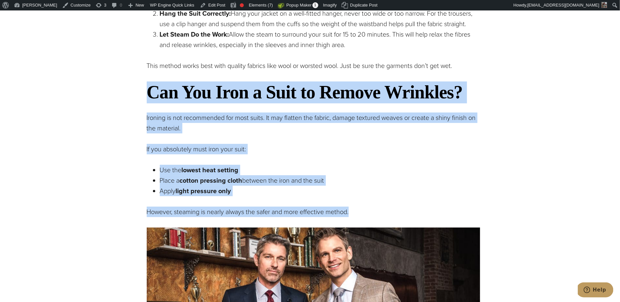
drag, startPoint x: 365, startPoint y: 213, endPoint x: 137, endPoint y: 99, distance: 253.9
copy div "Can You Iron a Suit to Remove Wrinkles? Ironing is not recommended for most sui…"
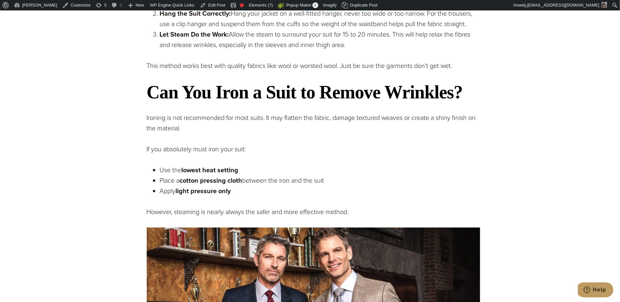
click at [302, 147] on p "If you absolutely must iron your suit:" at bounding box center [314, 149] width 334 height 10
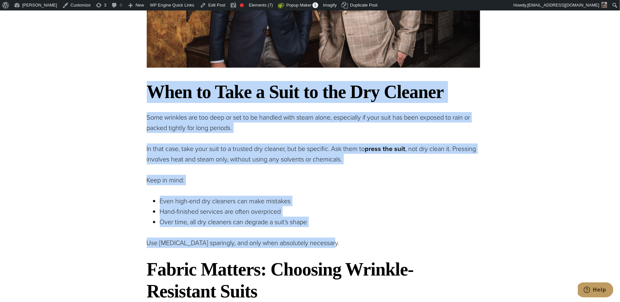
scroll to position [1264, 0]
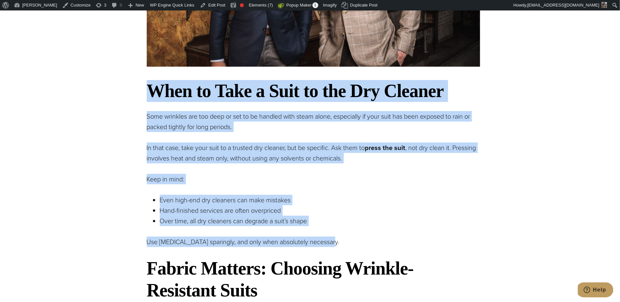
drag, startPoint x: 143, startPoint y: 143, endPoint x: 358, endPoint y: 245, distance: 238.3
click at [358, 245] on div "How to Get Wrinkles Out of a Suit at Home: 3-Step Expert Guide By: Alan Horowit…" at bounding box center [314, 27] width 438 height 2043
copy div "When to Take a Suit to the Dry Cleaner Some wrinkles are too deep or set to be …"
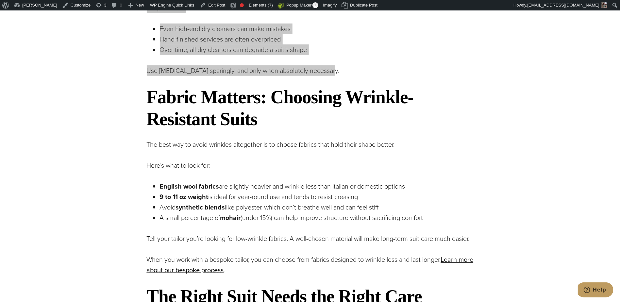
scroll to position [1437, 0]
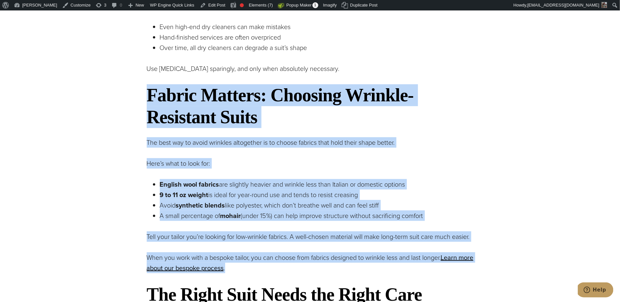
drag, startPoint x: 143, startPoint y: 95, endPoint x: 257, endPoint y: 266, distance: 205.4
copy div "Fabric Matters: Choosing Wrinkle-Resistant Suits The best way to avoid wrinkles…"
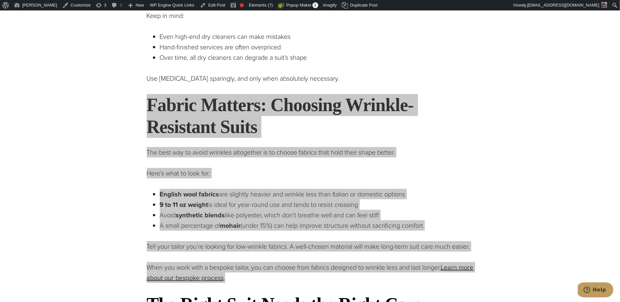
scroll to position [1497, 0]
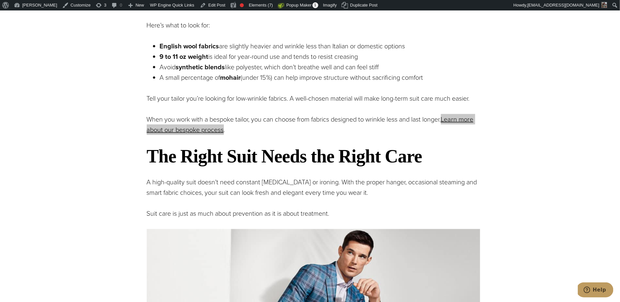
scroll to position [1684, 0]
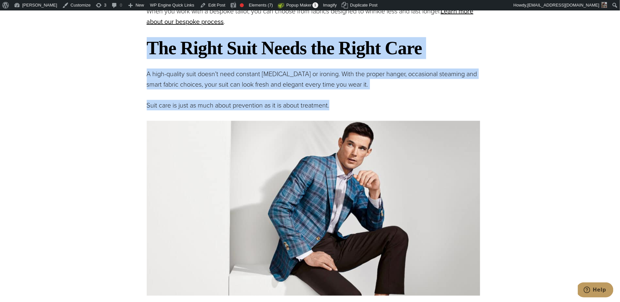
drag, startPoint x: 143, startPoint y: 49, endPoint x: 335, endPoint y: 106, distance: 199.5
copy div "The Right Suit Needs the Right Care A high-quality suit doesn’t need constant d…"
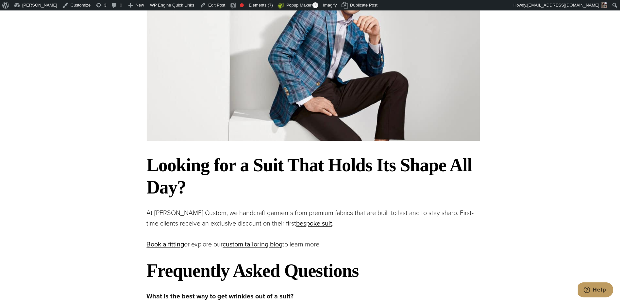
scroll to position [1840, 0]
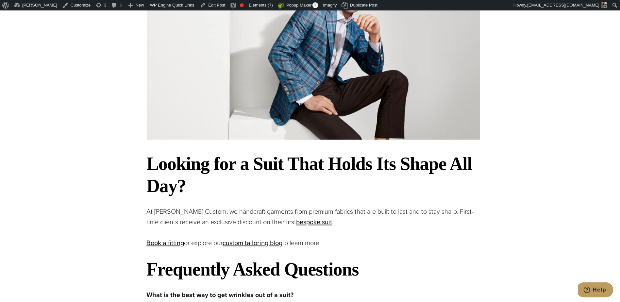
drag, startPoint x: 146, startPoint y: 159, endPoint x: 386, endPoint y: 242, distance: 253.5
copy div "Looking for a Suit That Holds Its Shape All Day? At Alan David Custom, we handc…"
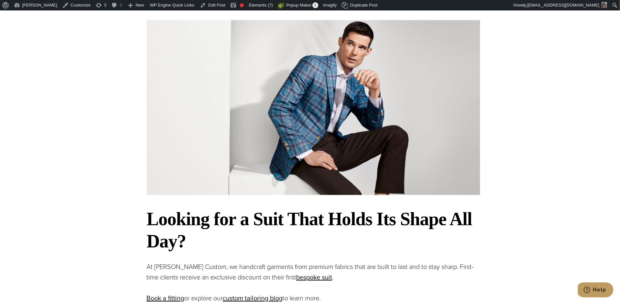
scroll to position [1910, 0]
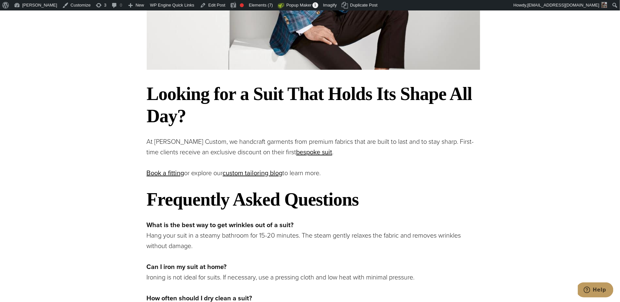
click at [219, 142] on p "At Alan David Custom, we handcraft garments from premium fabrics that are built…" at bounding box center [314, 146] width 334 height 21
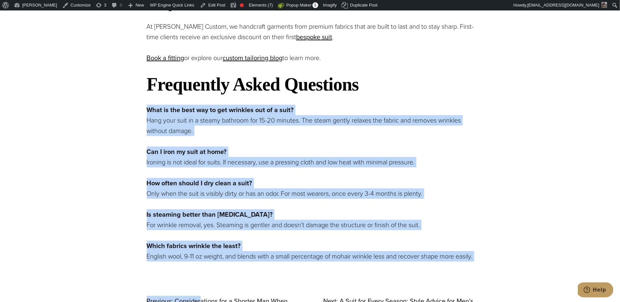
scroll to position [2160, 0]
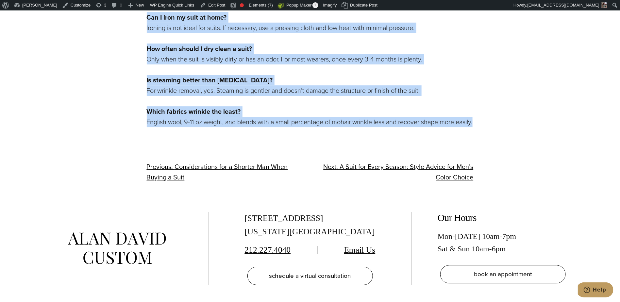
drag, startPoint x: 135, startPoint y: 151, endPoint x: 514, endPoint y: 121, distance: 380.3
copy div "What is the best way to get wrinkles out of a suit? Hang your suit in a steamy …"
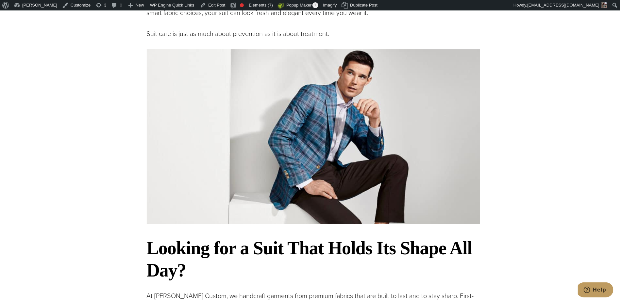
scroll to position [1735, 0]
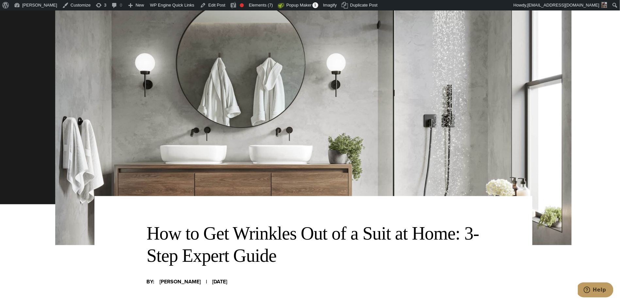
scroll to position [217, 0]
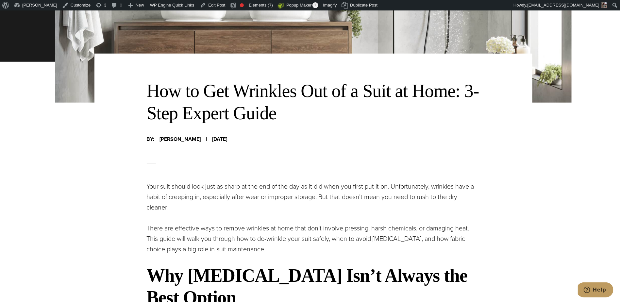
click at [228, 137] on span "[DATE]" at bounding box center [220, 139] width 15 height 9
click at [352, 200] on p "Your suit should look just as sharp at the end of the day as it did when you fi…" at bounding box center [314, 196] width 334 height 31
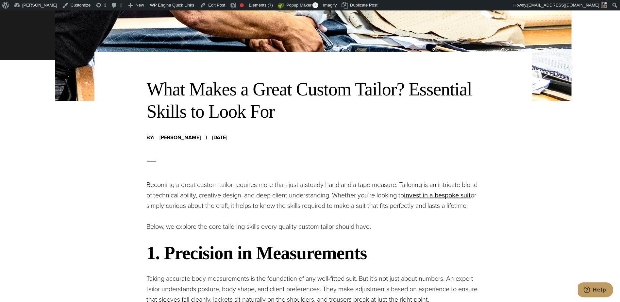
scroll to position [226, 0]
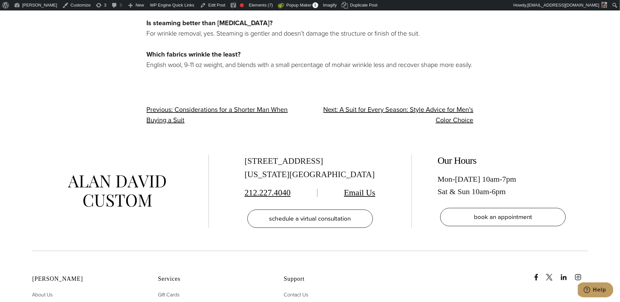
scroll to position [2257, 0]
